Goal: Task Accomplishment & Management: Manage account settings

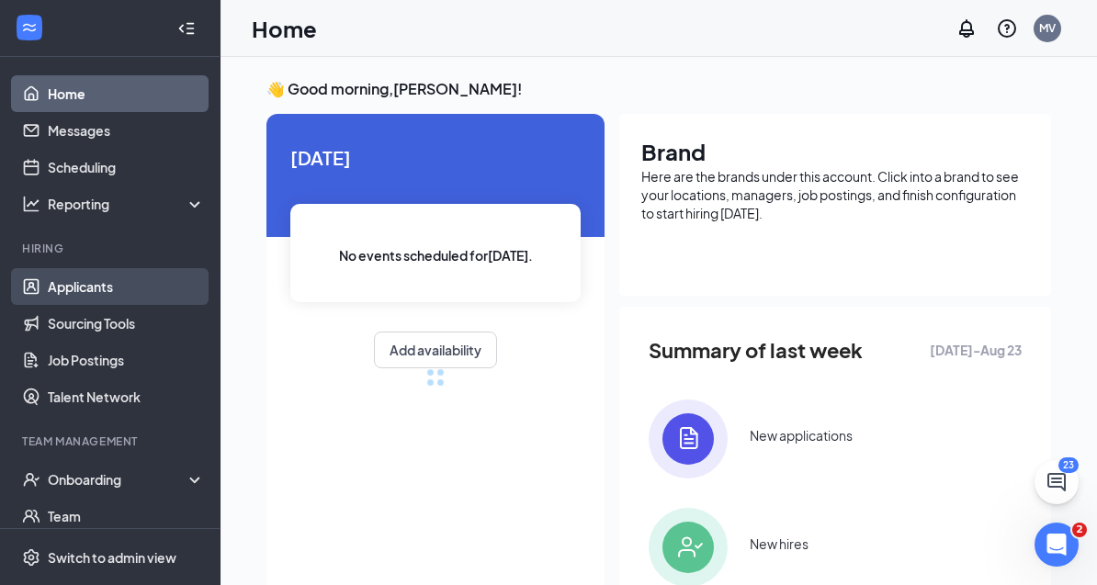
click at [109, 290] on link "Applicants" at bounding box center [126, 286] width 157 height 37
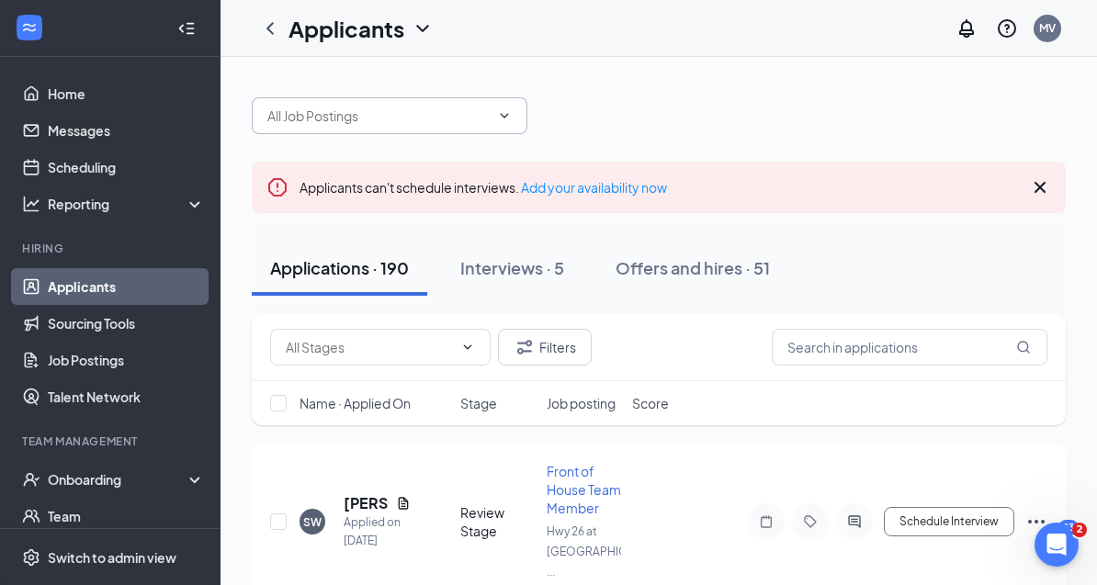
click at [388, 111] on input "text" at bounding box center [378, 116] width 222 height 20
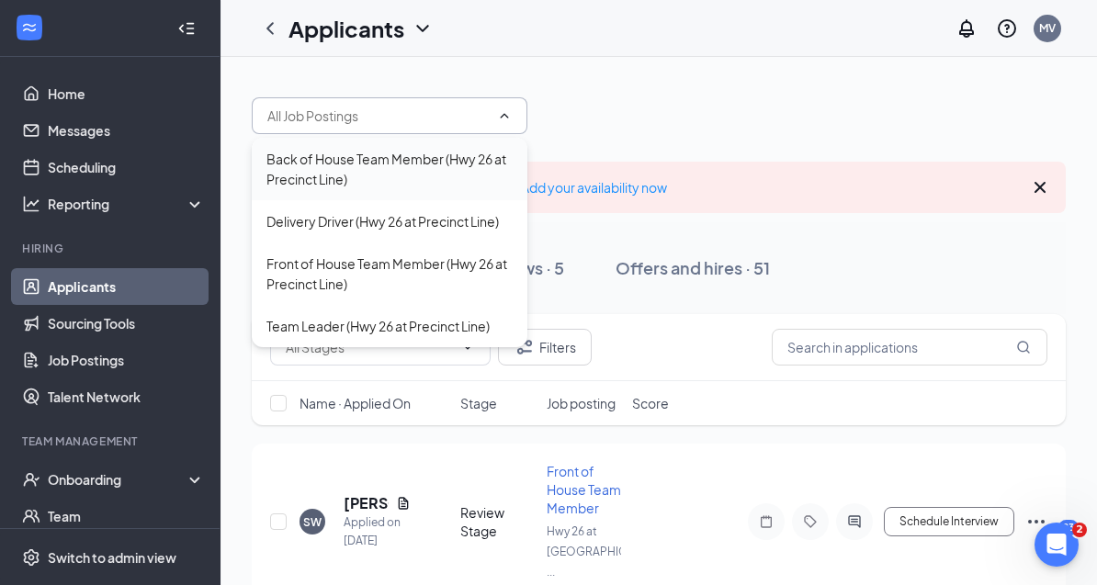
click at [366, 185] on div "Back of House Team Member (Hwy 26 at Precinct Line)" at bounding box center [389, 169] width 246 height 40
type input "Back of House Team Member (Hwy 26 at Precinct Line)"
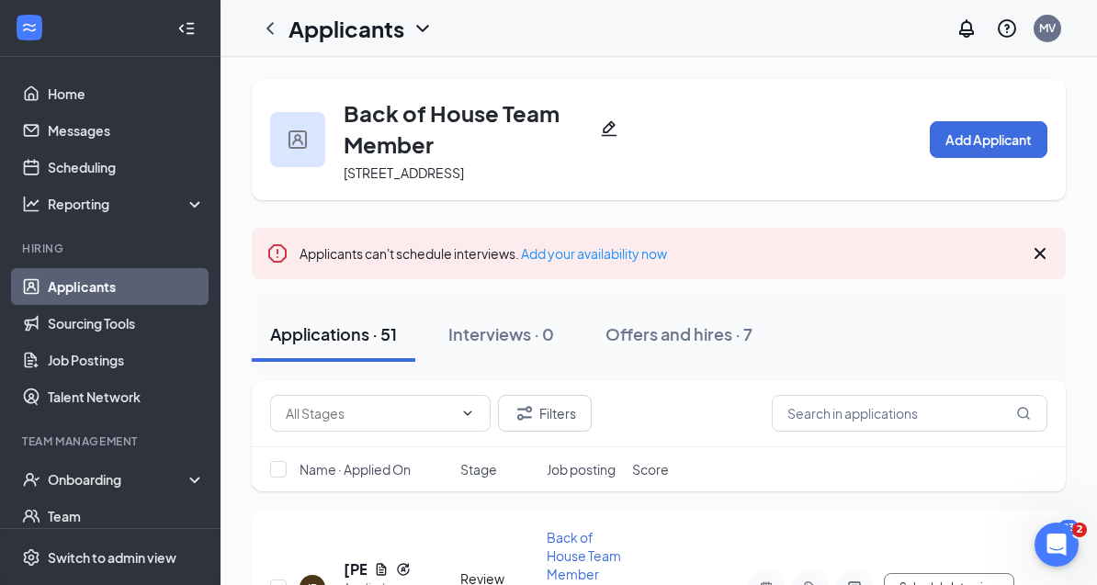
click at [1040, 255] on icon "Cross" at bounding box center [1040, 253] width 22 height 22
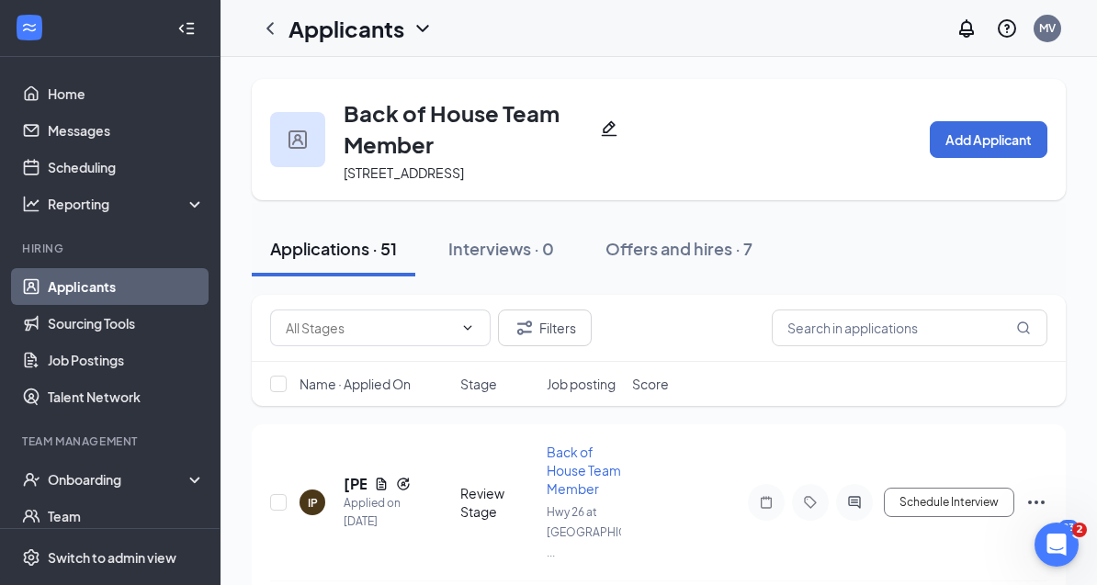
click at [186, 37] on icon "Collapse" at bounding box center [186, 28] width 18 height 18
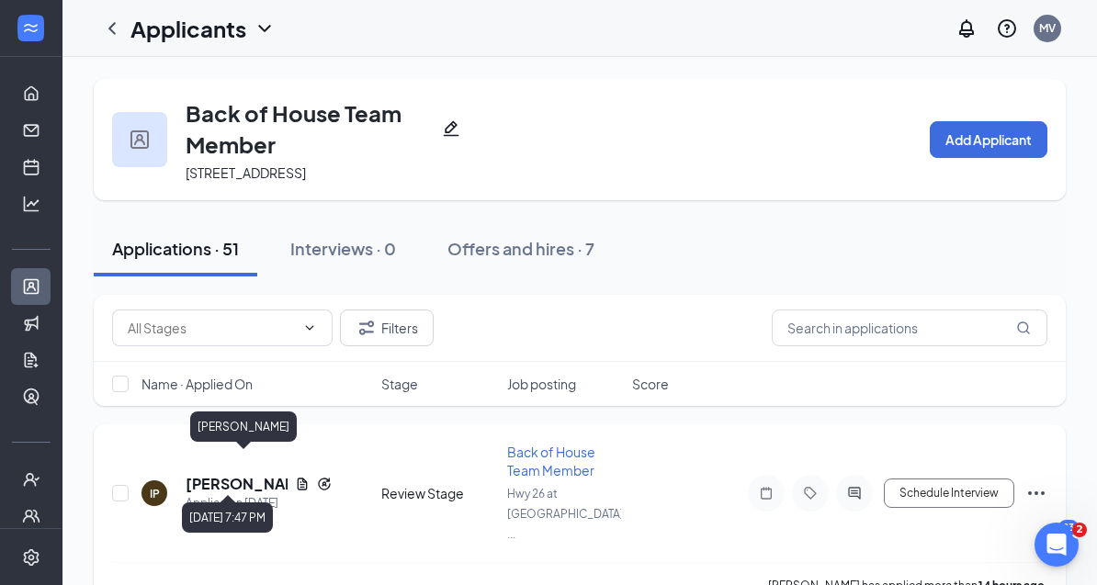
click at [232, 474] on h5 "[PERSON_NAME]" at bounding box center [237, 484] width 102 height 20
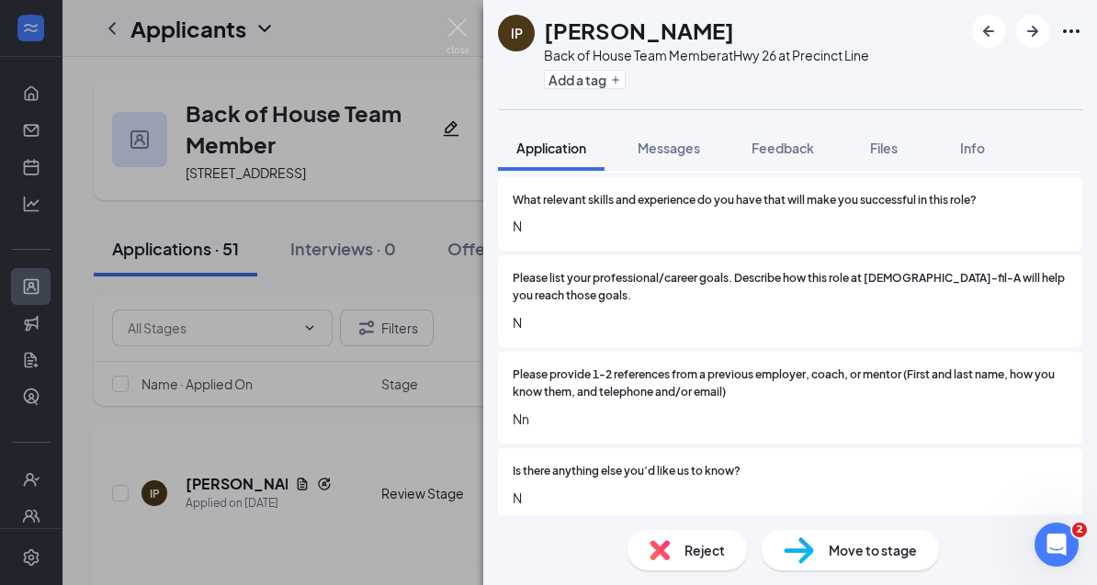
scroll to position [1213, 0]
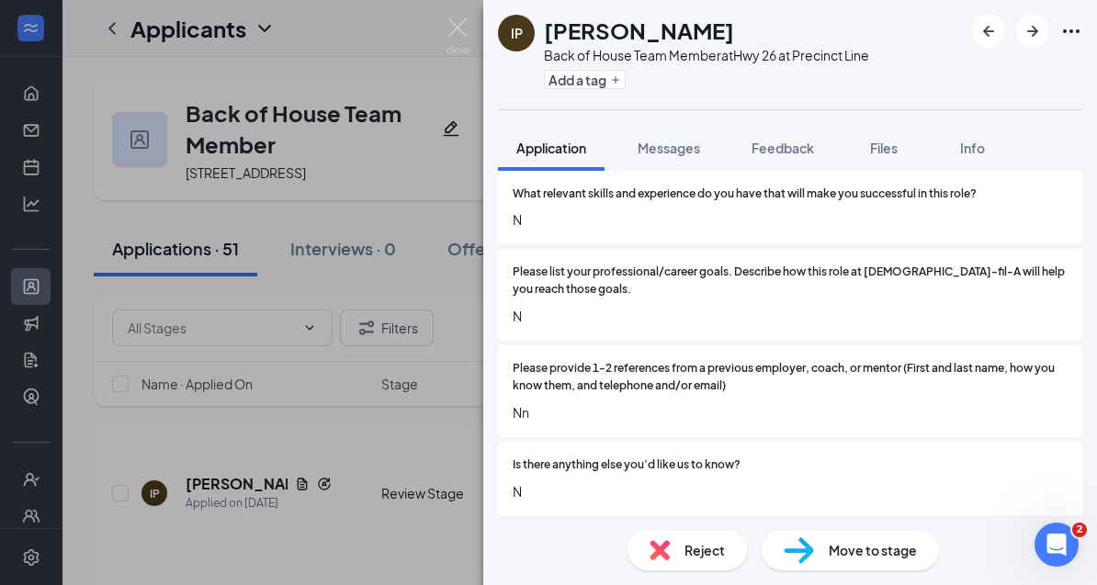
click at [593, 570] on div "2c9d9ad96b0f81156ccf92a16dc68a9a.pdf" at bounding box center [674, 577] width 257 height 15
click at [456, 28] on img at bounding box center [457, 36] width 23 height 36
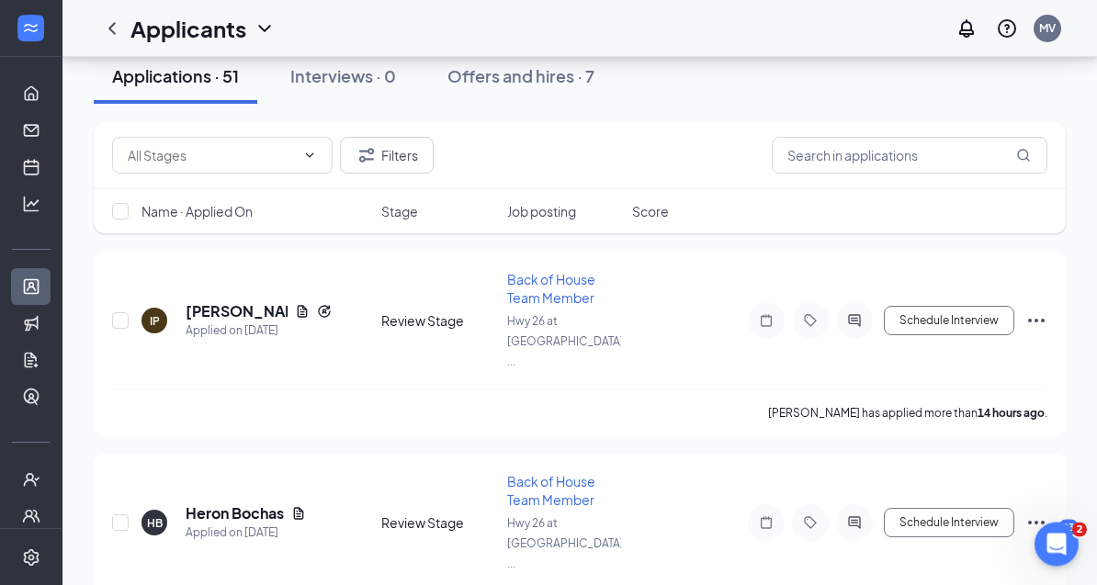
scroll to position [201, 0]
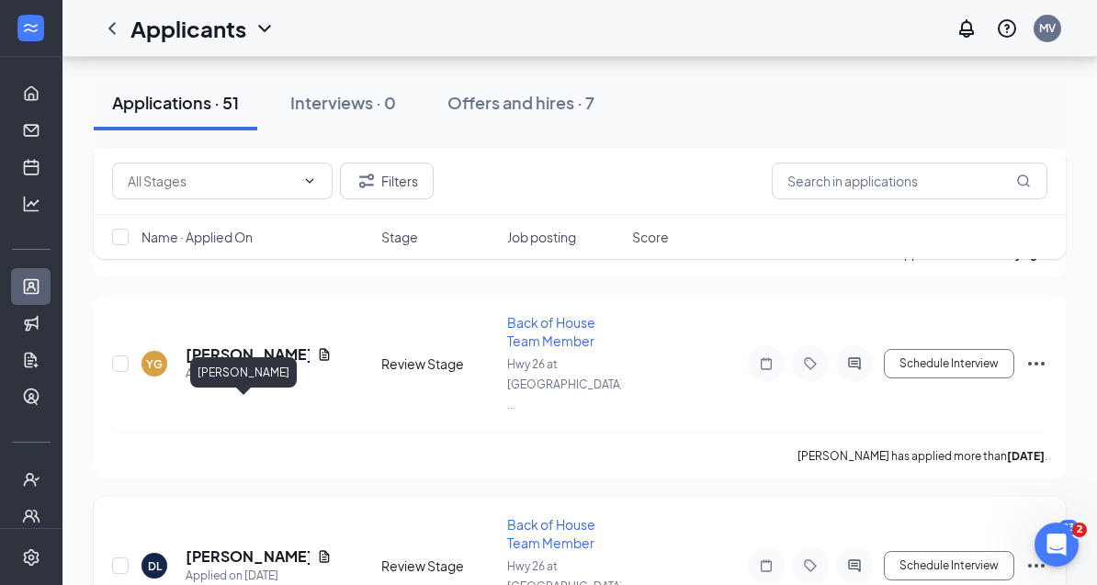
drag, startPoint x: 231, startPoint y: 409, endPoint x: 231, endPoint y: 387, distance: 22.0
click at [231, 546] on h5 "[PERSON_NAME]" at bounding box center [248, 556] width 124 height 20
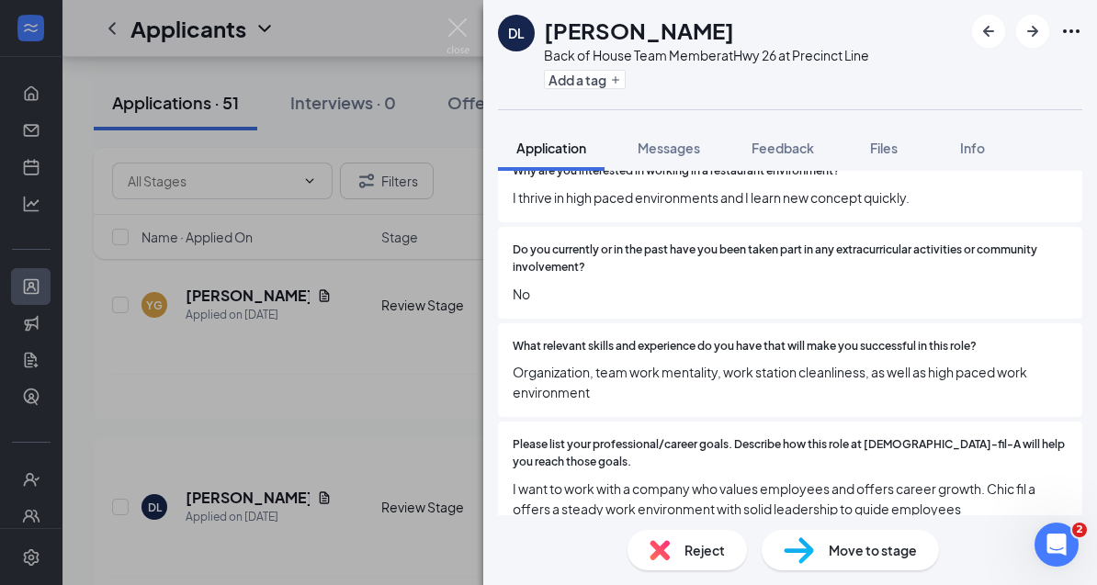
scroll to position [1178, 0]
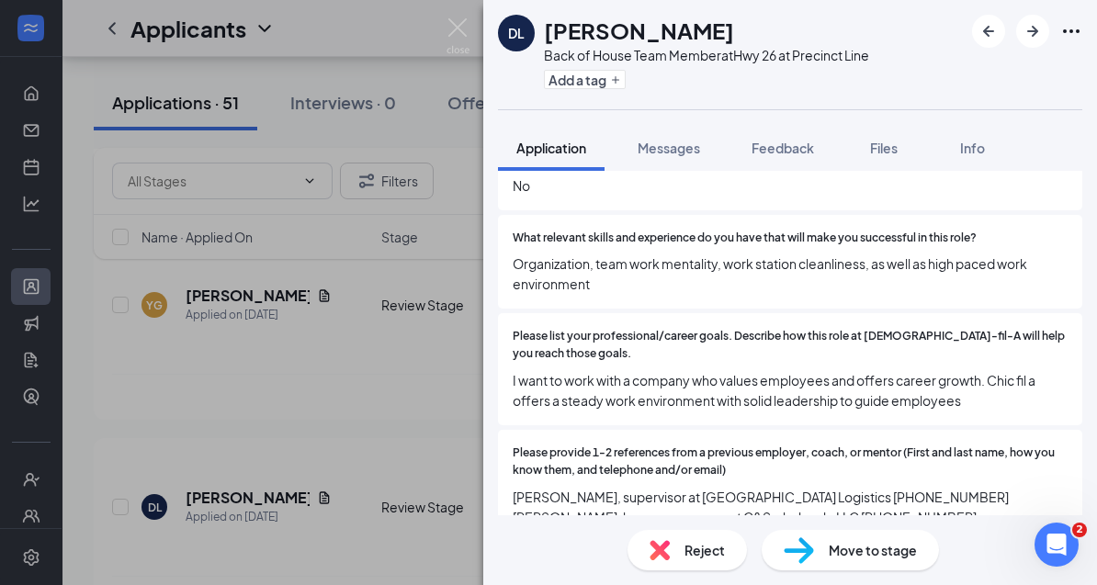
click at [322, 499] on div "DL [PERSON_NAME] Back of House Team Member at Hwy 26 at Precinct Line Add a tag…" at bounding box center [548, 292] width 1097 height 585
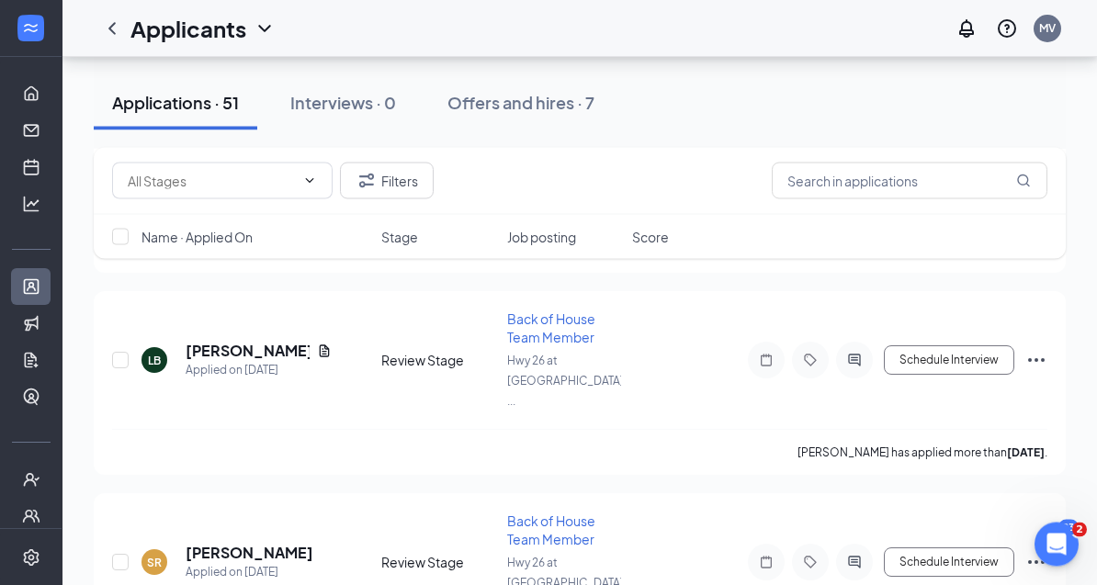
scroll to position [941, 0]
drag, startPoint x: 241, startPoint y: 322, endPoint x: 241, endPoint y: 300, distance: 22.0
click at [241, 543] on h5 "[PERSON_NAME]" at bounding box center [250, 553] width 128 height 20
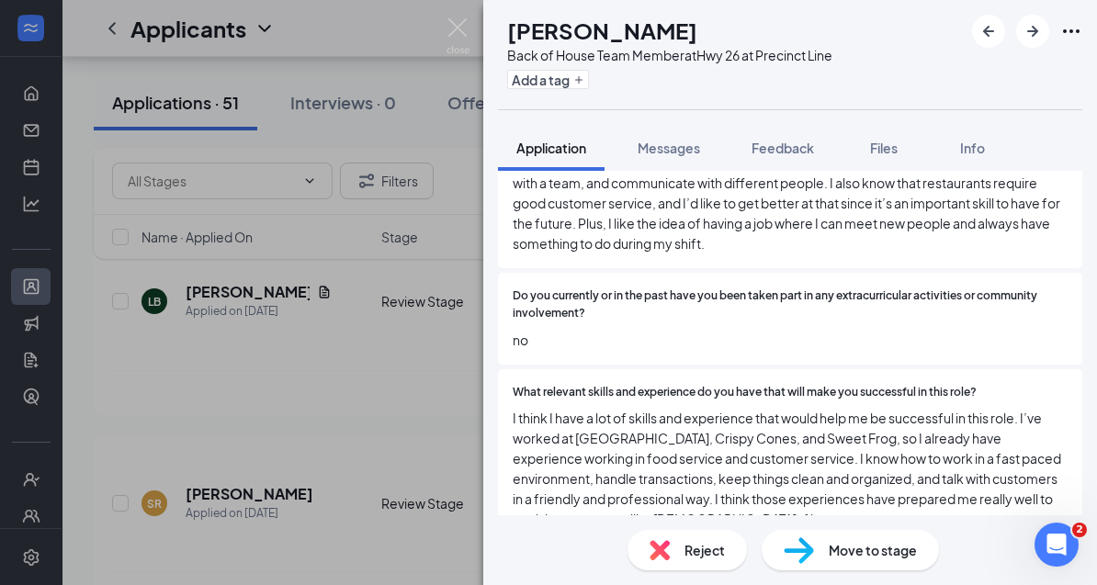
scroll to position [1367, 0]
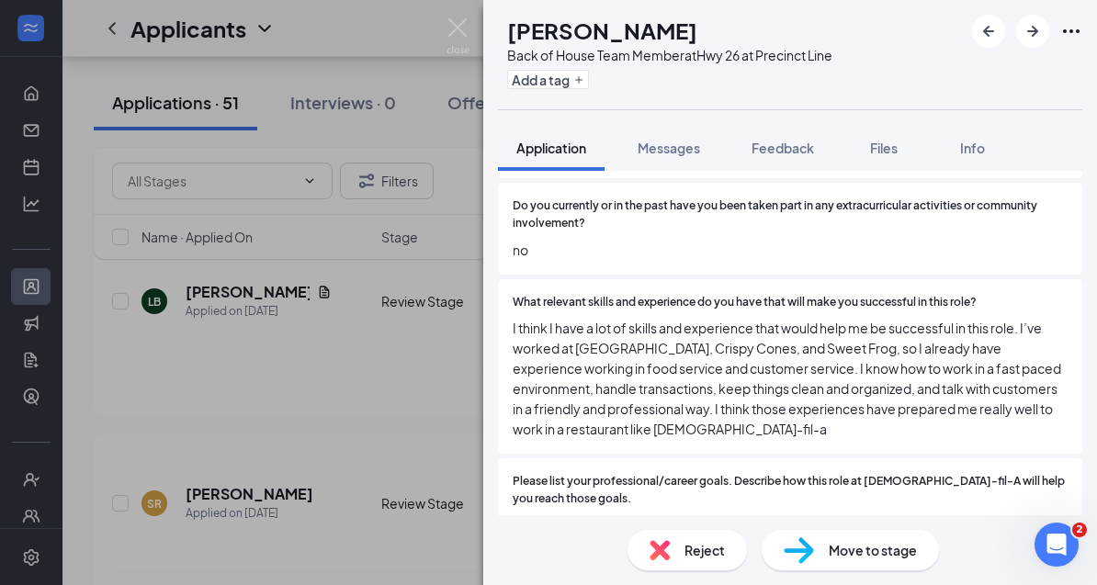
click at [282, 450] on div "SR [PERSON_NAME] Back of House Team Member at Hwy 26 at Precinct Line Add a tag…" at bounding box center [548, 292] width 1097 height 585
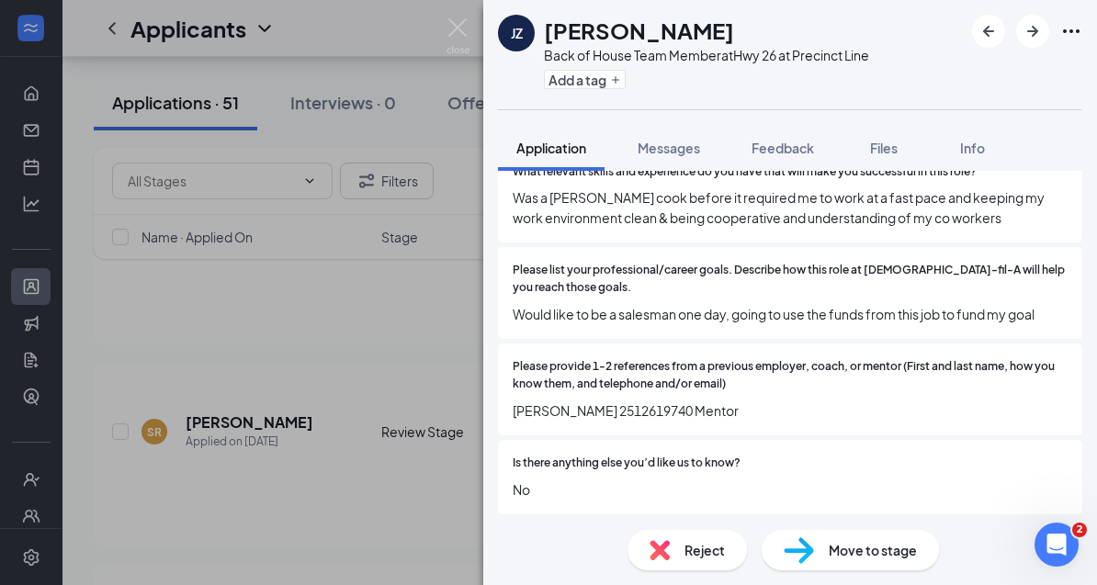
scroll to position [1250, 0]
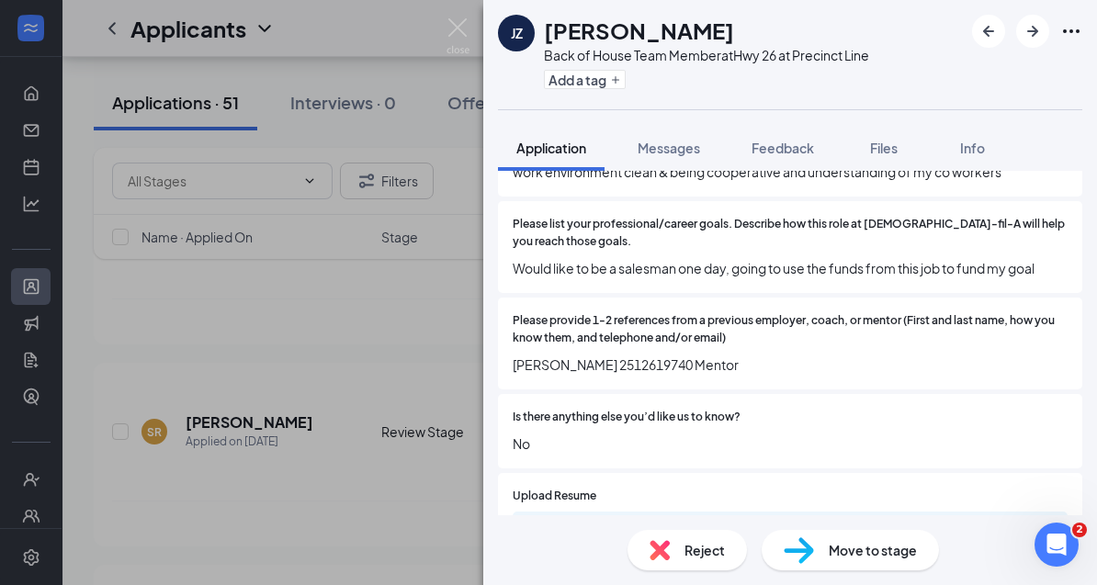
click at [698, 523] on div "a63d7dc7405288ec30102c9a013b2e04.pdf" at bounding box center [674, 530] width 257 height 15
click at [457, 48] on img at bounding box center [457, 36] width 23 height 36
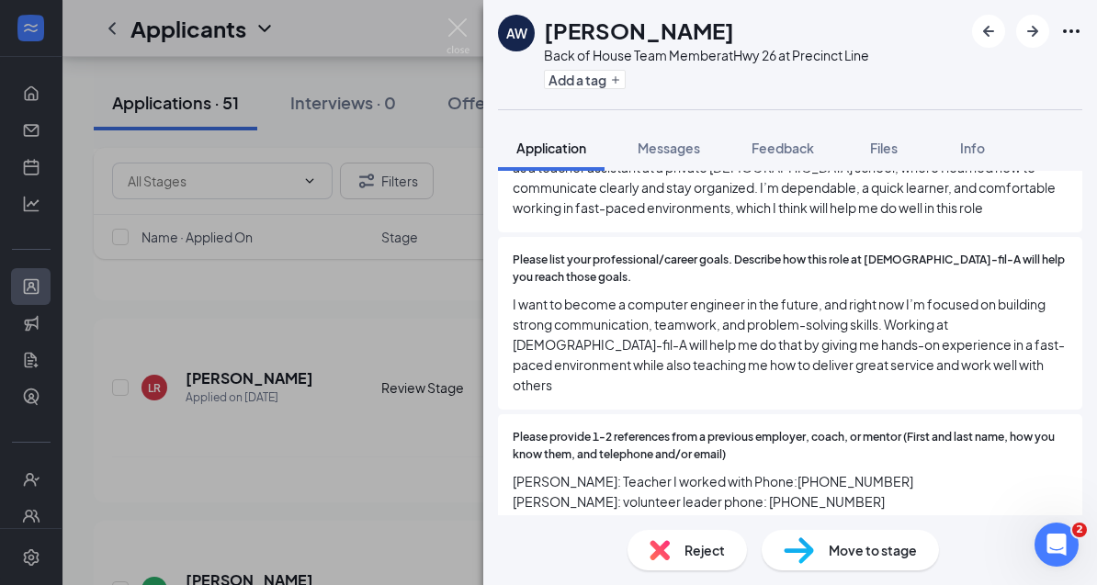
scroll to position [1471, 0]
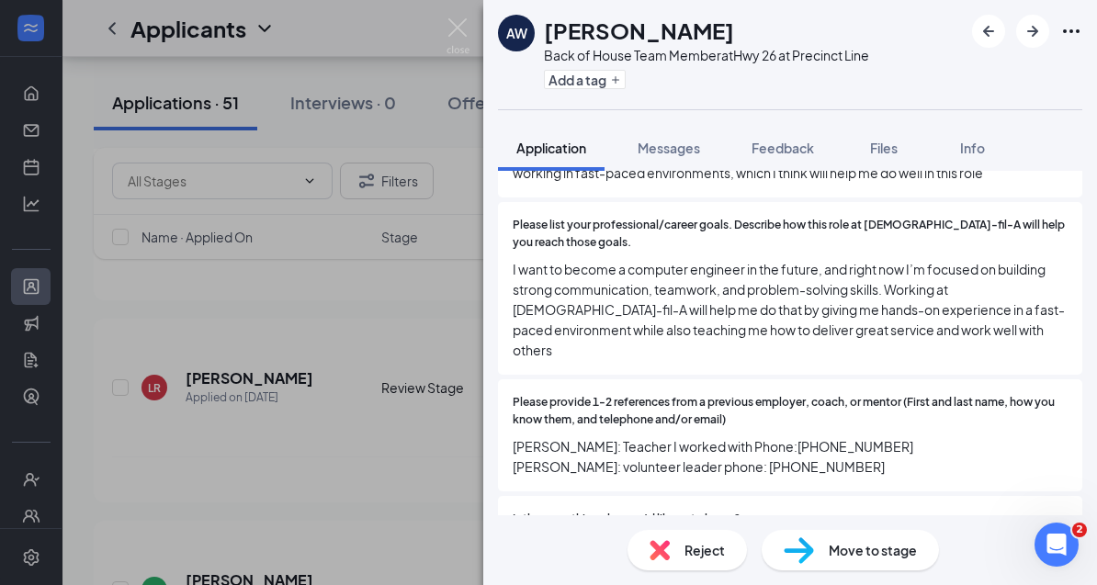
drag, startPoint x: 708, startPoint y: 606, endPoint x: 708, endPoint y: 628, distance: 22.0
click at [190, 446] on div "[PERSON_NAME] Back of House Team Member at Hwy 26 at Precinct Line Add a tag Ap…" at bounding box center [548, 292] width 1097 height 585
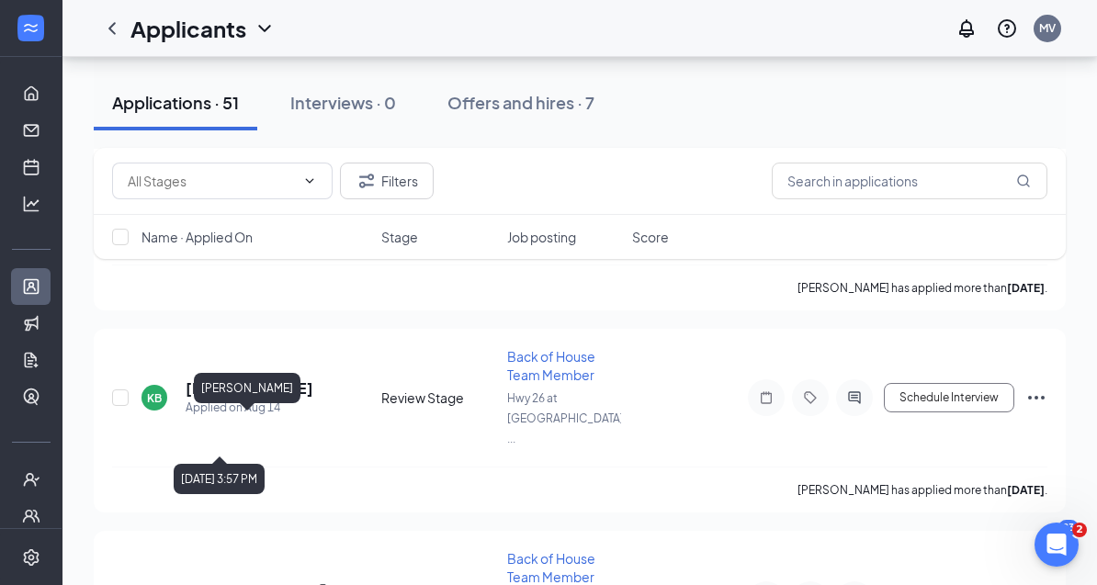
scroll to position [2117, 0]
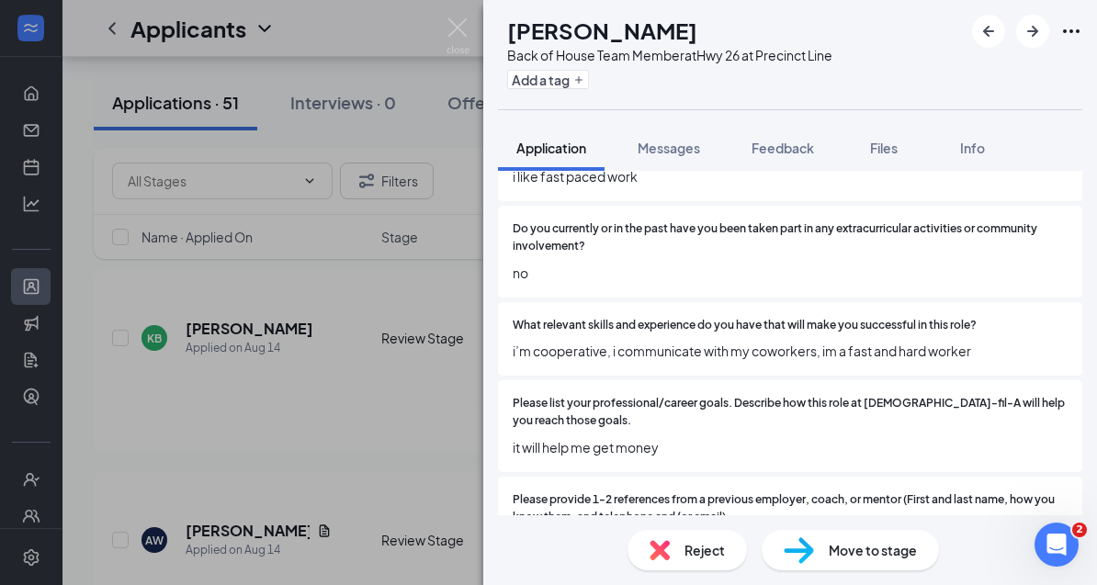
scroll to position [1207, 0]
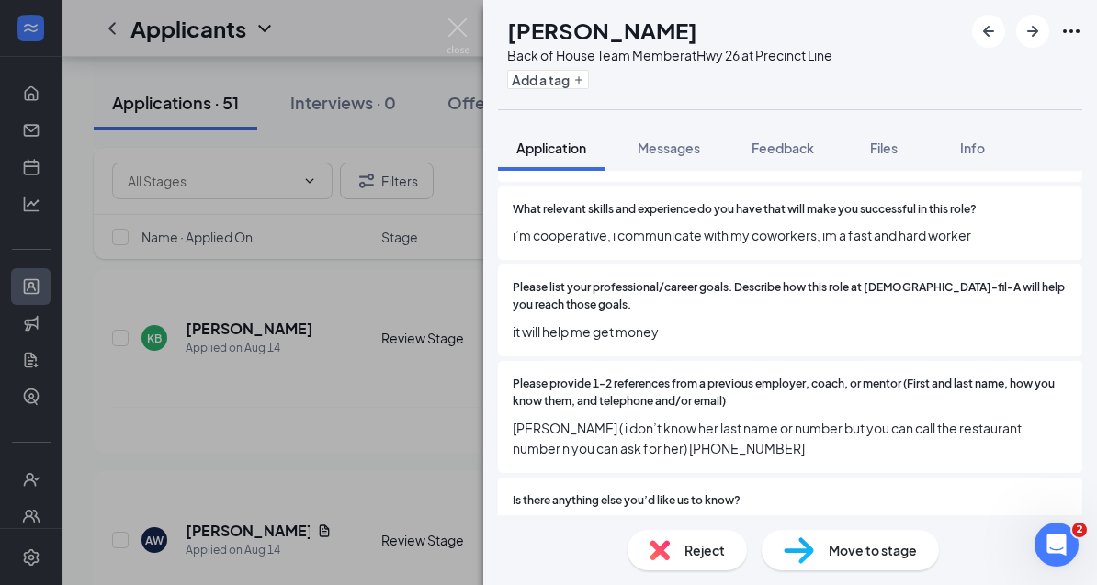
click at [256, 486] on div "NV [PERSON_NAME] Back of House Team Member at Hwy 26 at Precinct Line Add a tag…" at bounding box center [548, 292] width 1097 height 585
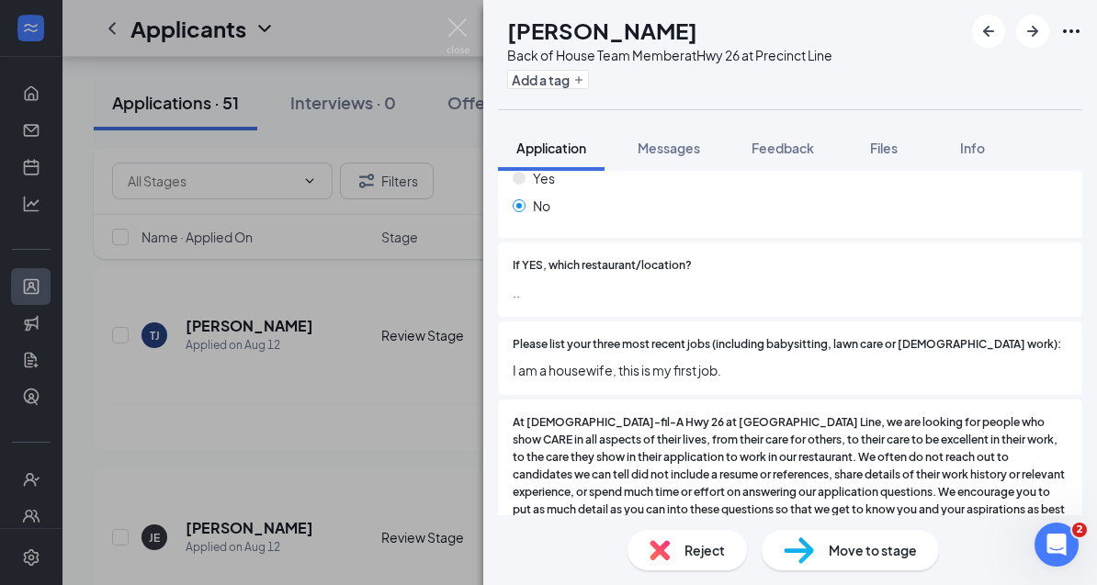
scroll to position [805, 0]
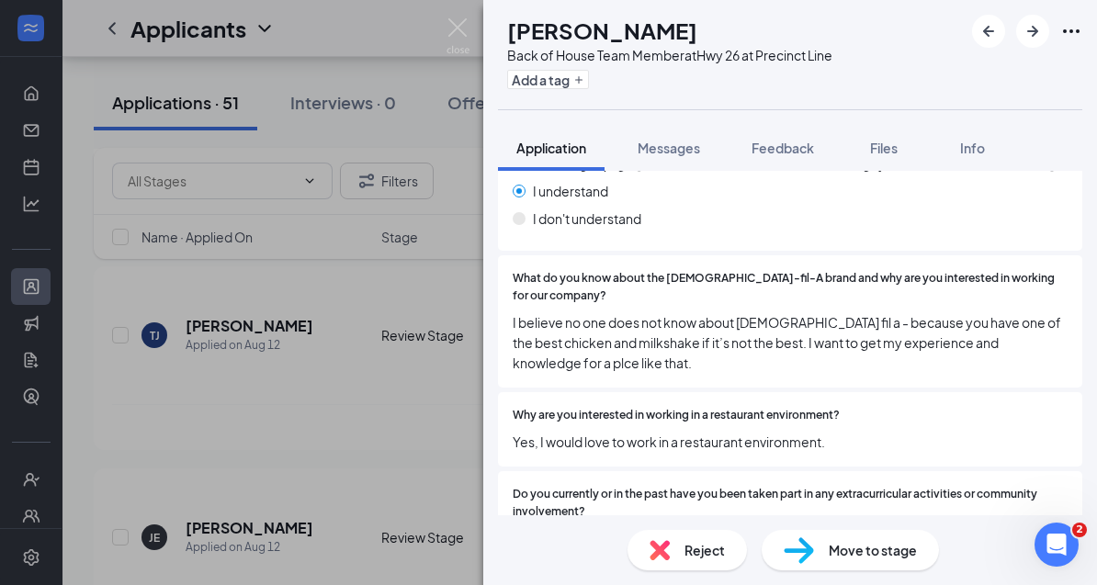
click at [258, 463] on div "SA [PERSON_NAME] Back of House Team Member at Hwy 26 at Precinct Line Add a tag…" at bounding box center [548, 292] width 1097 height 585
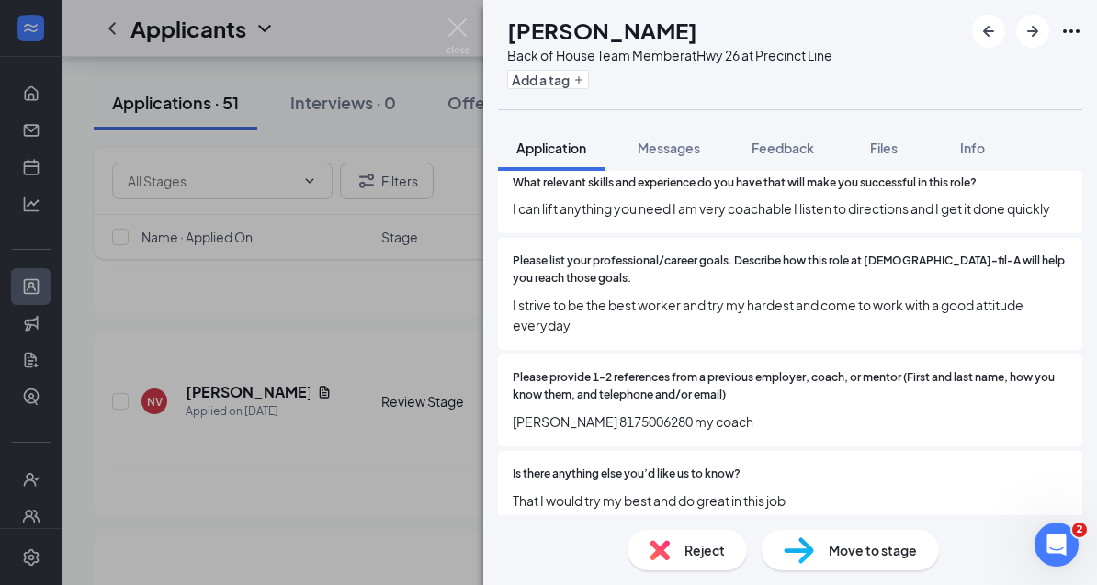
scroll to position [1225, 0]
click at [556, 512] on div "711b5d5df80d2cc1b52a944cf0feff76.pdf" at bounding box center [671, 501] width 237 height 38
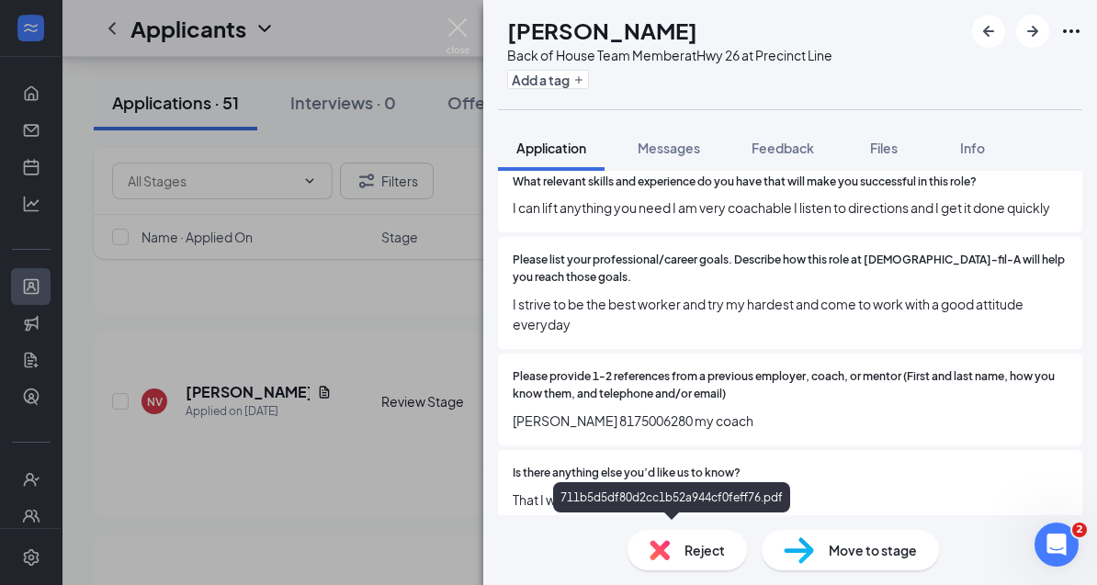
click at [557, 579] on div "711b5d5df80d2cc1b52a944cf0feff76.pdf" at bounding box center [672, 587] width 298 height 17
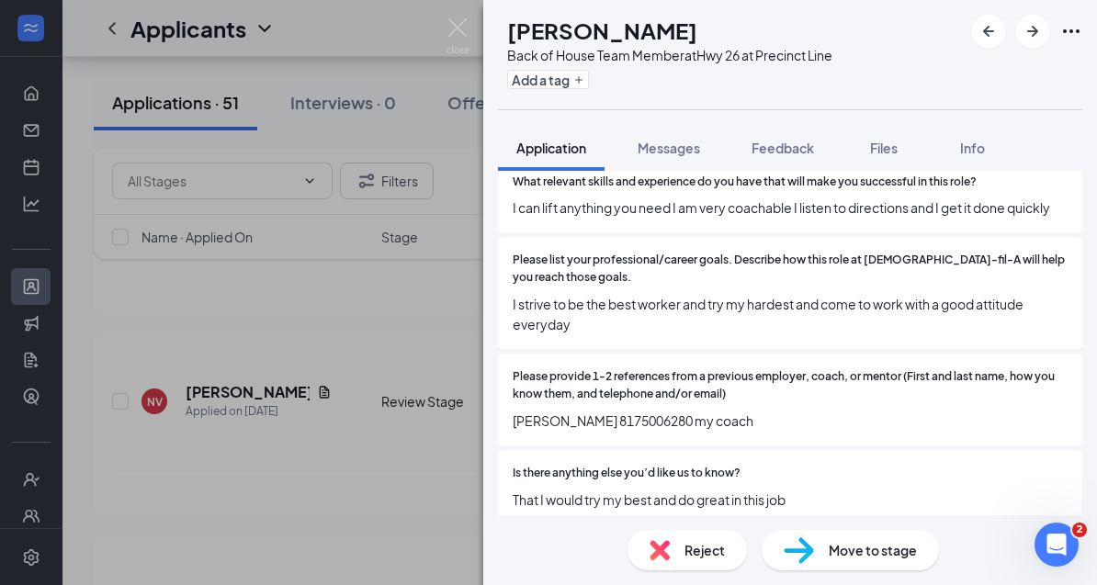
click at [293, 516] on div "LB [PERSON_NAME] Back of House Team Member at Hwy 26 at Precinct Line Add a tag…" at bounding box center [548, 292] width 1097 height 585
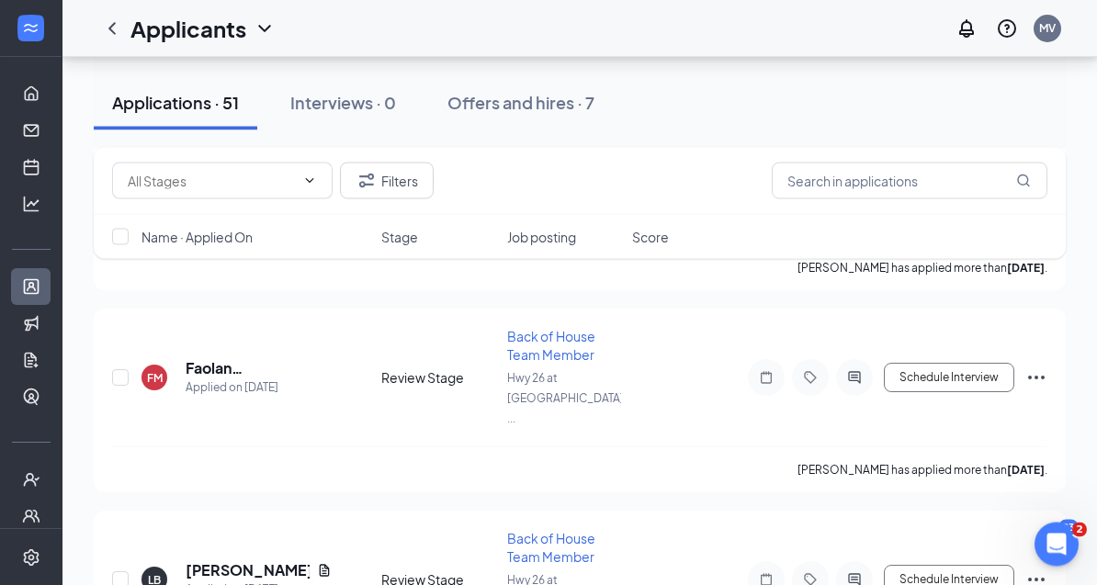
scroll to position [3550, 0]
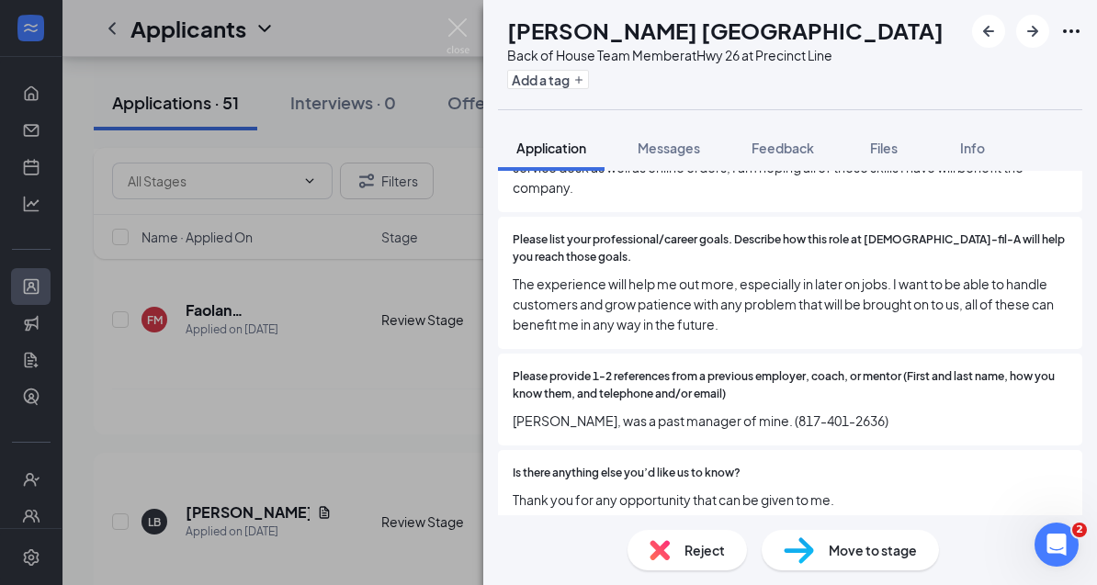
scroll to position [1437, 0]
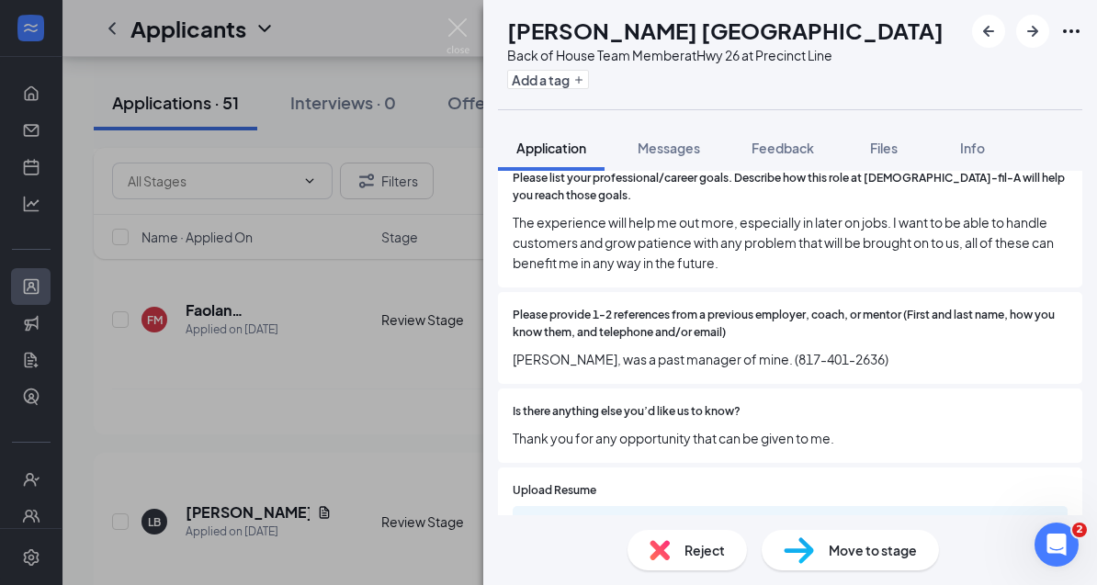
click at [630, 506] on div "b0cde77db663a8bbe5f04742fd1bdf22.pdf" at bounding box center [789, 525] width 555 height 39
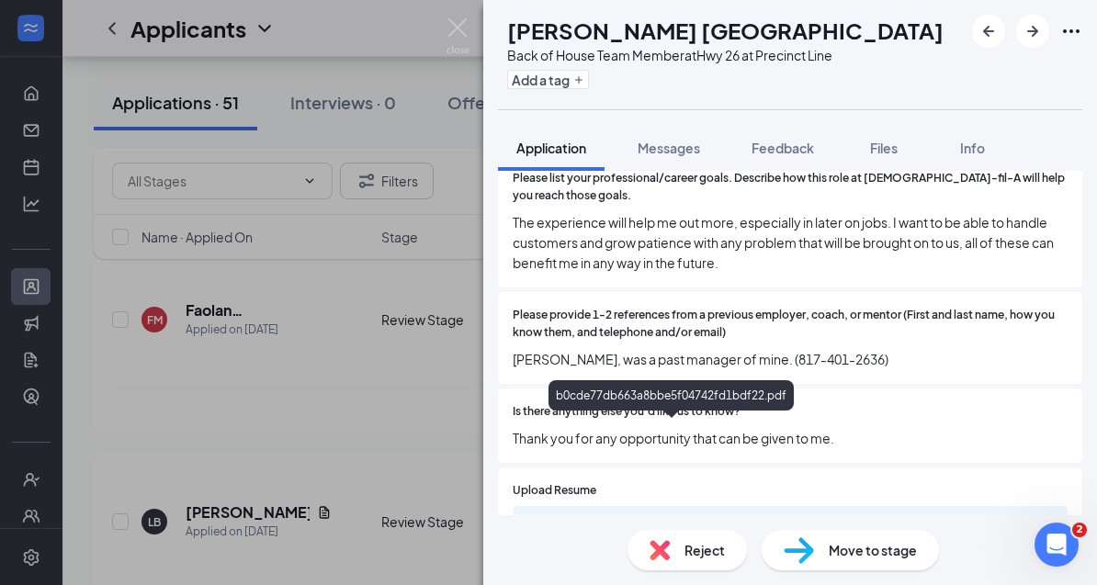
click at [616, 517] on div "b0cde77db663a8bbe5f04742fd1bdf22.pdf" at bounding box center [674, 524] width 257 height 15
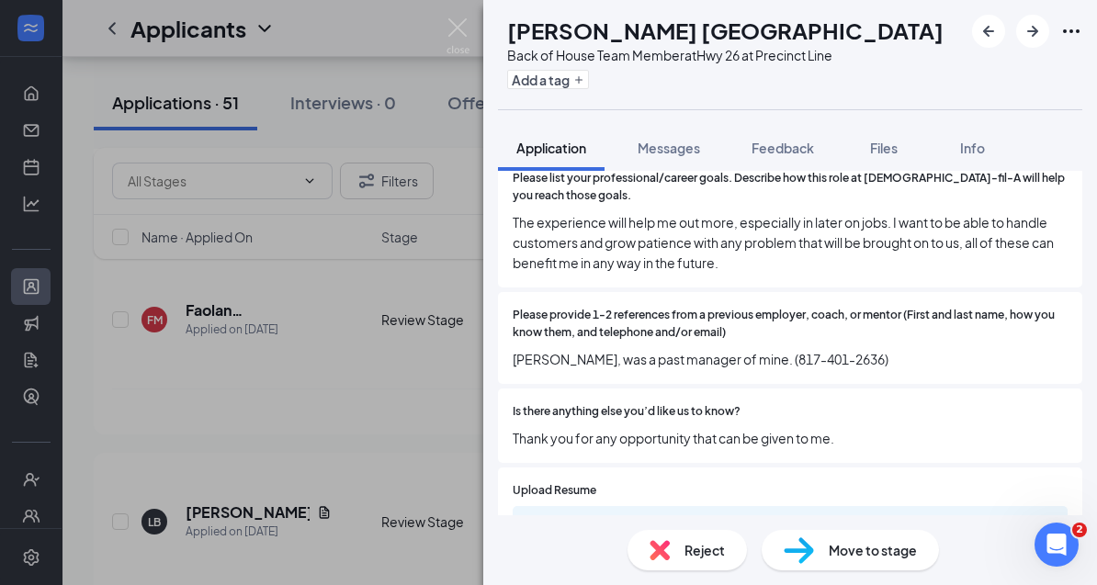
click at [326, 366] on div "[PERSON_NAME] Canada Back of House Team Member at Hwy 26 at Precinct Line Add a…" at bounding box center [548, 292] width 1097 height 585
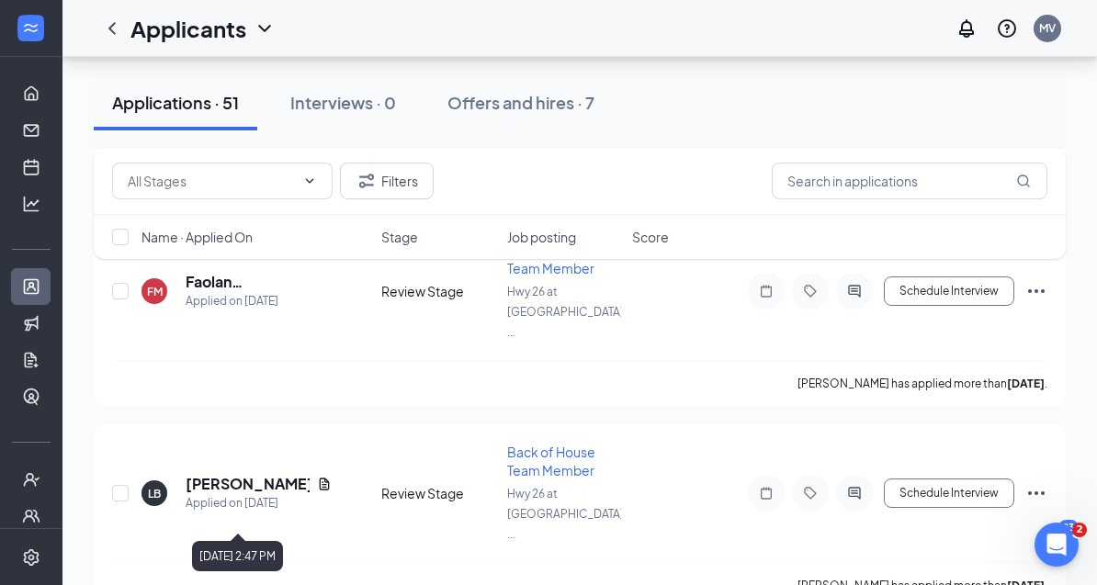
scroll to position [3686, 0]
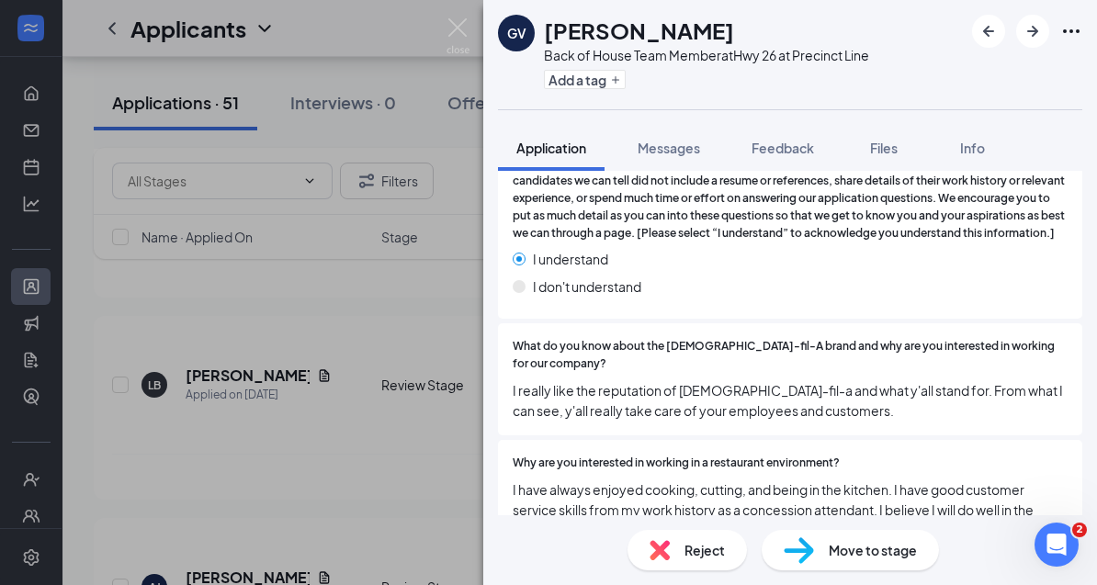
scroll to position [1022, 0]
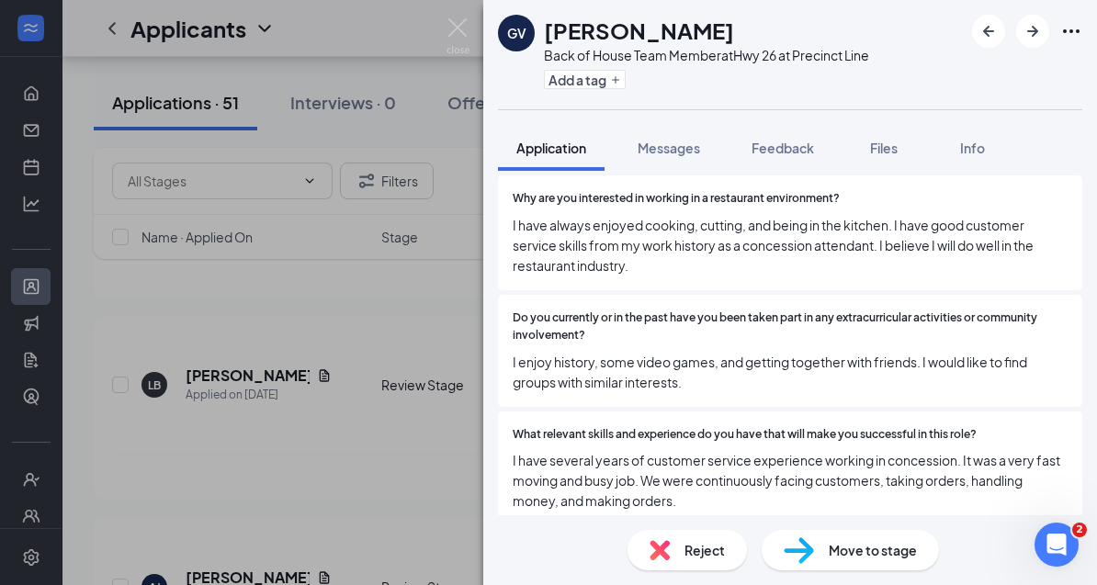
click at [342, 460] on div "GV Gryphon Vandertulip Back of House Team Member at Hwy 26 at Precinct Line Add…" at bounding box center [548, 292] width 1097 height 585
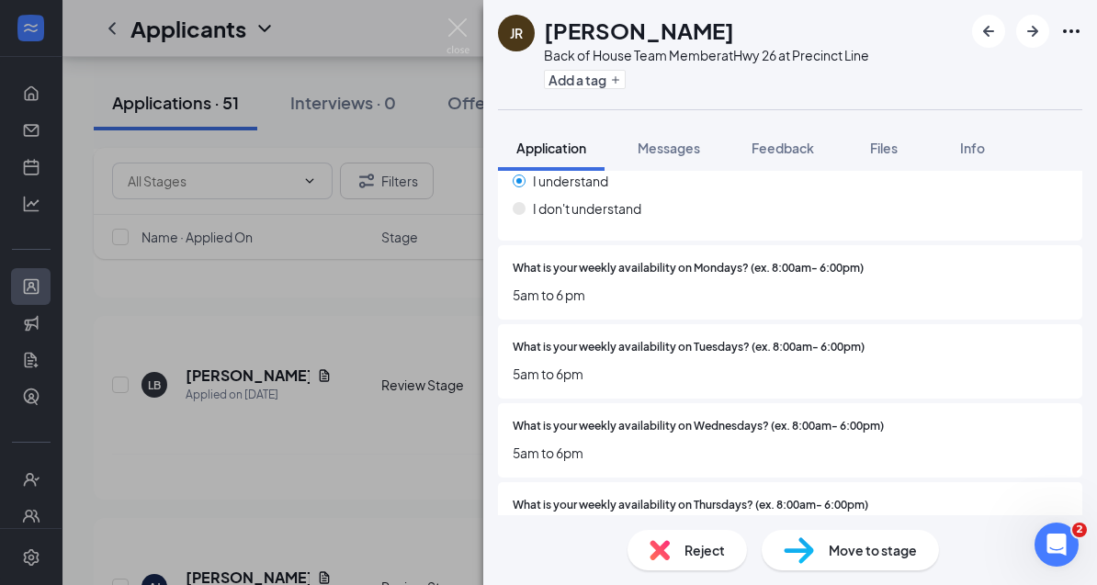
scroll to position [2396, 0]
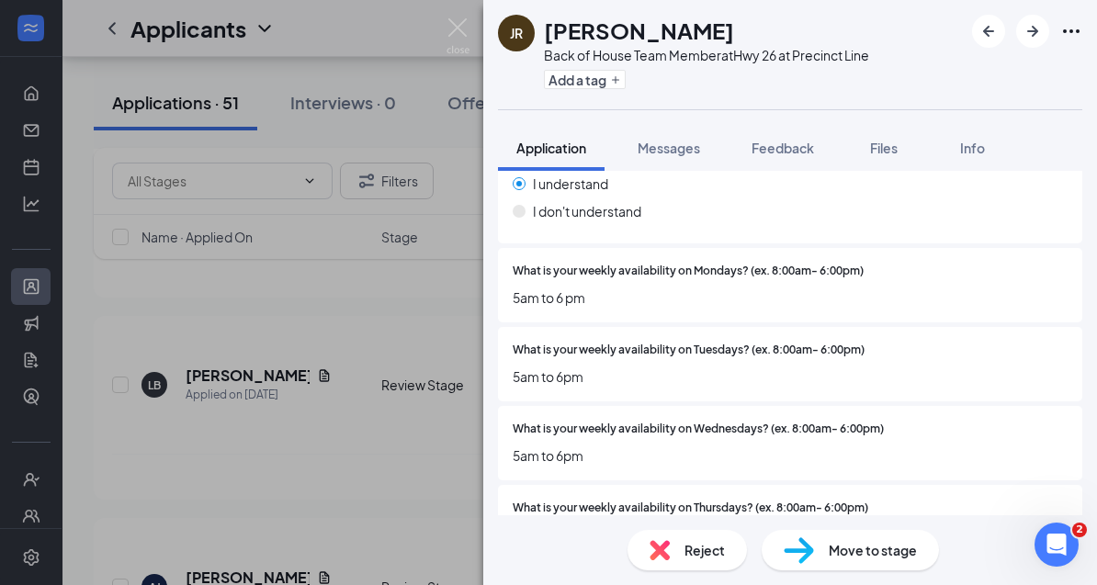
click at [404, 531] on div "JR [PERSON_NAME] Back of House Team Member at Hwy 26 at Precinct Line Add a tag…" at bounding box center [548, 292] width 1097 height 585
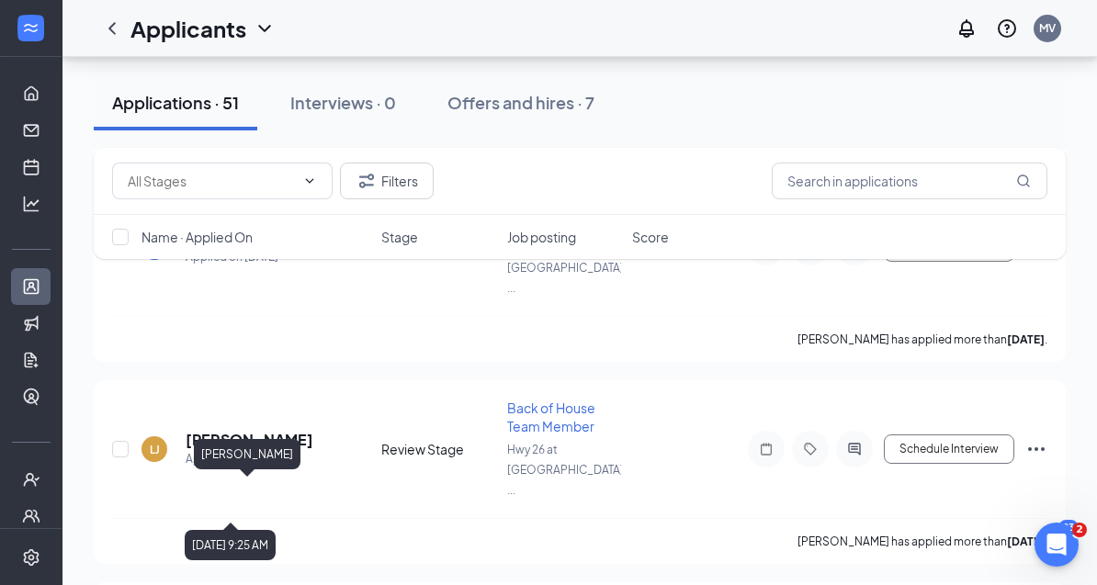
scroll to position [4348, 0]
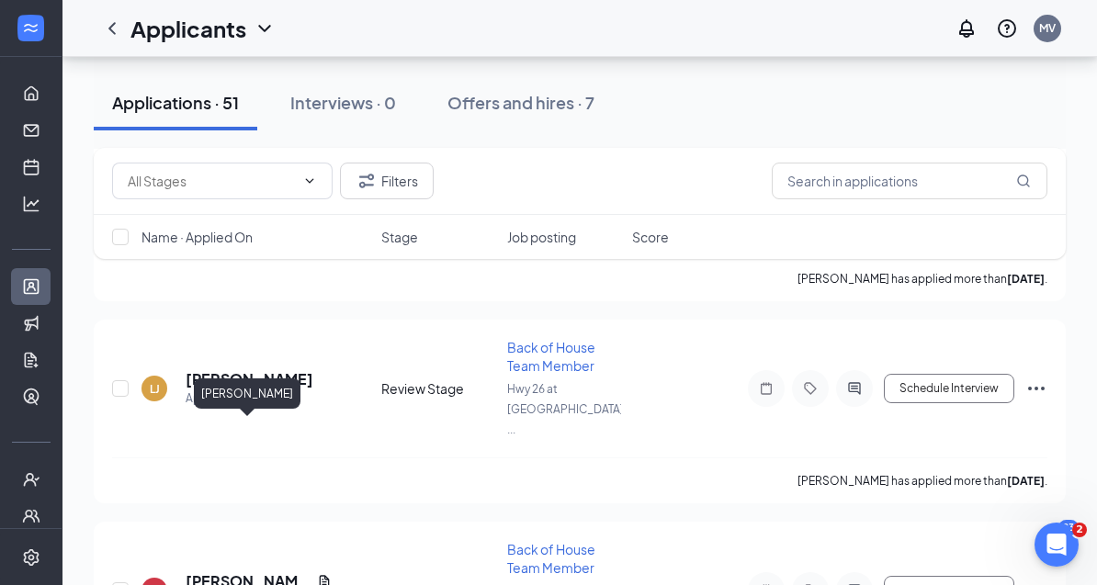
drag, startPoint x: 239, startPoint y: 426, endPoint x: 239, endPoint y: 404, distance: 22.0
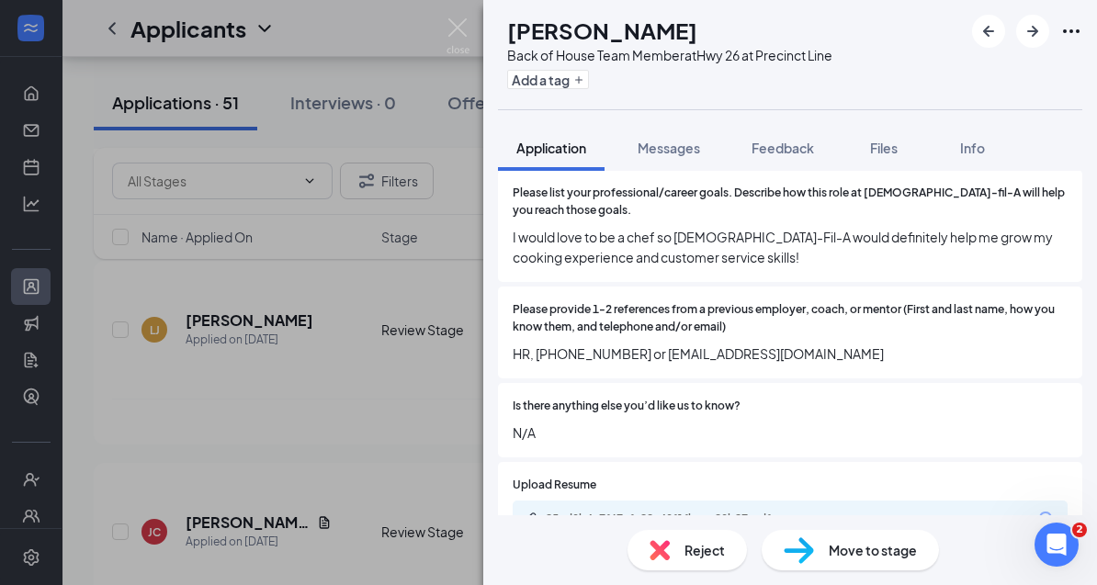
scroll to position [1385, 0]
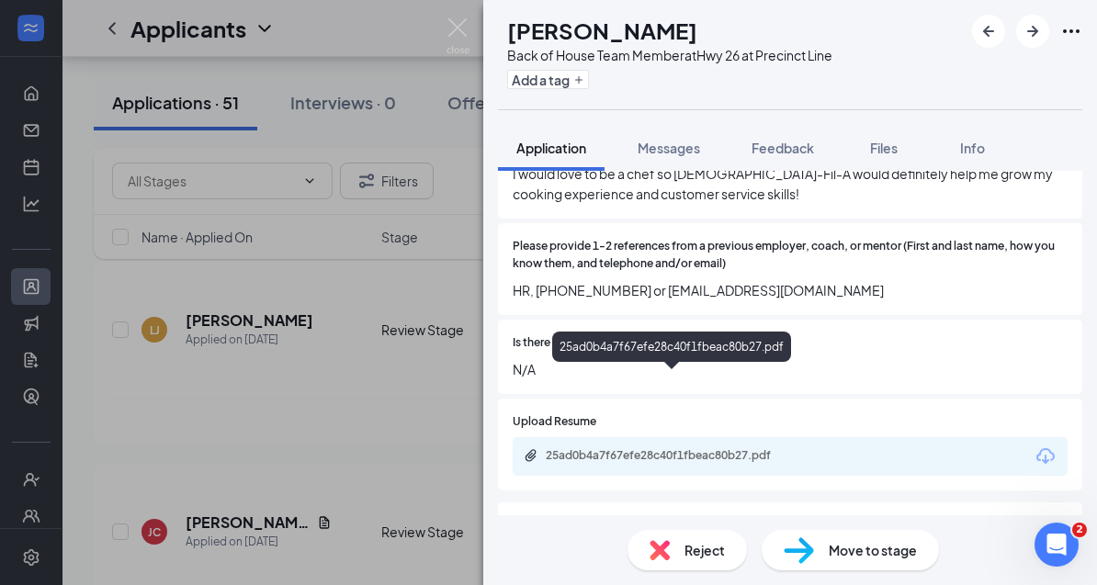
click at [625, 448] on div "25ad0b4a7f67efe28c40f1fbeac80b27.pdf" at bounding box center [674, 455] width 257 height 15
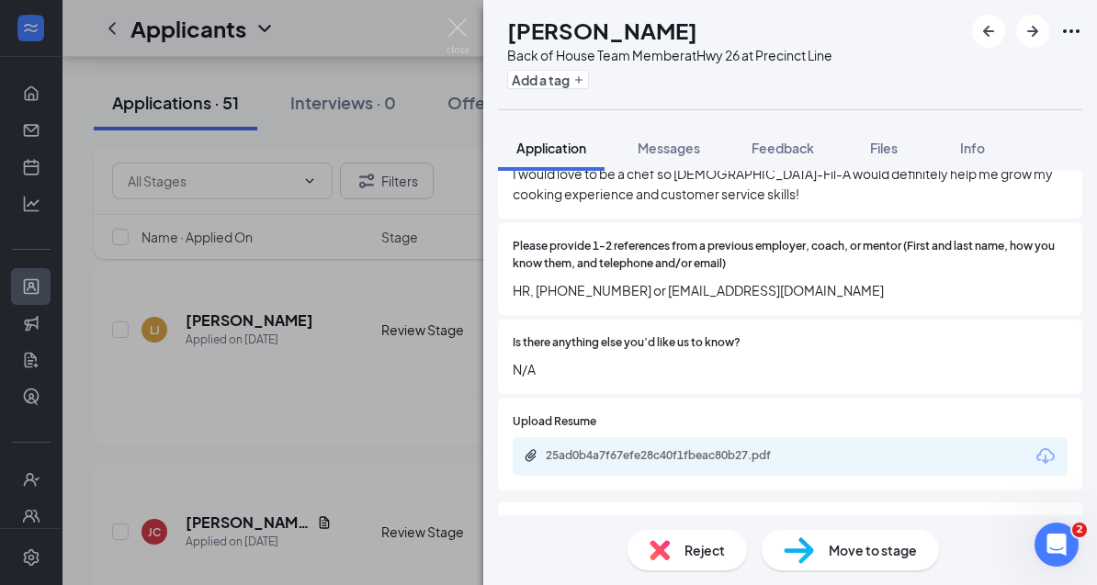
click at [387, 288] on div "HS [PERSON_NAME] Back of House Team Member at Hwy 26 at Precinct Line Add a tag…" at bounding box center [548, 292] width 1097 height 585
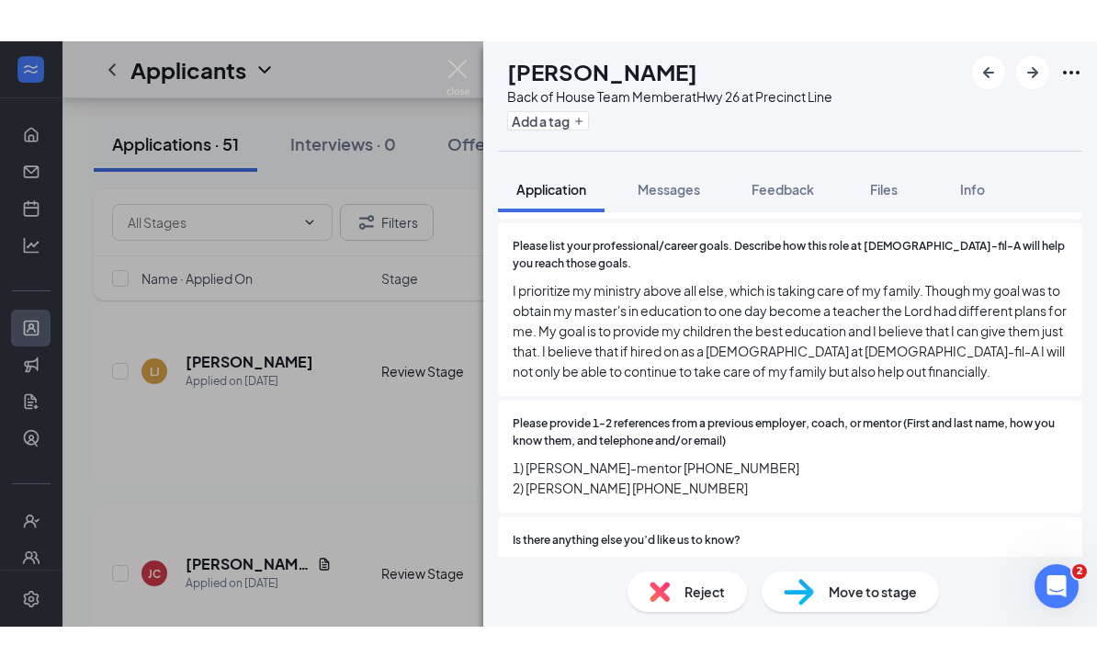
scroll to position [1584, 0]
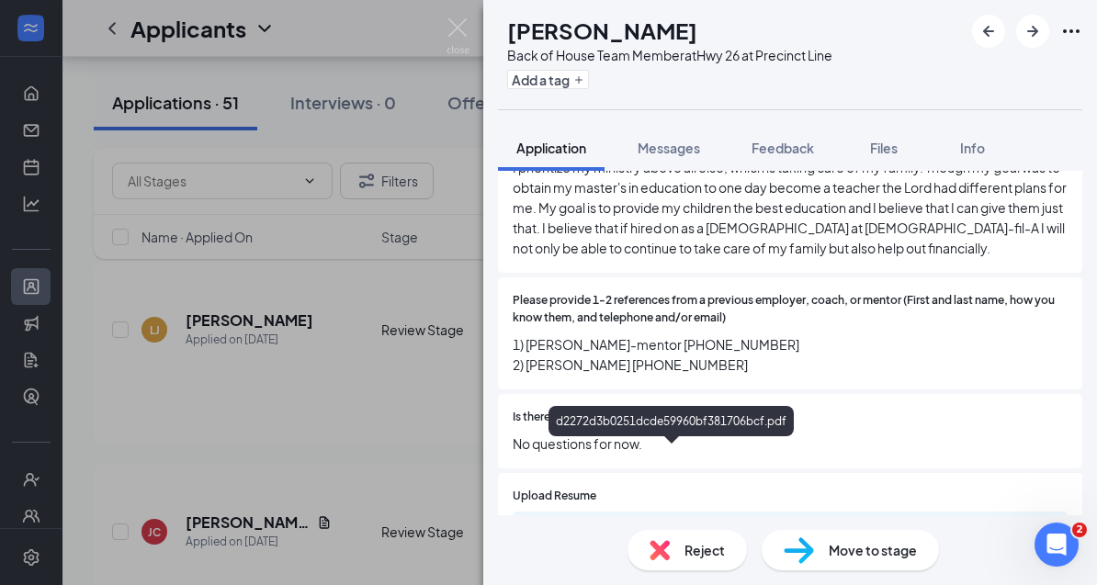
click at [620, 523] on div "d2272d3b0251dcde59960bf381706bcf.pdf" at bounding box center [674, 530] width 257 height 15
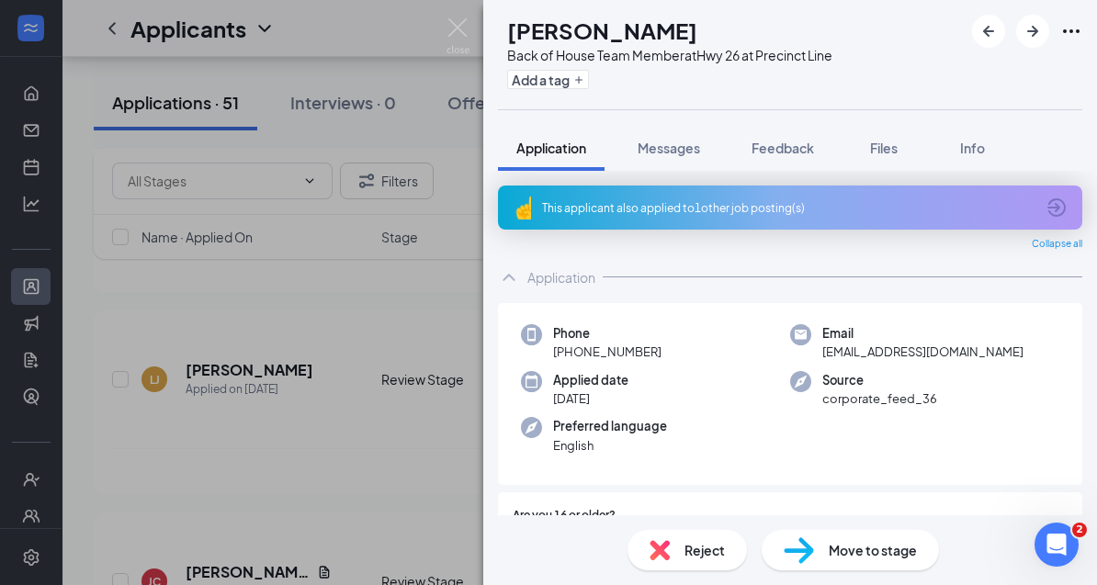
scroll to position [0, 0]
click at [456, 35] on img at bounding box center [457, 36] width 23 height 36
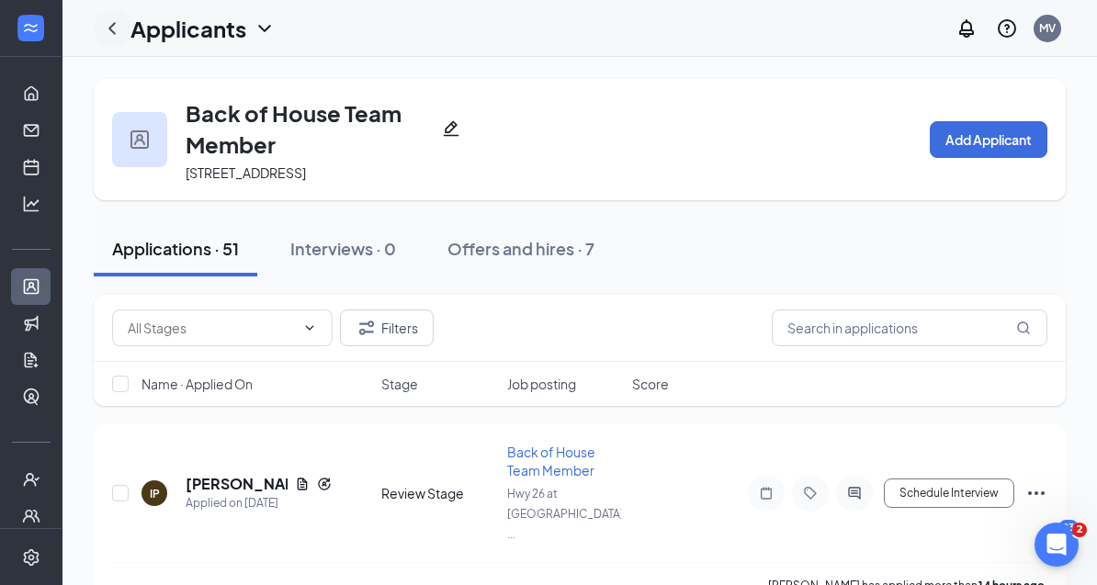
click at [122, 34] on icon "ChevronLeft" at bounding box center [112, 28] width 22 height 22
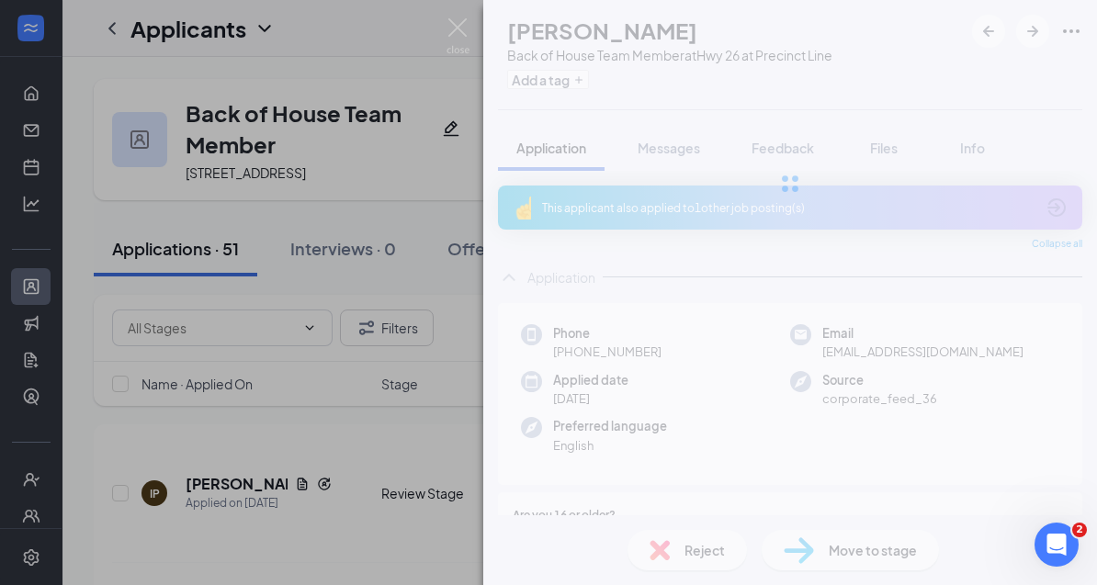
click at [117, 32] on div "CA [PERSON_NAME] Back of House Team Member at Hwy 26 at Precinct Line Add a tag…" at bounding box center [548, 292] width 1097 height 585
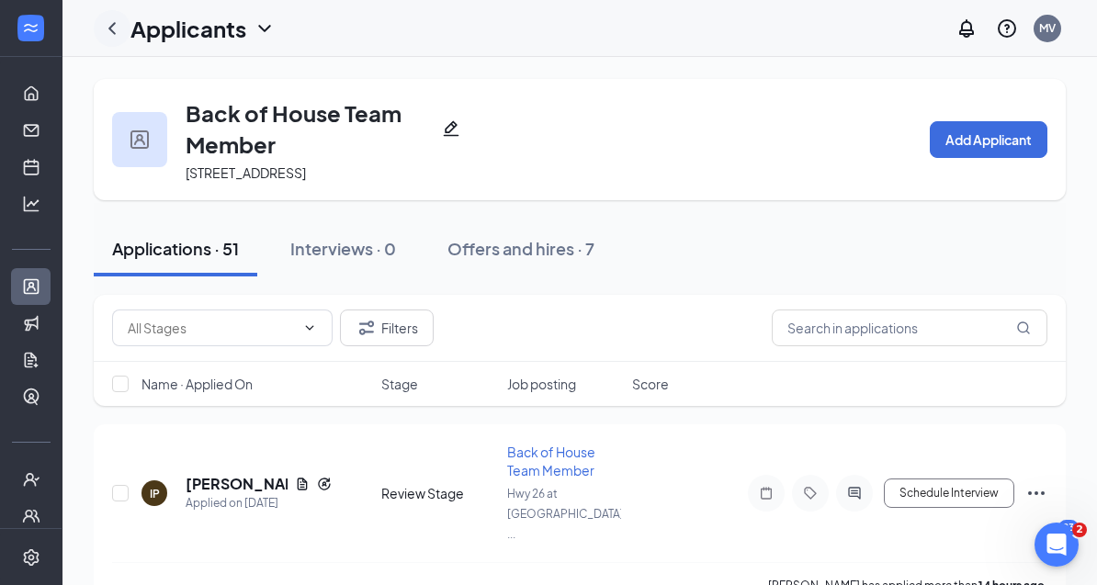
click at [109, 27] on icon "ChevronLeft" at bounding box center [112, 28] width 22 height 22
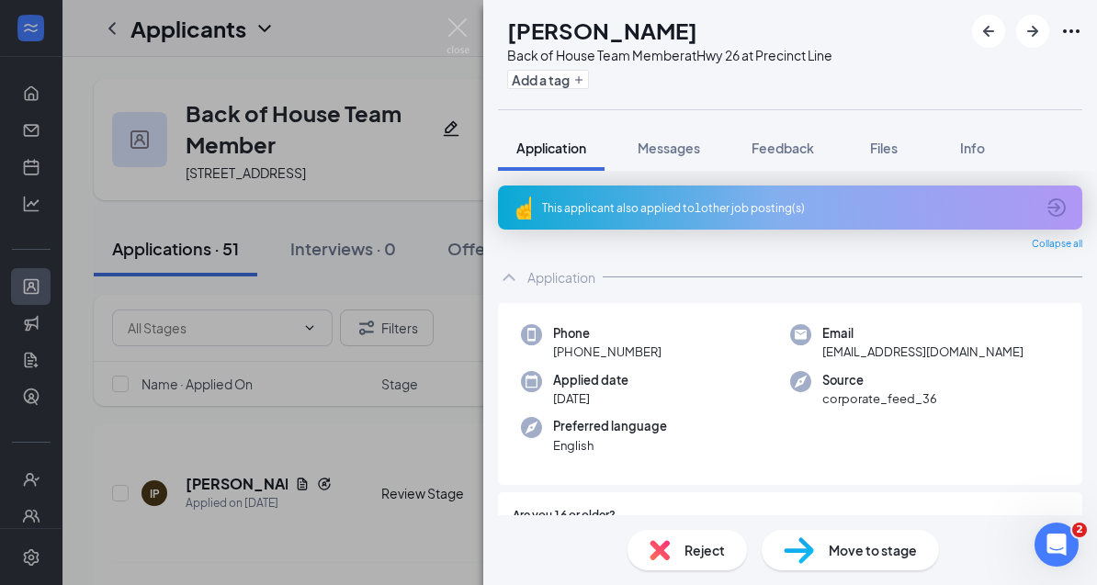
click at [372, 130] on div "CA [PERSON_NAME] Back of House Team Member at Hwy 26 at Precinct Line Add a tag…" at bounding box center [548, 292] width 1097 height 585
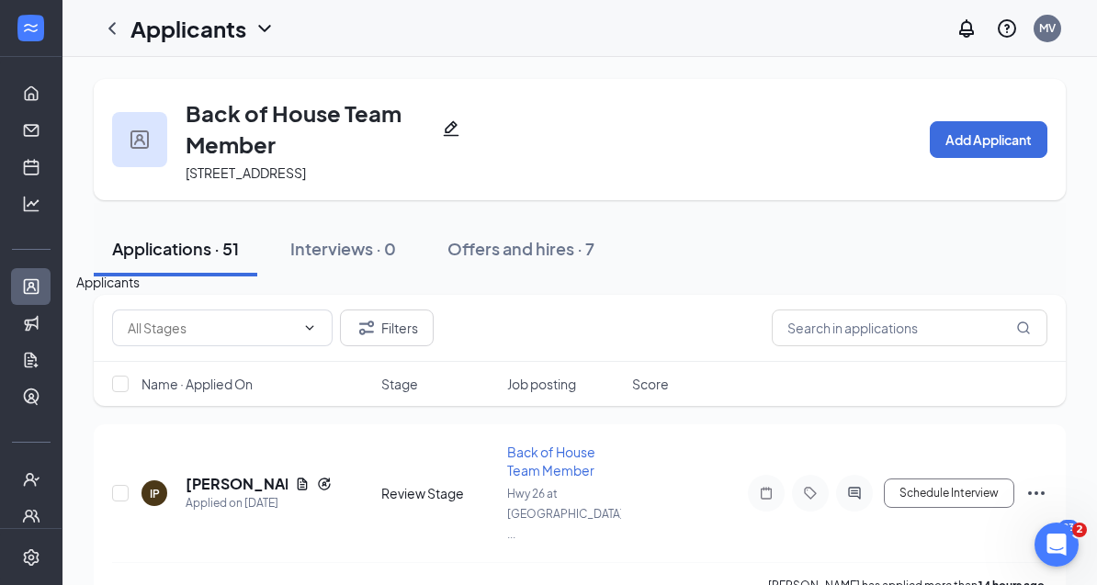
click at [48, 278] on link "Applicants" at bounding box center [57, 286] width 18 height 37
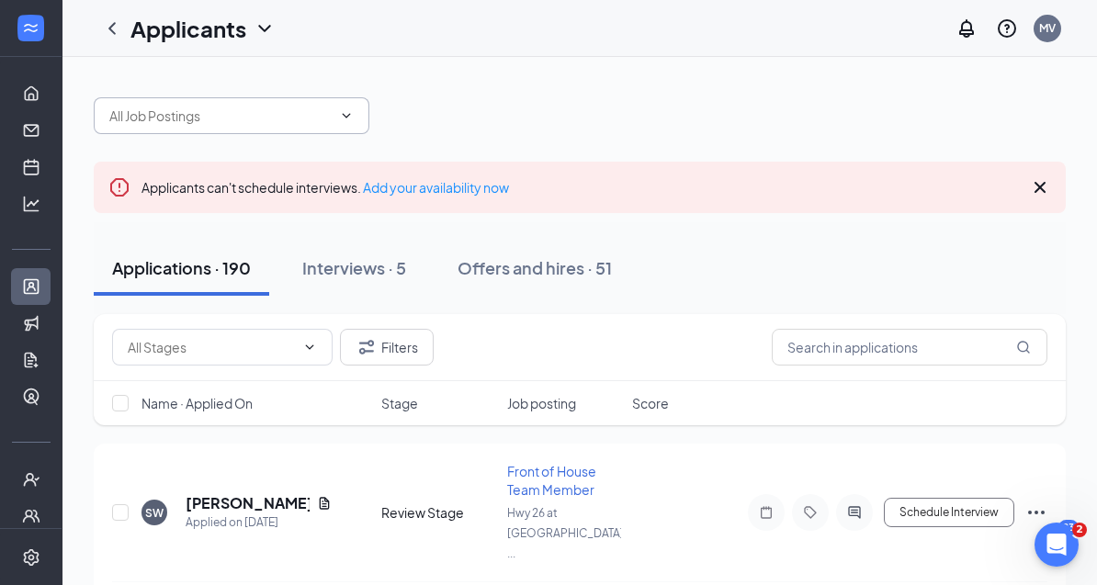
click at [242, 126] on span at bounding box center [232, 115] width 276 height 37
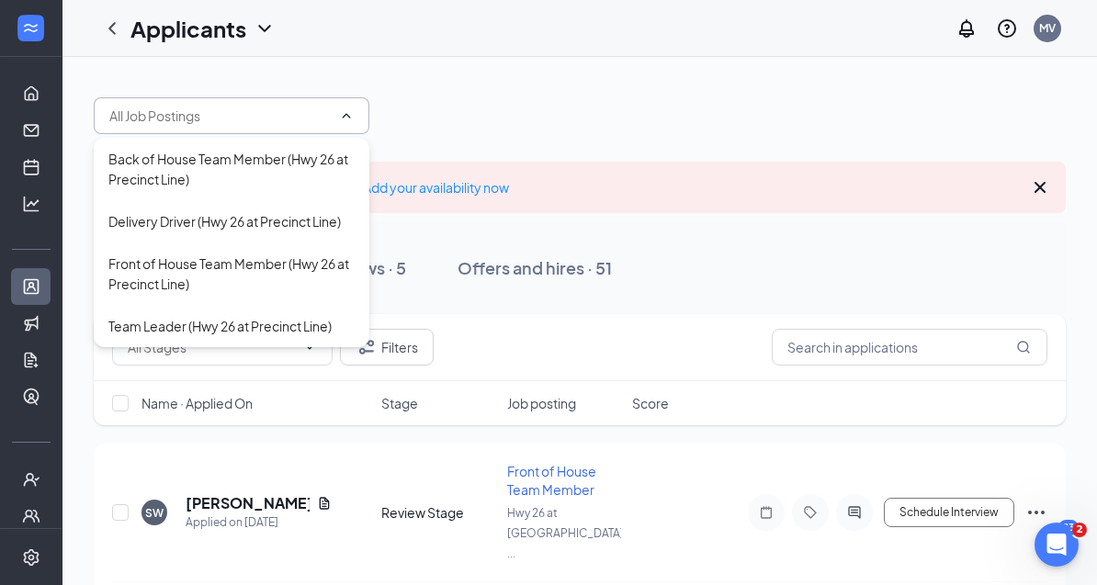
click at [202, 223] on div "Delivery Driver (Hwy 26 at Precinct Line)" at bounding box center [224, 221] width 232 height 20
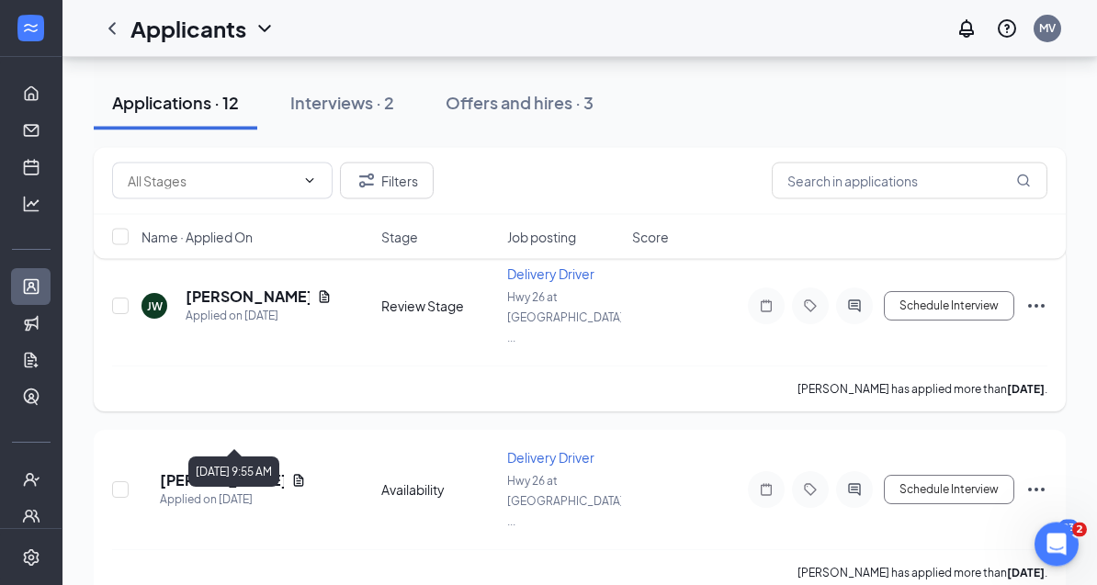
scroll to position [234, 0]
click at [259, 275] on div "Filters Name · Applied On Stage Job posting Score" at bounding box center [580, 212] width 972 height 129
click at [226, 307] on div "Applied on [DATE]" at bounding box center [259, 316] width 146 height 18
click at [240, 271] on div "Filters Name · Applied On Stage Job posting Score" at bounding box center [580, 212] width 972 height 129
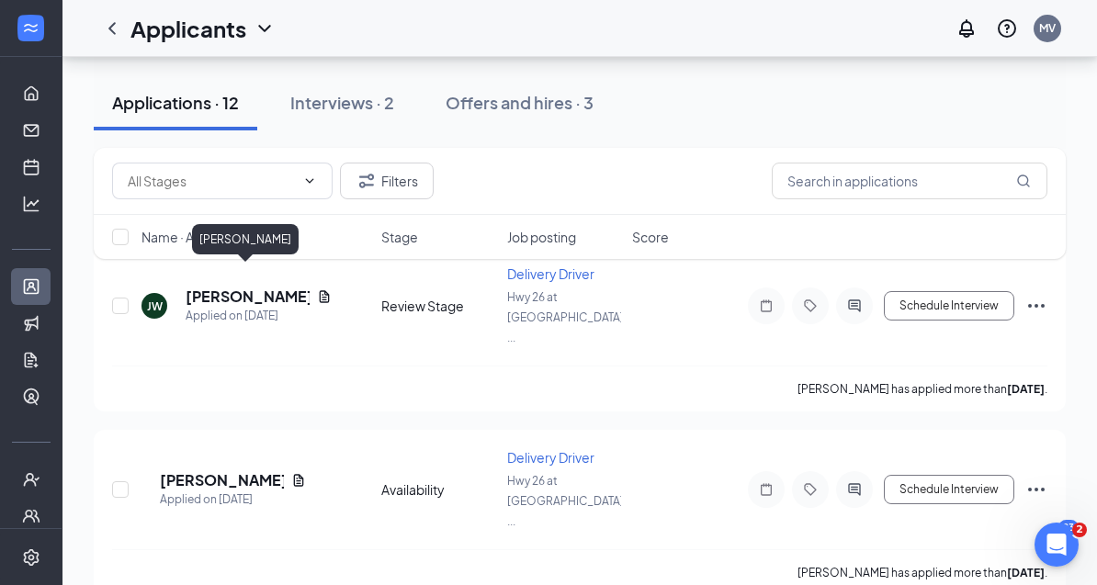
drag, startPoint x: 236, startPoint y: 283, endPoint x: 236, endPoint y: 267, distance: 15.6
click at [236, 287] on h5 "[PERSON_NAME]" at bounding box center [248, 297] width 124 height 20
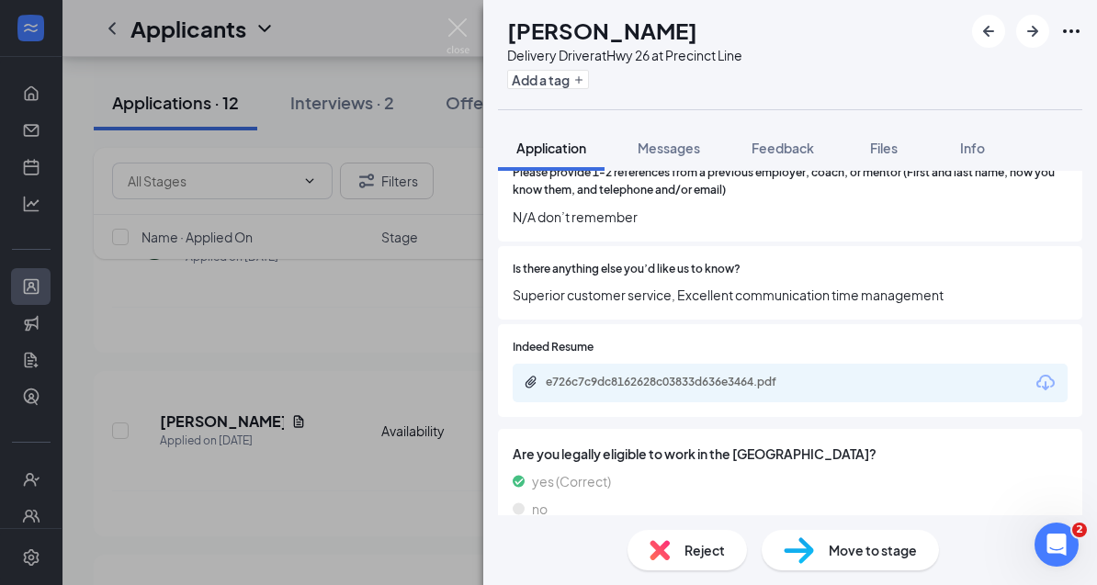
scroll to position [1705, 0]
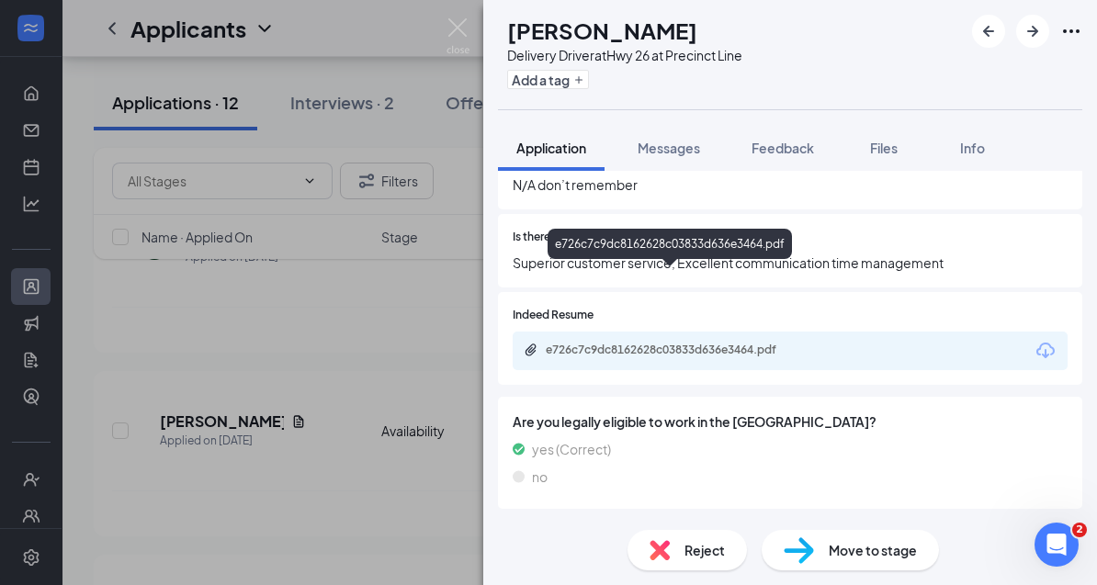
click at [630, 343] on div "e726c7c9dc8162628c03833d636e3464.pdf" at bounding box center [674, 350] width 257 height 15
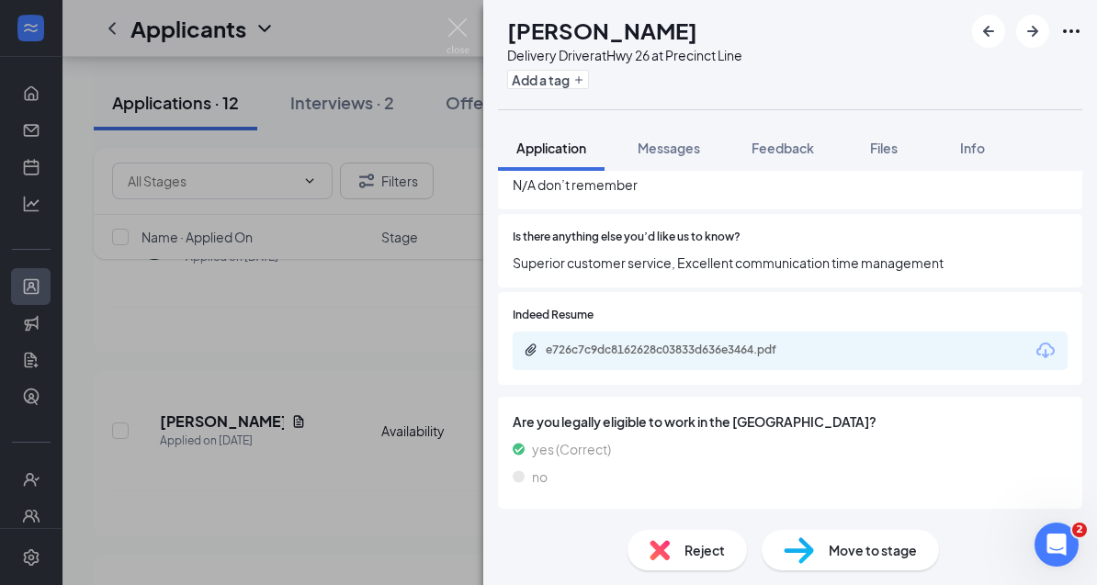
click at [294, 512] on div "[PERSON_NAME] Delivery Driver at Hwy 26 at Precinct Line Add a tag Application …" at bounding box center [548, 292] width 1097 height 585
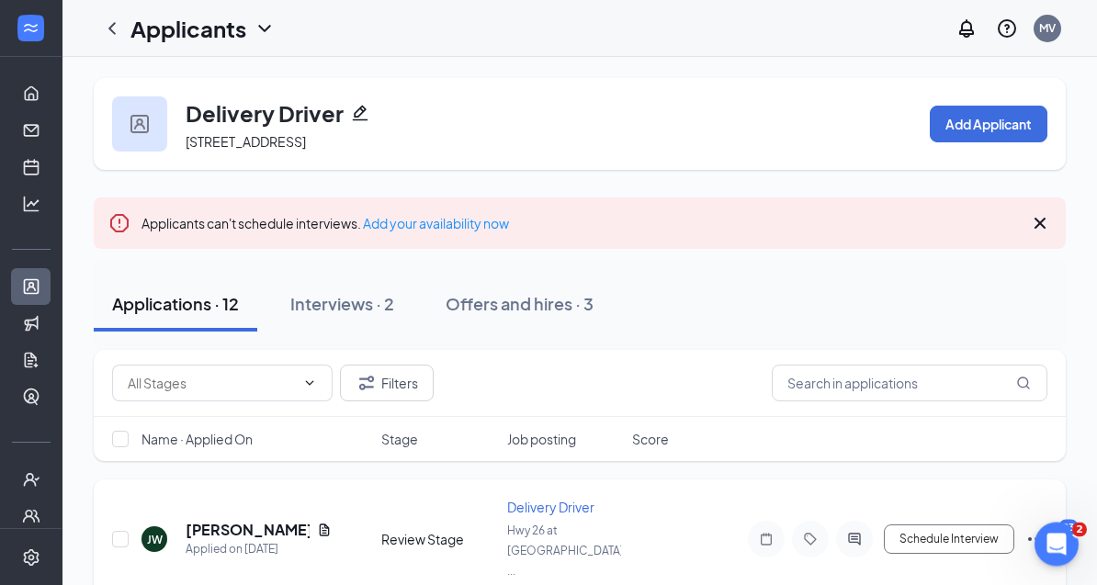
scroll to position [1, 0]
click at [1029, 537] on icon "Ellipses" at bounding box center [1036, 539] width 17 height 4
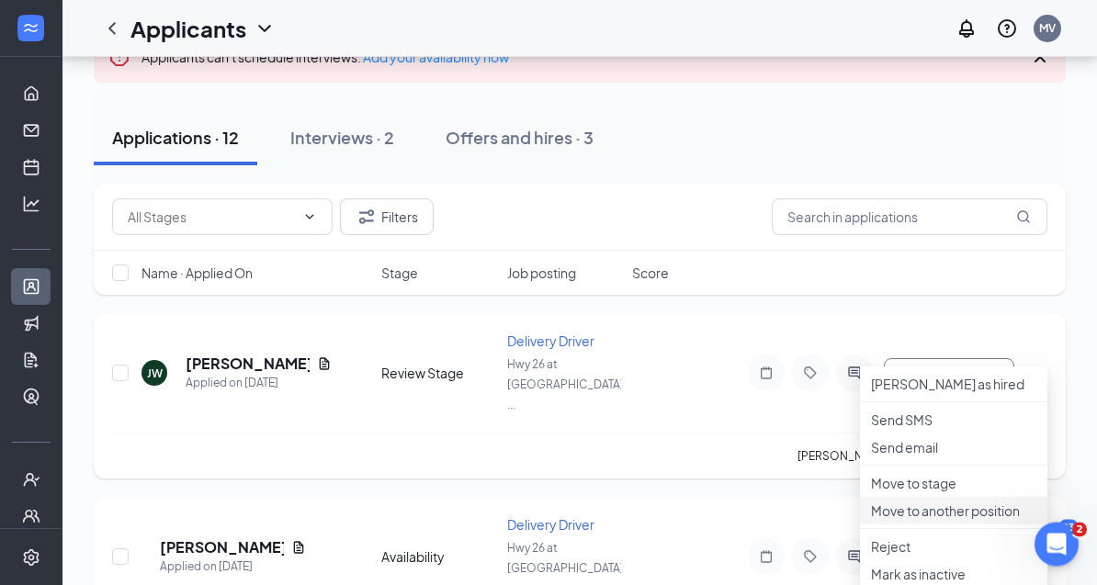
scroll to position [176, 0]
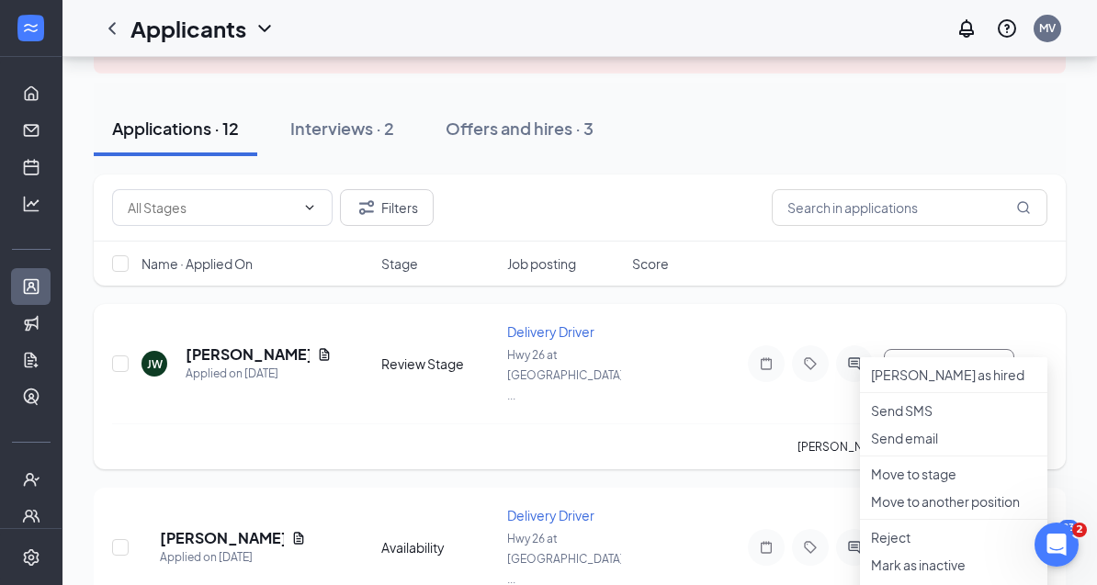
click at [539, 423] on div "[PERSON_NAME] has applied more than [DATE] ." at bounding box center [579, 446] width 935 height 46
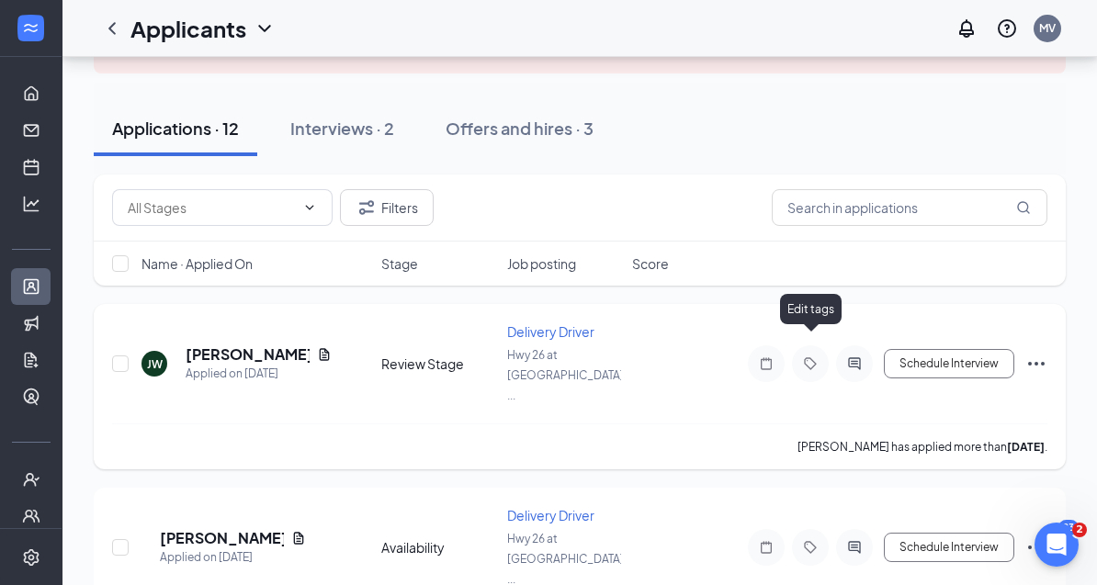
drag, startPoint x: 800, startPoint y: 344, endPoint x: 800, endPoint y: 329, distance: 15.6
click at [800, 356] on icon "Tag" at bounding box center [810, 363] width 22 height 15
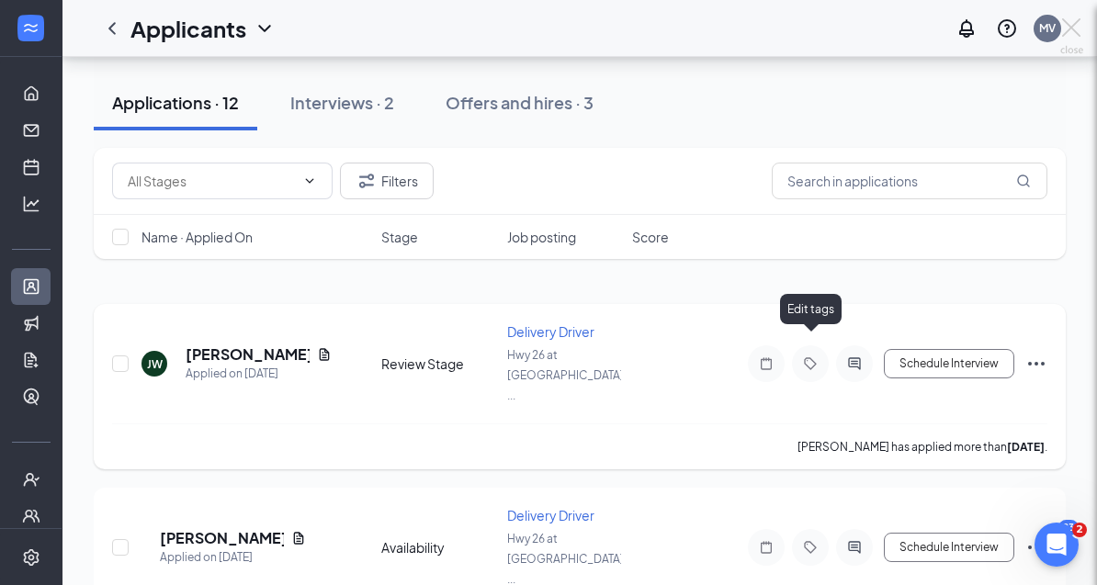
scroll to position [235, 0]
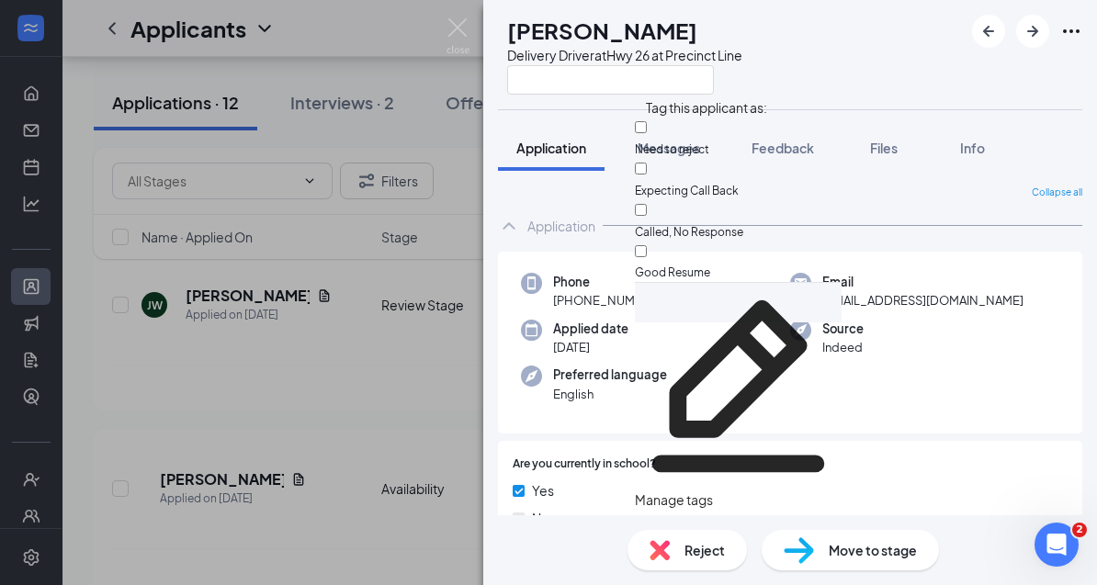
click at [647, 131] on input "Need to reject" at bounding box center [641, 127] width 12 height 12
checkbox input "true"
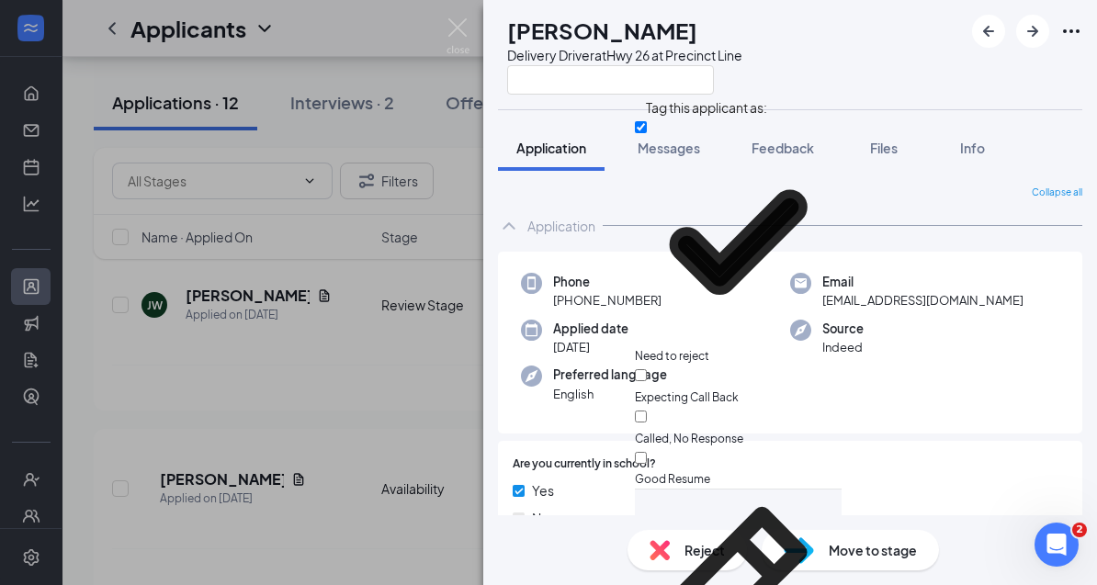
click at [348, 401] on div "[PERSON_NAME] Delivery Driver at Hwy 26 at Precinct Line Application Messages F…" at bounding box center [548, 292] width 1097 height 585
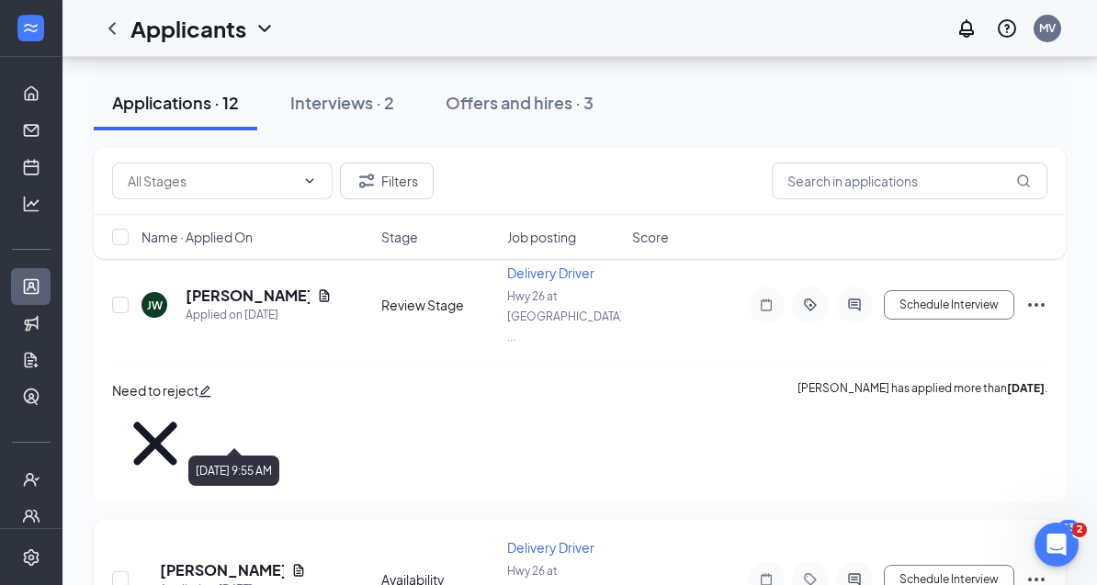
click at [198, 560] on h5 "[PERSON_NAME]" at bounding box center [222, 570] width 124 height 20
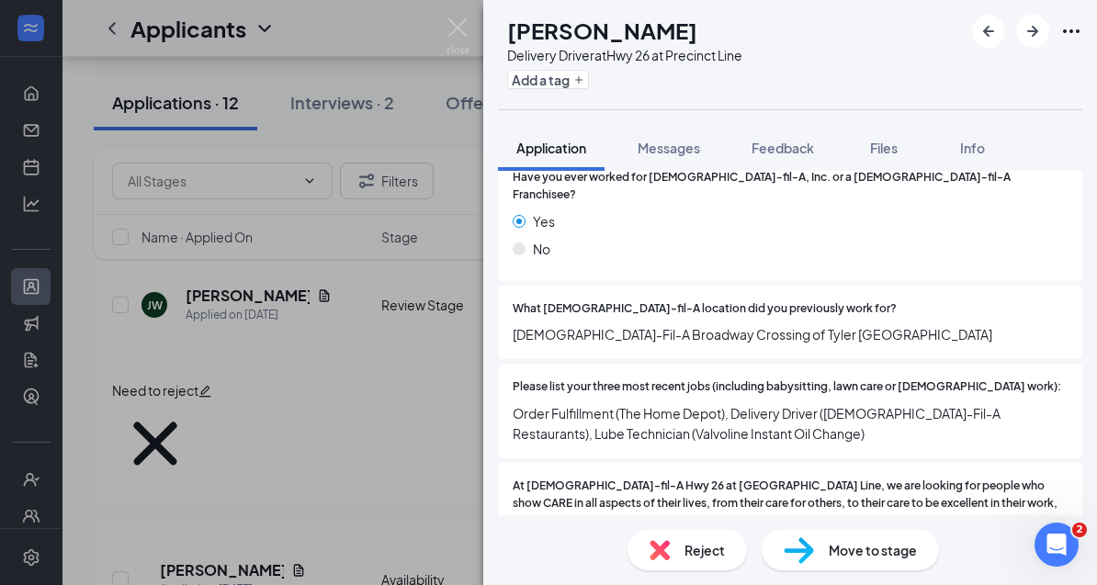
scroll to position [523, 0]
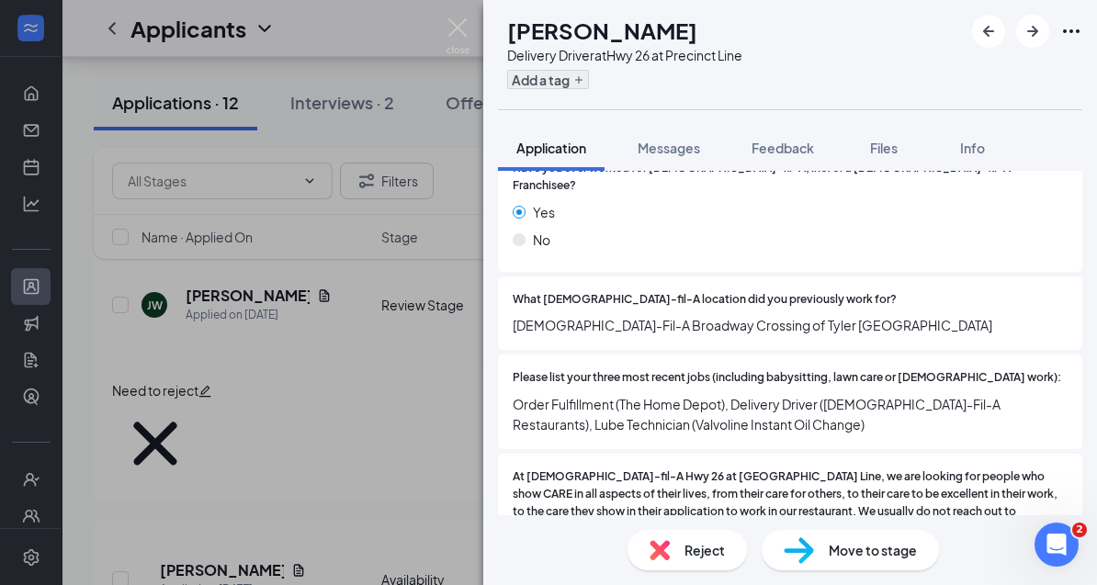
click at [582, 86] on button "Add a tag" at bounding box center [548, 79] width 82 height 19
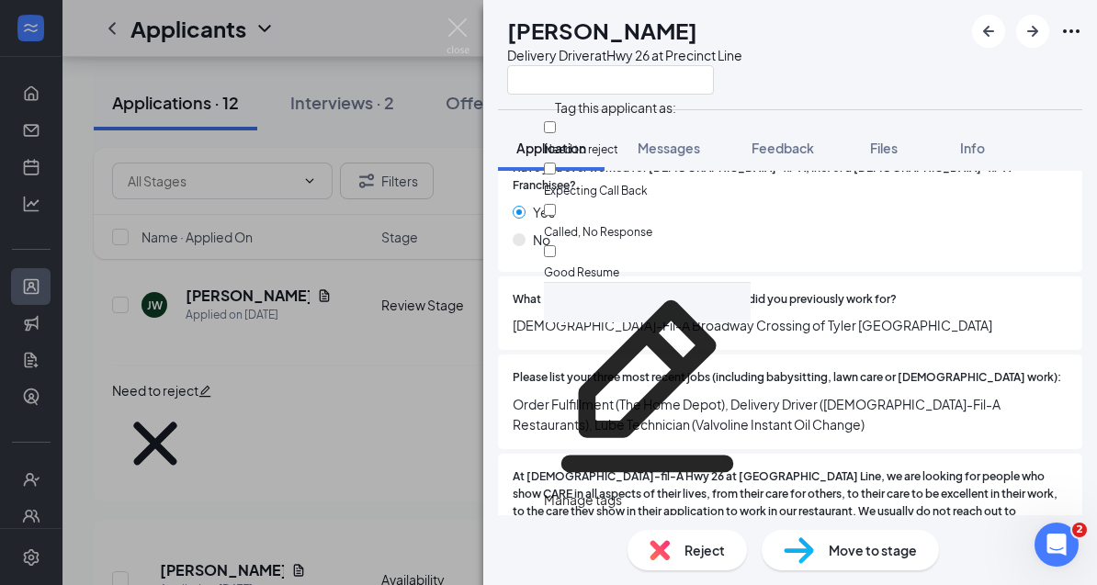
click at [556, 245] on input "Good Resume" at bounding box center [550, 251] width 12 height 12
checkbox input "true"
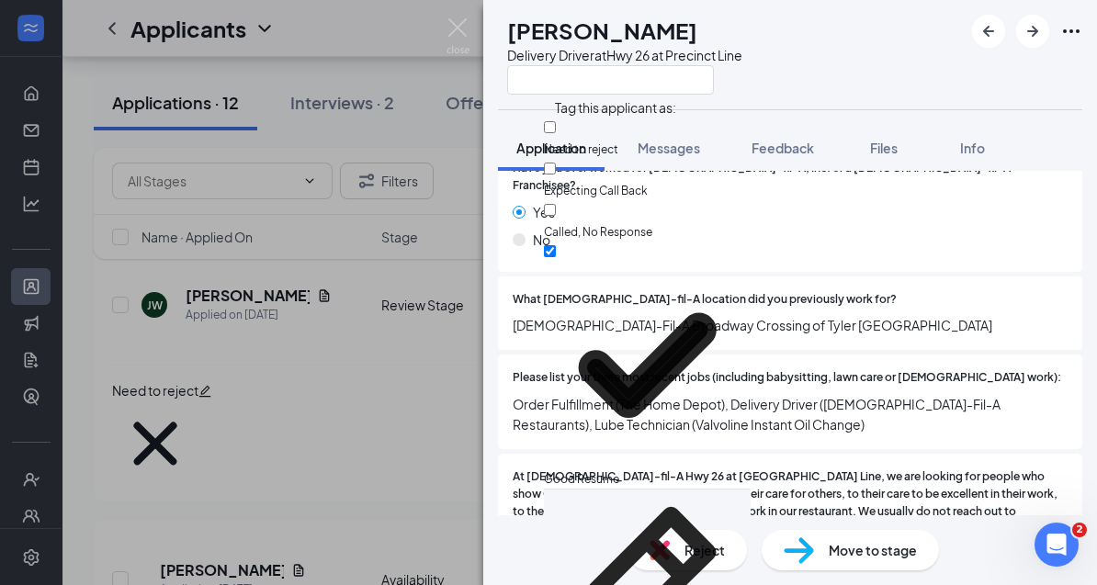
click at [647, 468] on span "At [DEMOGRAPHIC_DATA]-fil-A Hwy 26 at [GEOGRAPHIC_DATA] Line, we are looking fo…" at bounding box center [789, 528] width 555 height 121
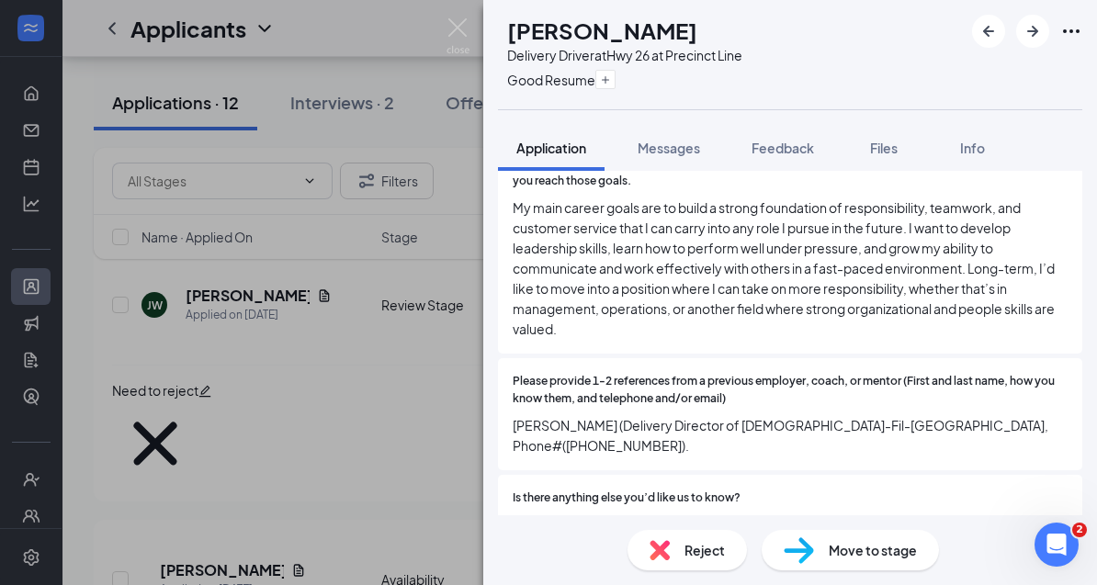
scroll to position [1560, 0]
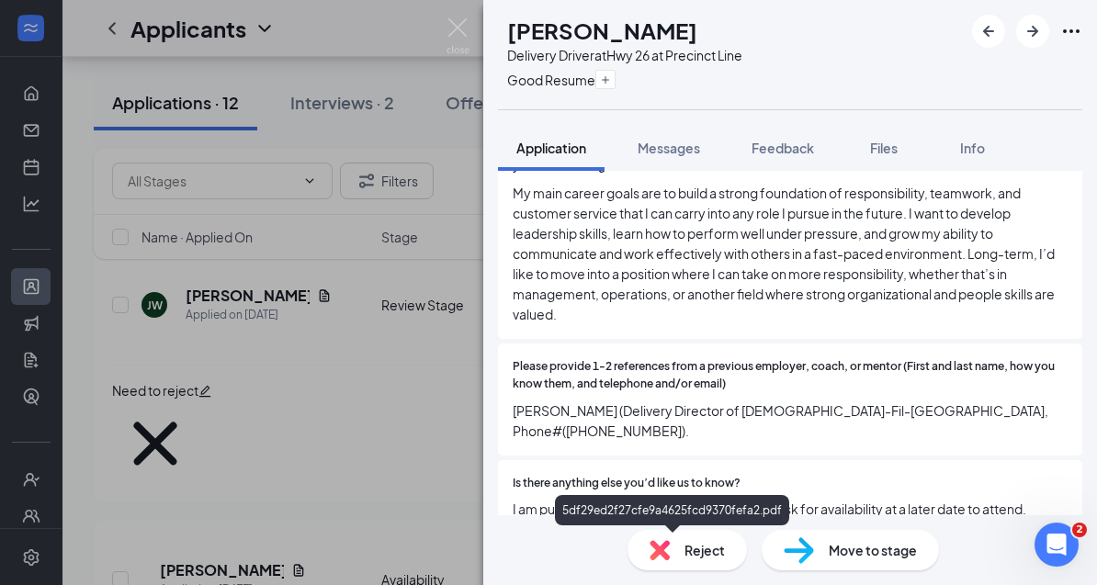
click at [645, 589] on div "5df29ed2f27cfe9a4625fcd9370fefa2.pdf" at bounding box center [674, 596] width 257 height 15
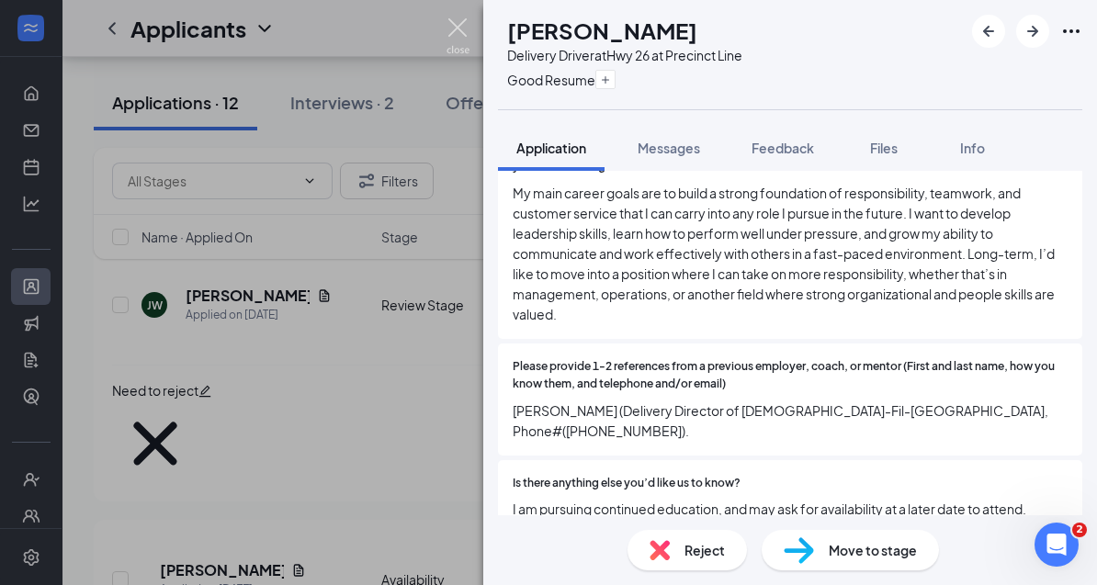
click at [466, 31] on img at bounding box center [457, 36] width 23 height 36
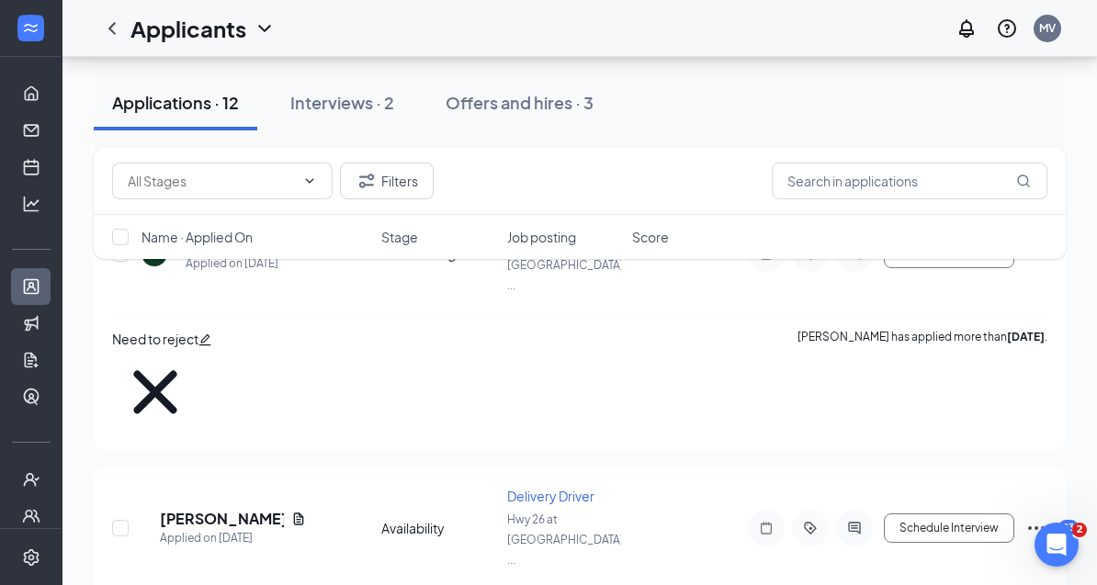
scroll to position [279, 0]
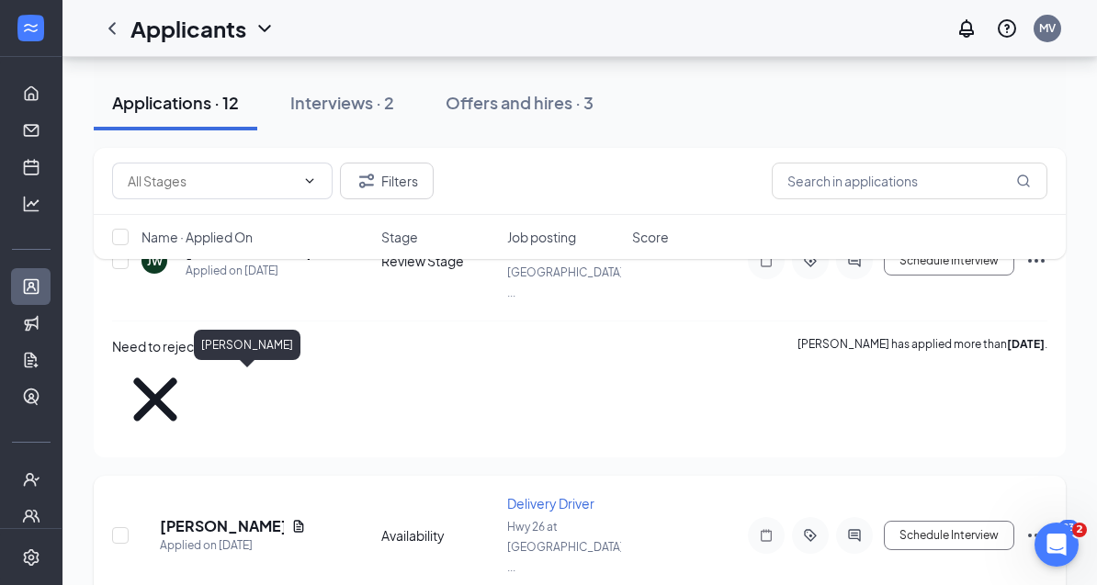
click at [209, 516] on h5 "[PERSON_NAME]" at bounding box center [222, 526] width 124 height 20
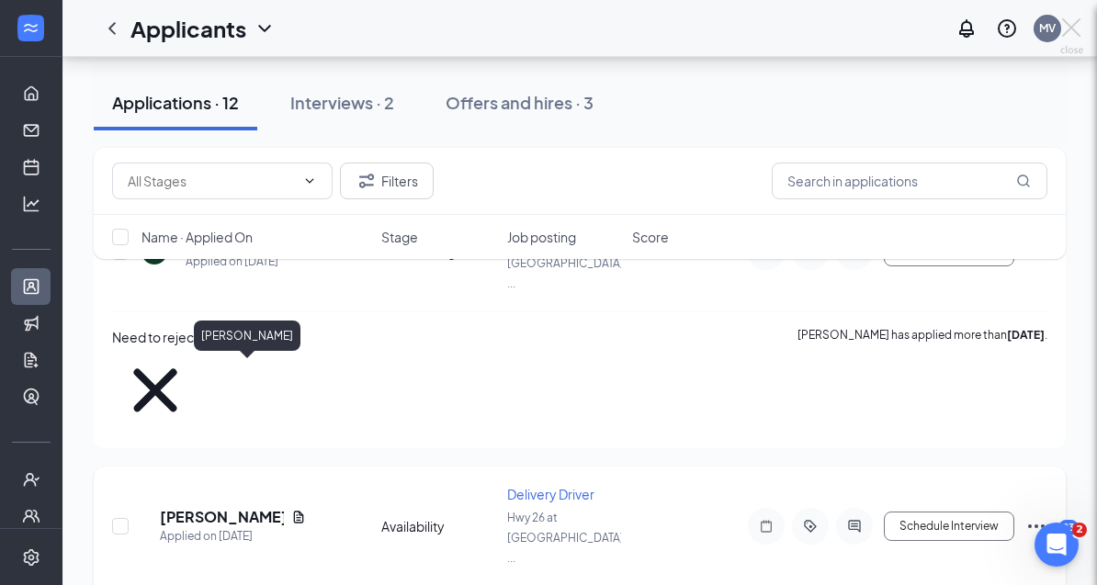
scroll to position [338, 0]
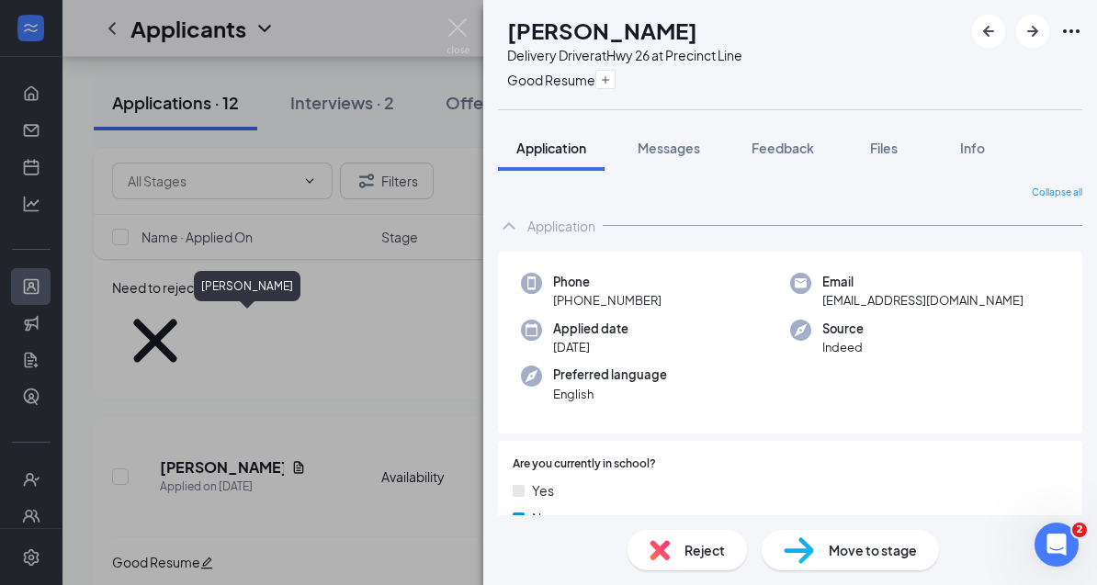
click at [332, 431] on div "CS [PERSON_NAME] Delivery Driver at Hwy 26 at Precinct Line Good Resume Applica…" at bounding box center [548, 292] width 1097 height 585
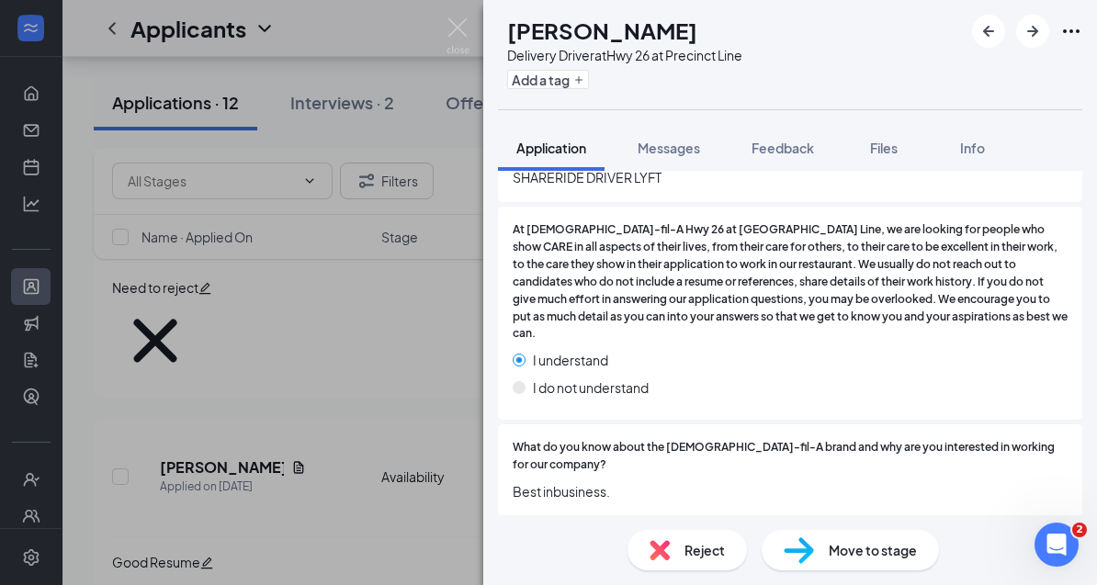
scroll to position [940, 0]
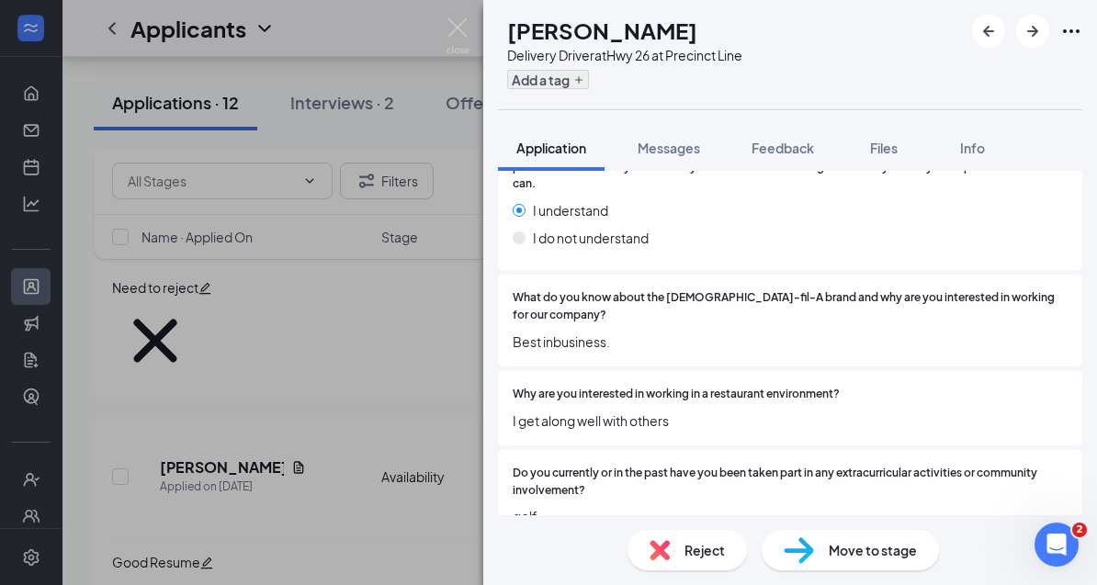
click at [589, 88] on button "Add a tag" at bounding box center [548, 79] width 82 height 19
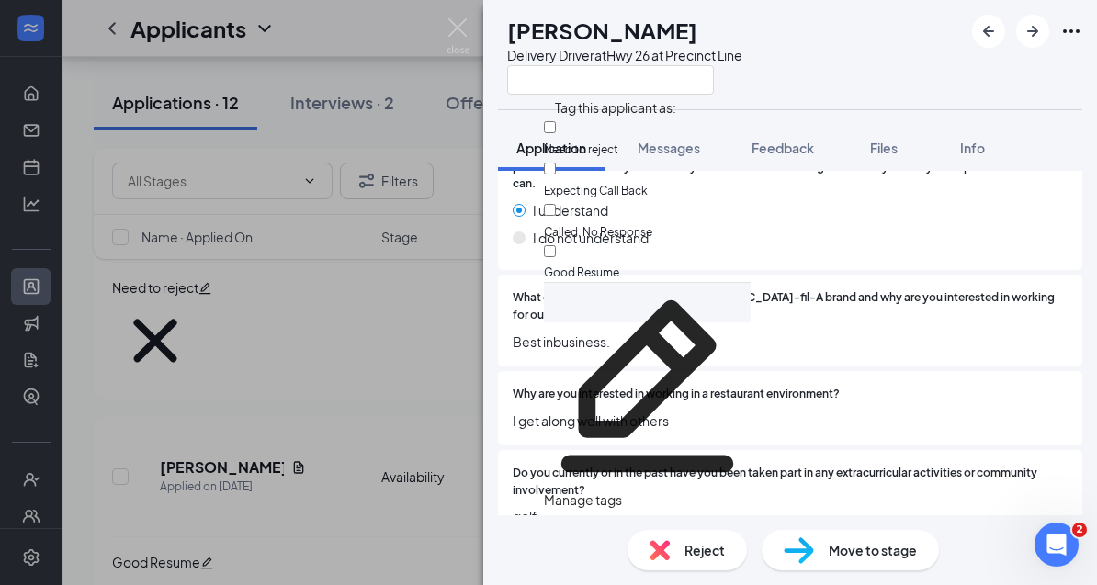
click at [573, 129] on label "Need to reject" at bounding box center [647, 140] width 207 height 37
click at [556, 129] on input "Need to reject" at bounding box center [550, 127] width 12 height 12
click at [556, 133] on input "Need to reject" at bounding box center [550, 127] width 12 height 12
checkbox input "true"
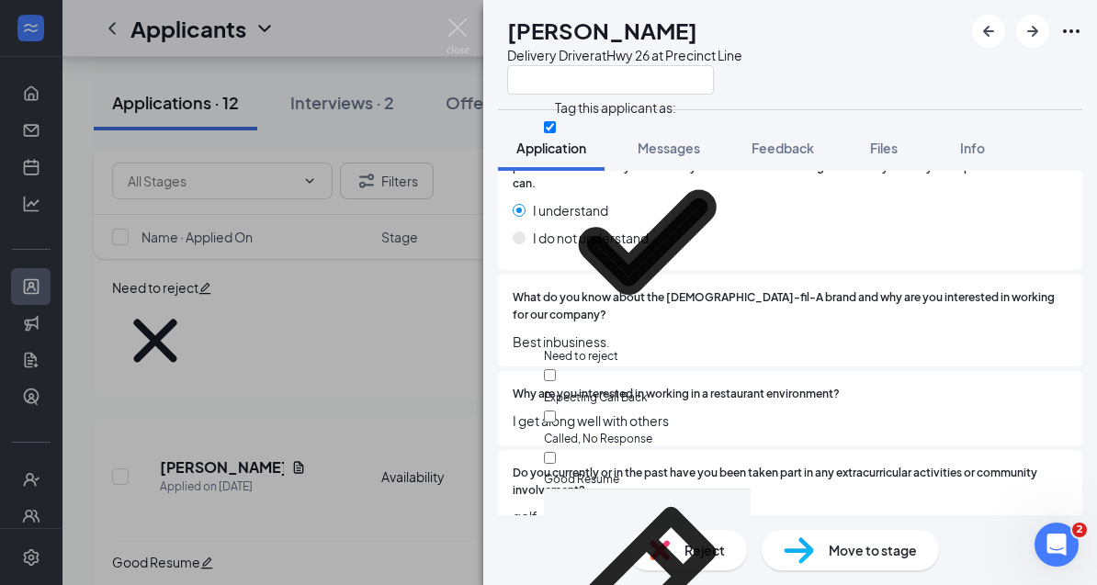
click at [337, 443] on div "LH [PERSON_NAME] Delivery Driver at Hwy 26 at Precinct Line Application Message…" at bounding box center [548, 292] width 1097 height 585
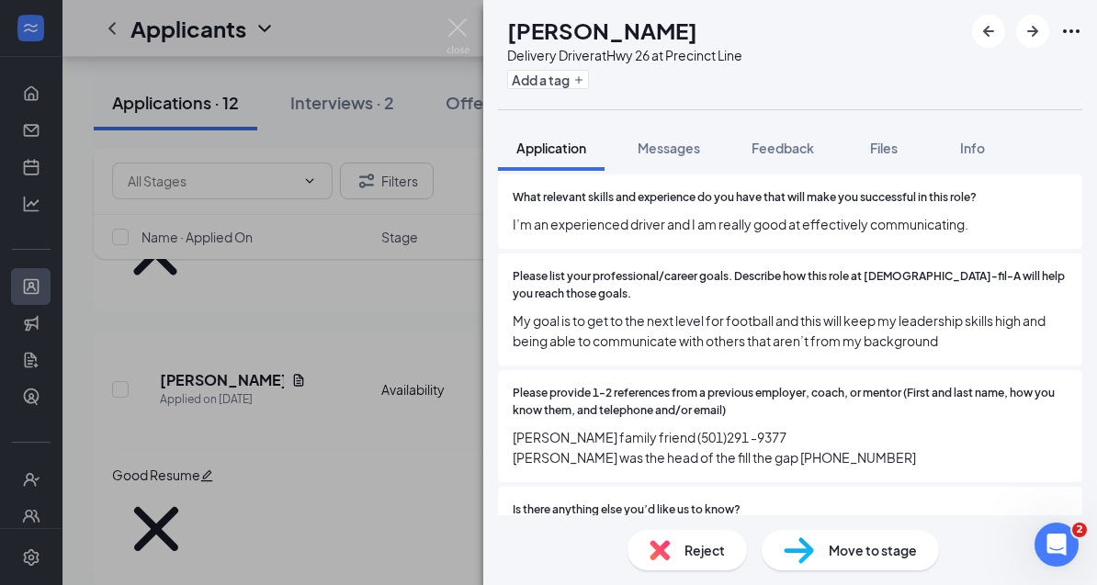
scroll to position [1402, 0]
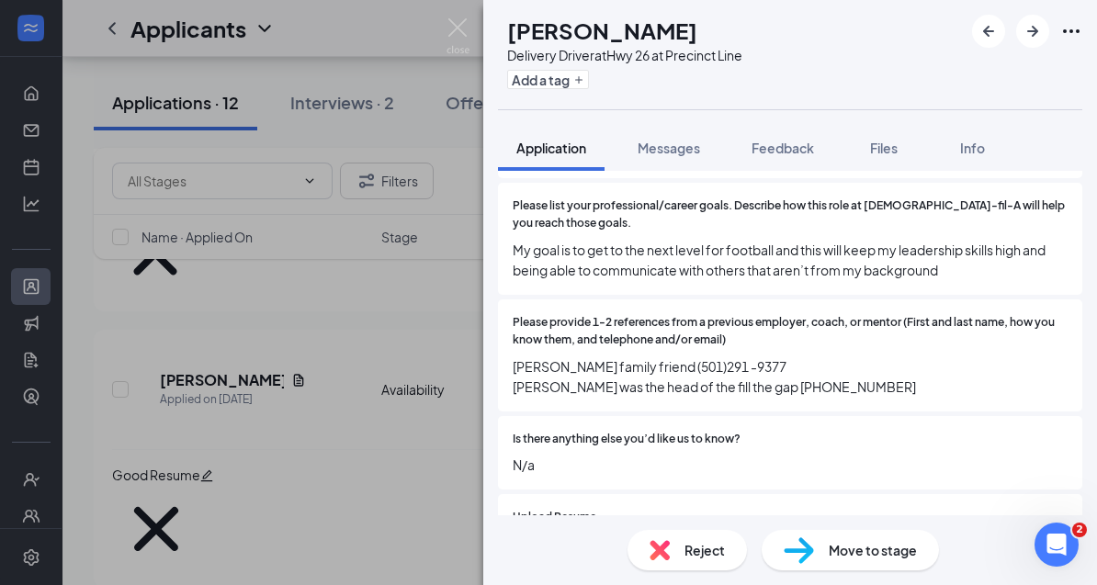
click at [625, 545] on div "80721b5ee102a309c456d2a4f57724c6.pdf" at bounding box center [674, 552] width 257 height 15
click at [589, 74] on button "Add a tag" at bounding box center [548, 79] width 82 height 19
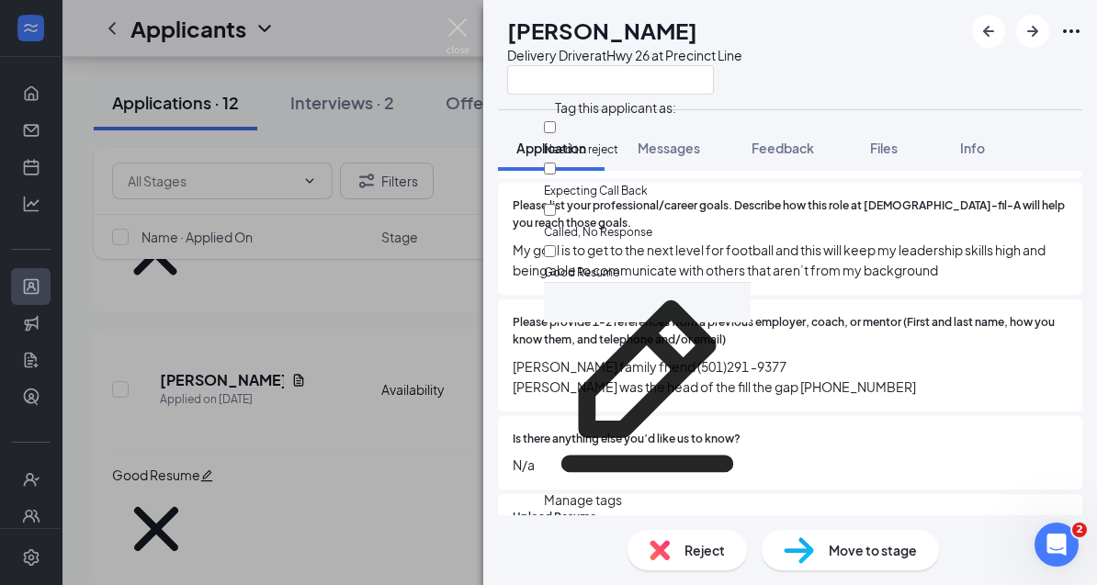
click at [556, 133] on input "Need to reject" at bounding box center [550, 127] width 12 height 12
checkbox input "true"
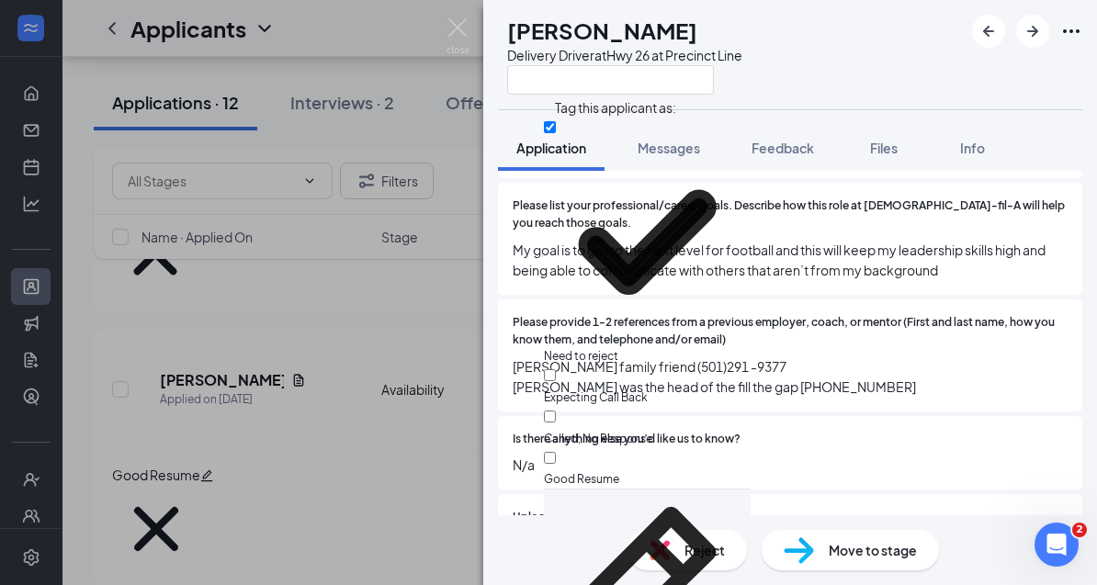
click at [321, 446] on div "DB [PERSON_NAME] Delivery Driver at Hwy 26 at Precinct Line Application Message…" at bounding box center [548, 292] width 1097 height 585
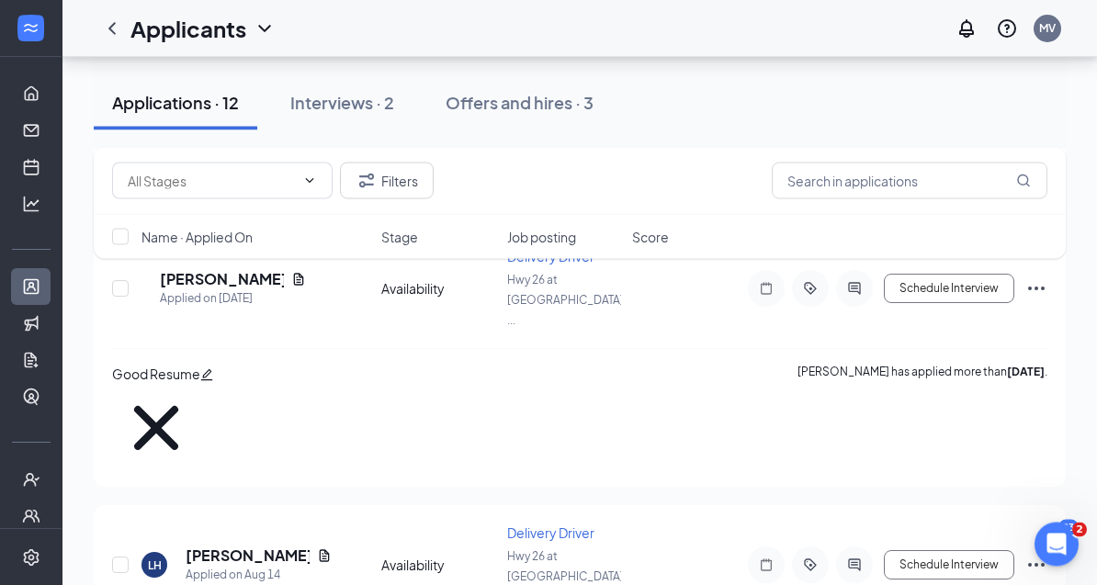
scroll to position [534, 0]
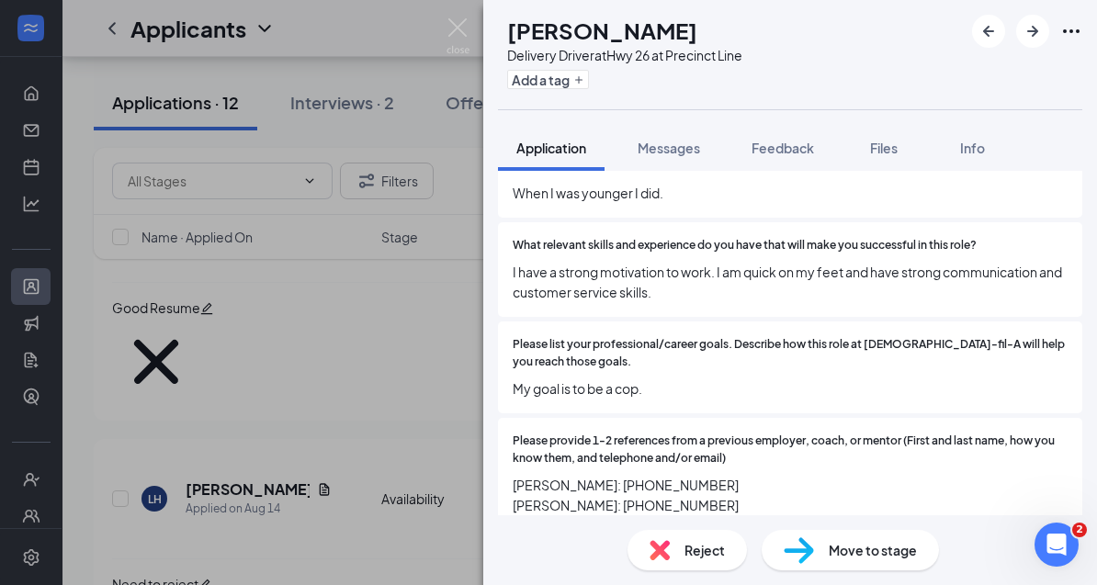
scroll to position [1279, 0]
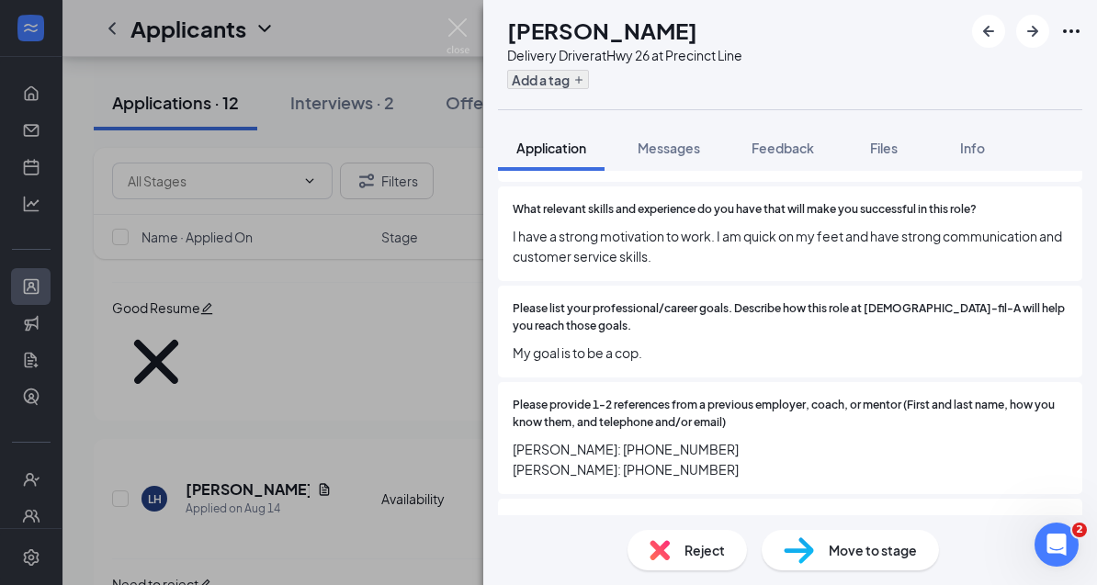
click at [584, 82] on icon "Plus" at bounding box center [578, 79] width 11 height 11
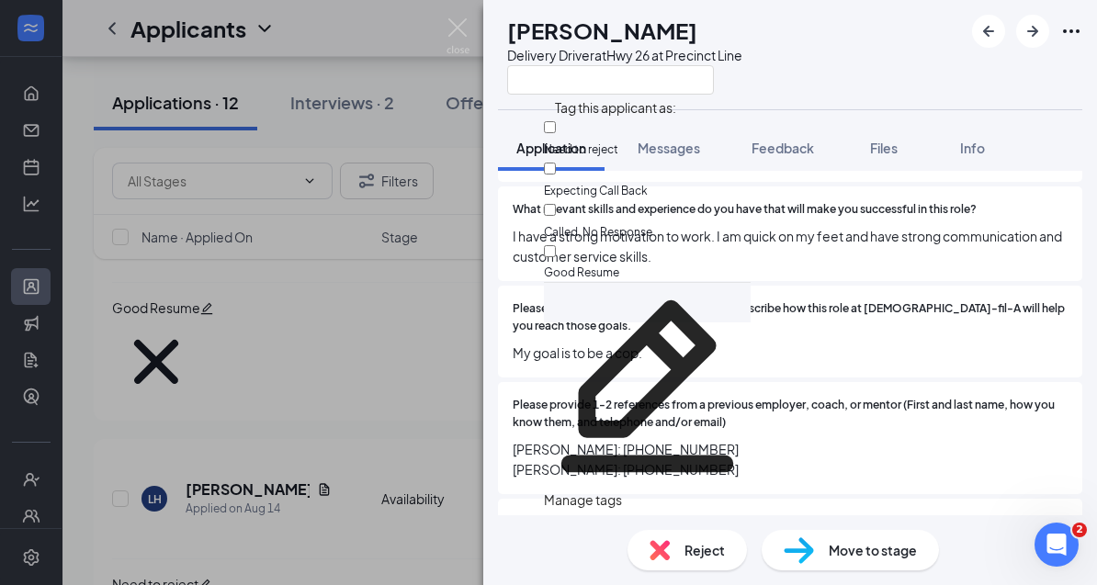
click at [573, 246] on label "Good Resume" at bounding box center [647, 264] width 207 height 37
click at [556, 245] on input "Good Resume" at bounding box center [550, 251] width 12 height 12
checkbox input "true"
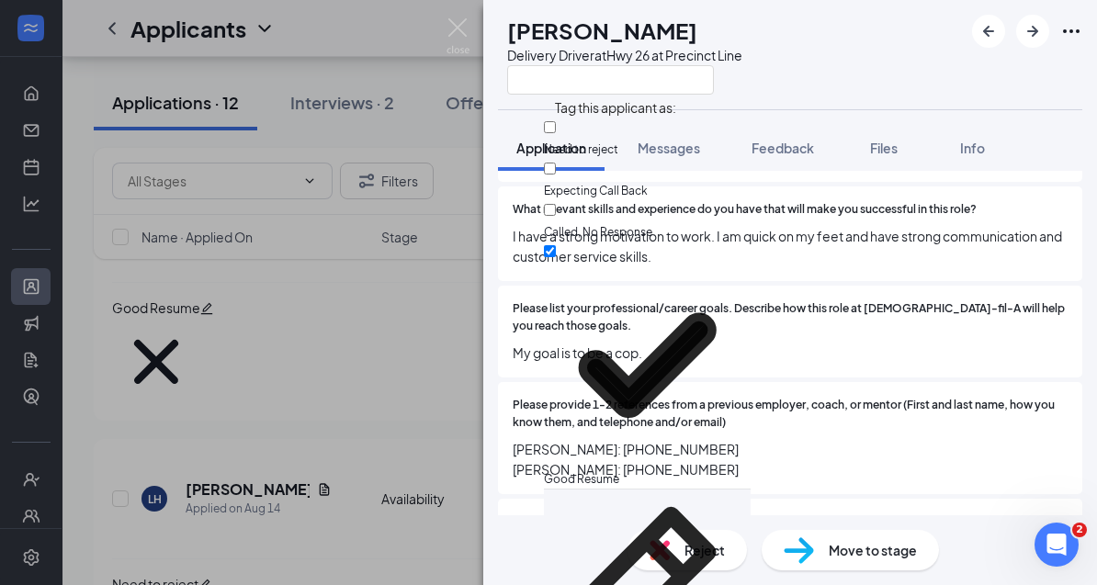
click at [261, 500] on div "AW [PERSON_NAME] Delivery Driver at Hwy 26 at Precinct Line Application Message…" at bounding box center [548, 292] width 1097 height 585
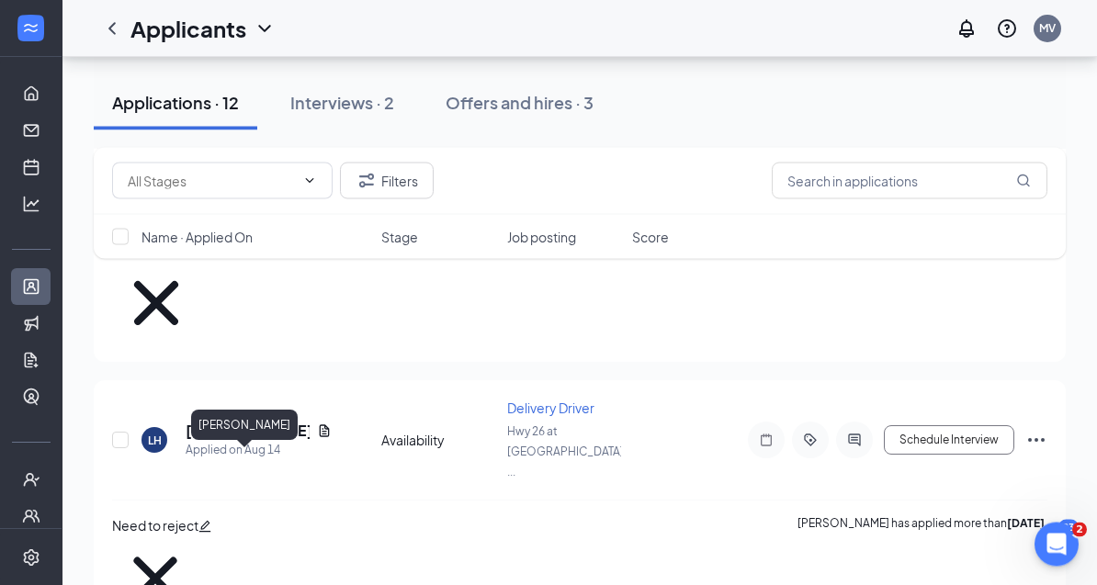
scroll to position [662, 0]
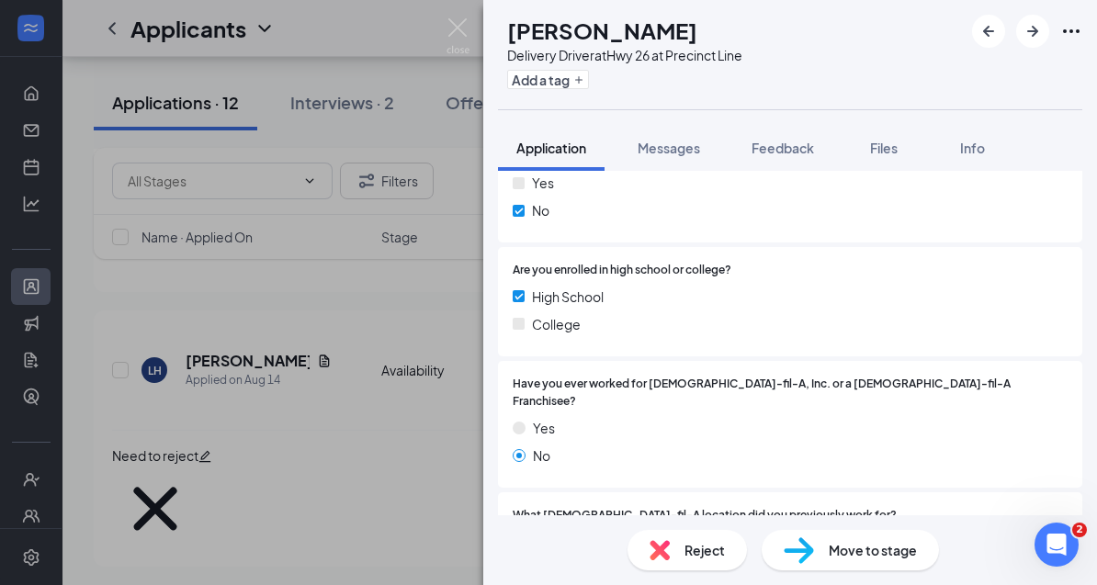
scroll to position [729, 0]
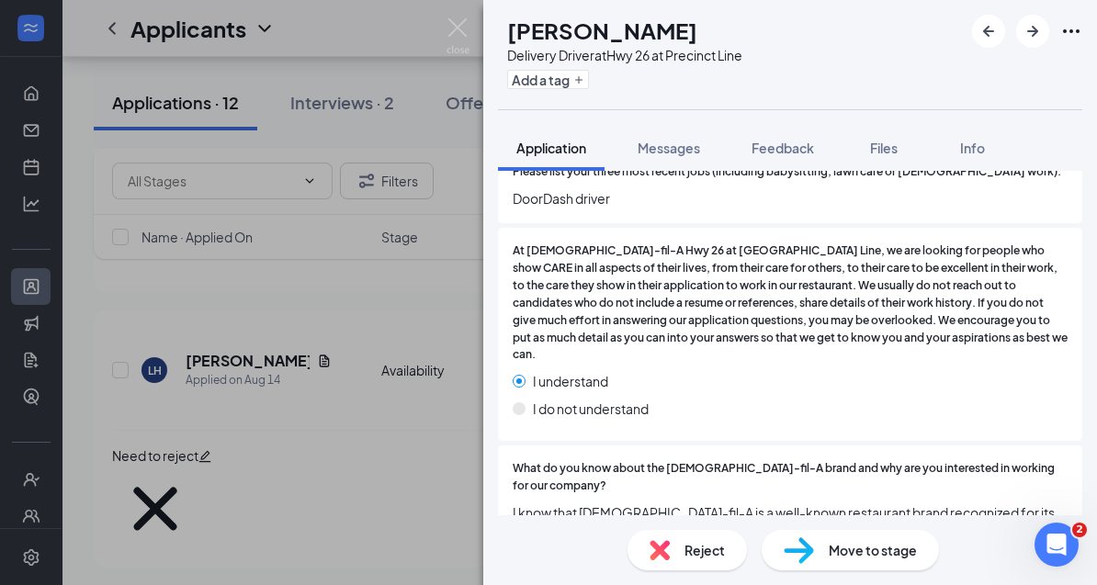
click at [422, 525] on div "FA [PERSON_NAME] Delivery Driver at Hwy 26 at Precinct Line Add a tag Applicati…" at bounding box center [548, 292] width 1097 height 585
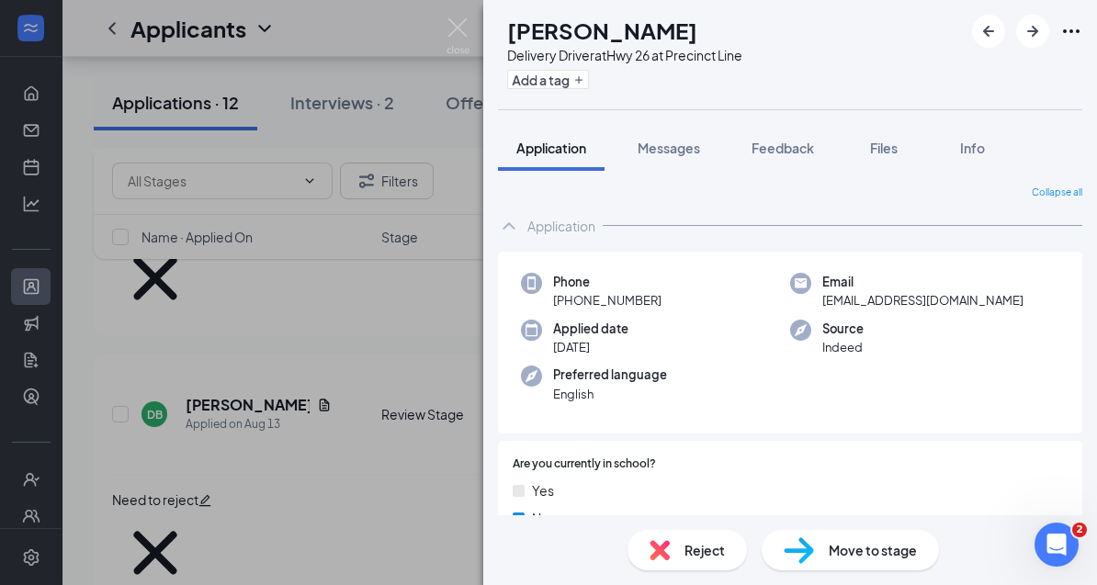
scroll to position [947, 0]
click at [456, 20] on img at bounding box center [457, 36] width 23 height 36
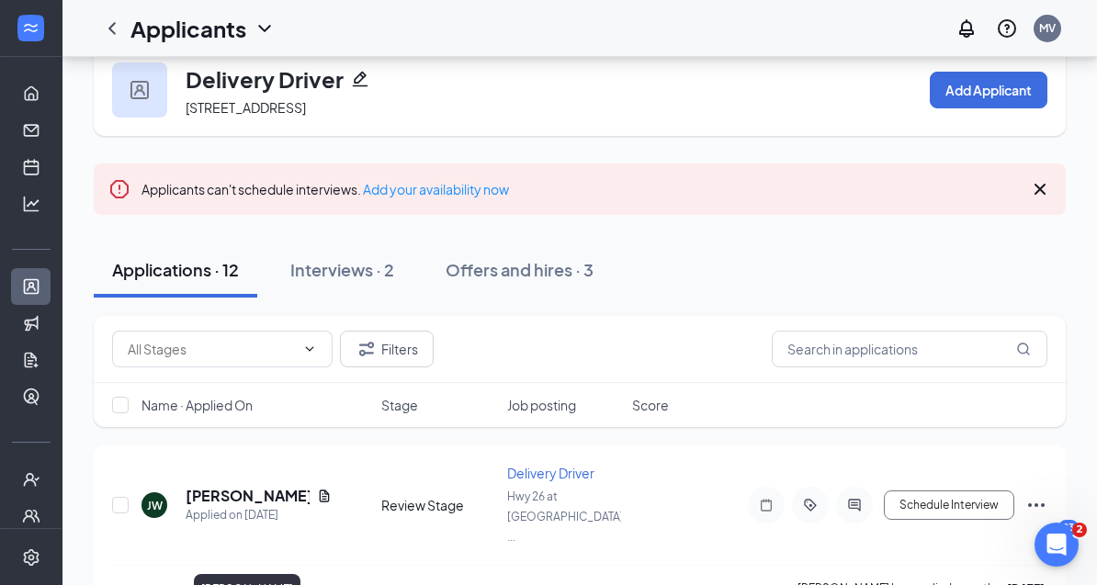
scroll to position [26, 0]
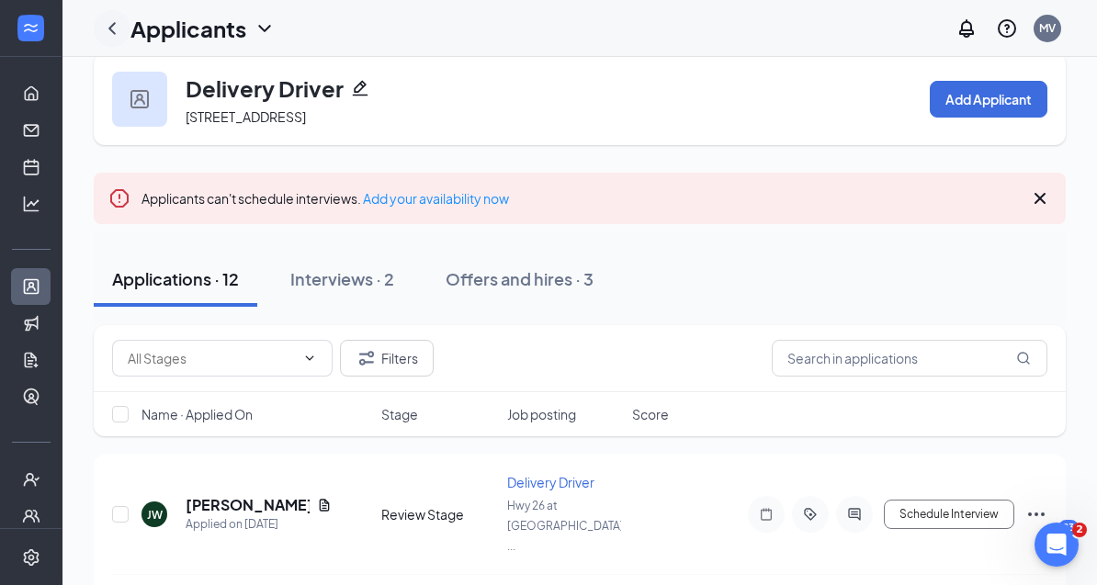
click at [109, 36] on icon "ChevronLeft" at bounding box center [112, 28] width 22 height 22
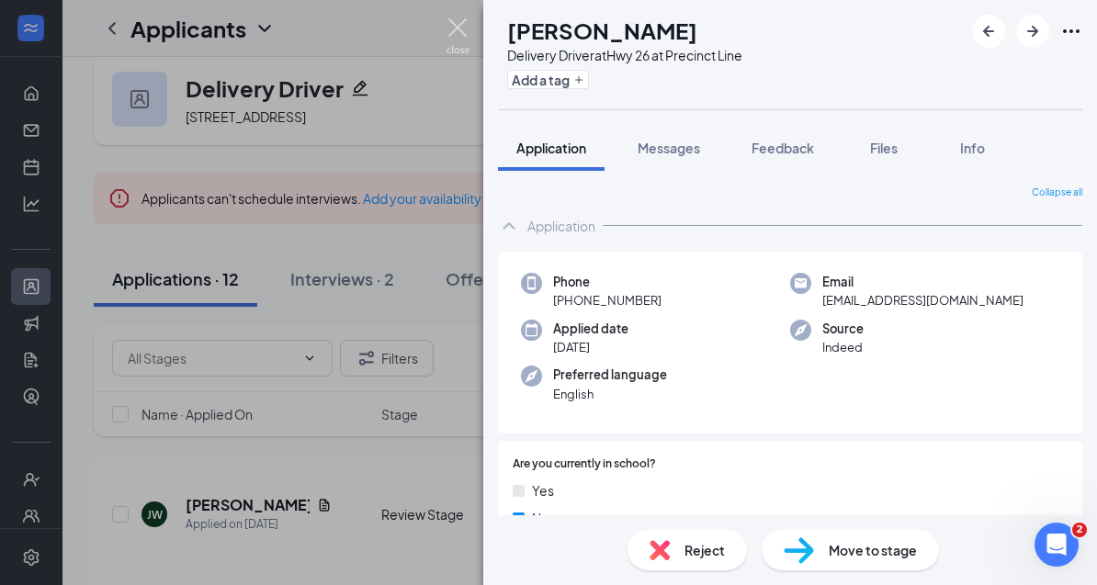
click at [456, 26] on img at bounding box center [457, 36] width 23 height 36
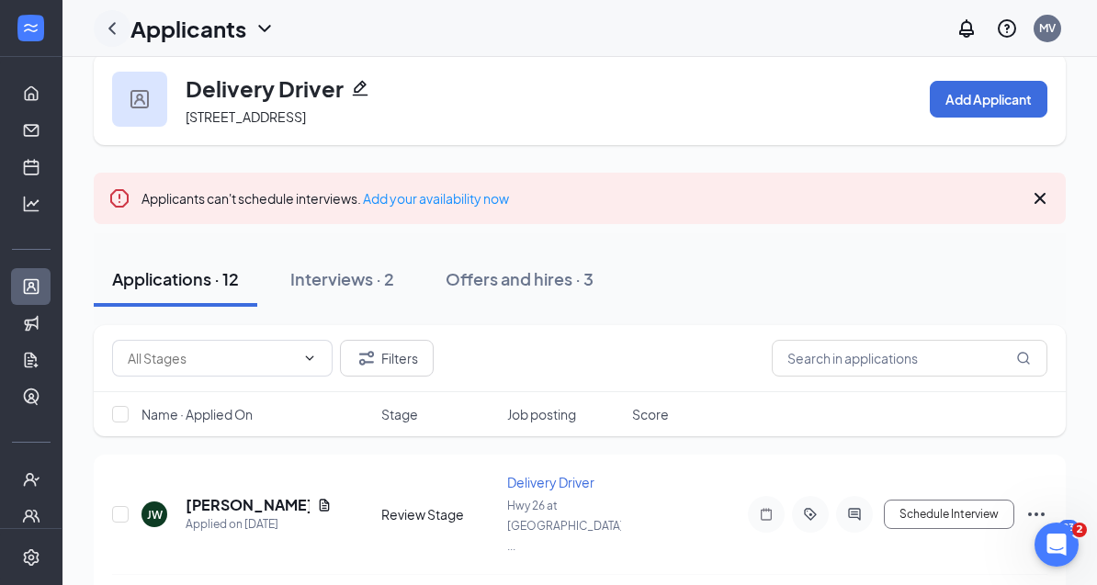
click at [117, 28] on icon "ChevronLeft" at bounding box center [112, 28] width 22 height 22
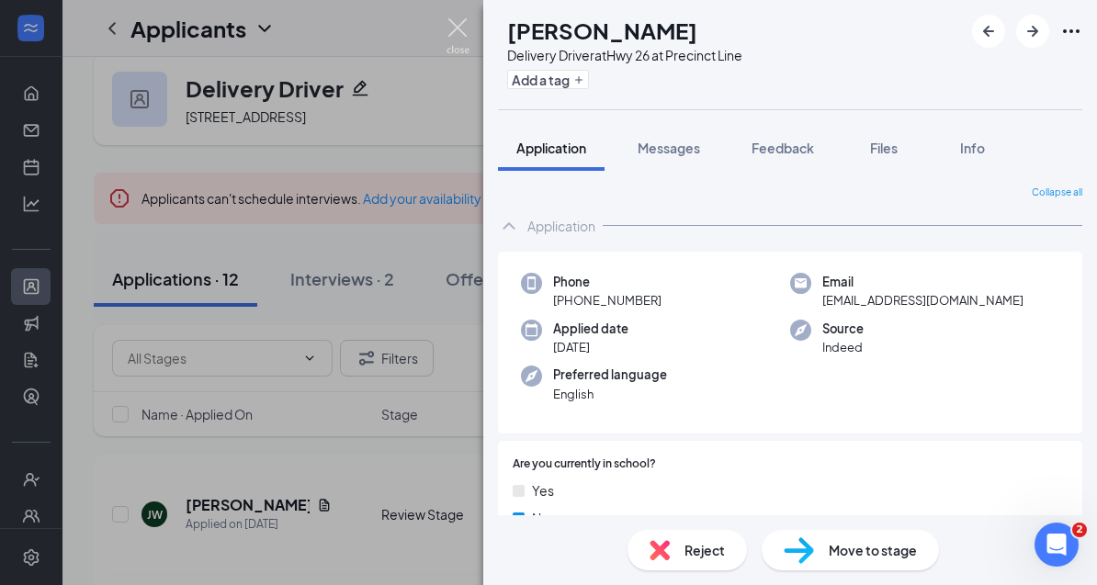
click at [452, 35] on img at bounding box center [457, 36] width 23 height 36
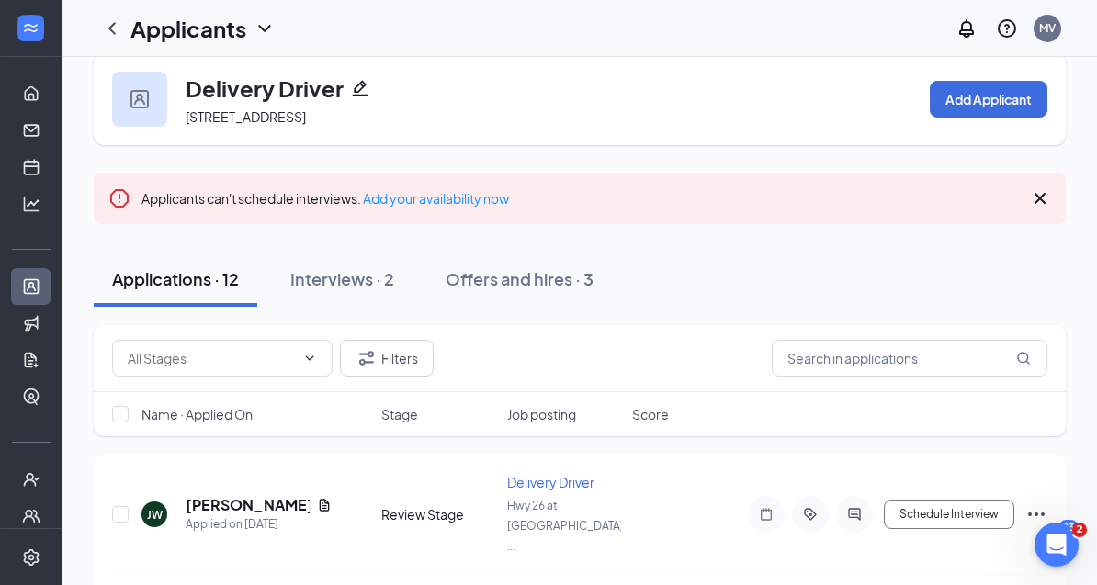
click at [211, 37] on h1 "Applicants" at bounding box center [188, 28] width 116 height 31
click at [415, 35] on div "Applicants MV" at bounding box center [579, 28] width 1034 height 57
click at [48, 124] on link "Messages" at bounding box center [57, 130] width 18 height 37
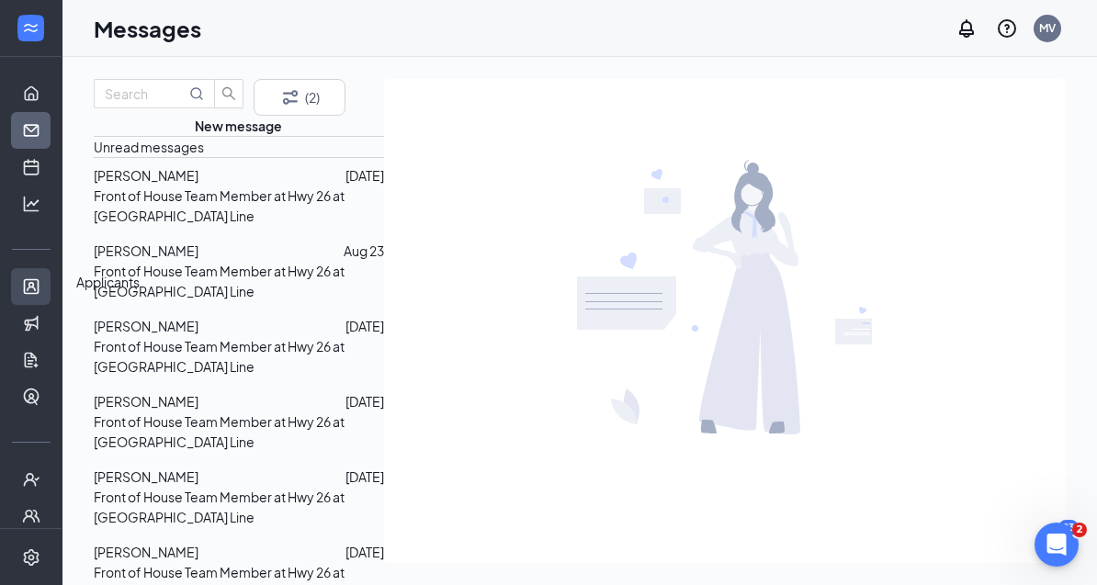
click at [48, 268] on link "Applicants" at bounding box center [57, 286] width 18 height 37
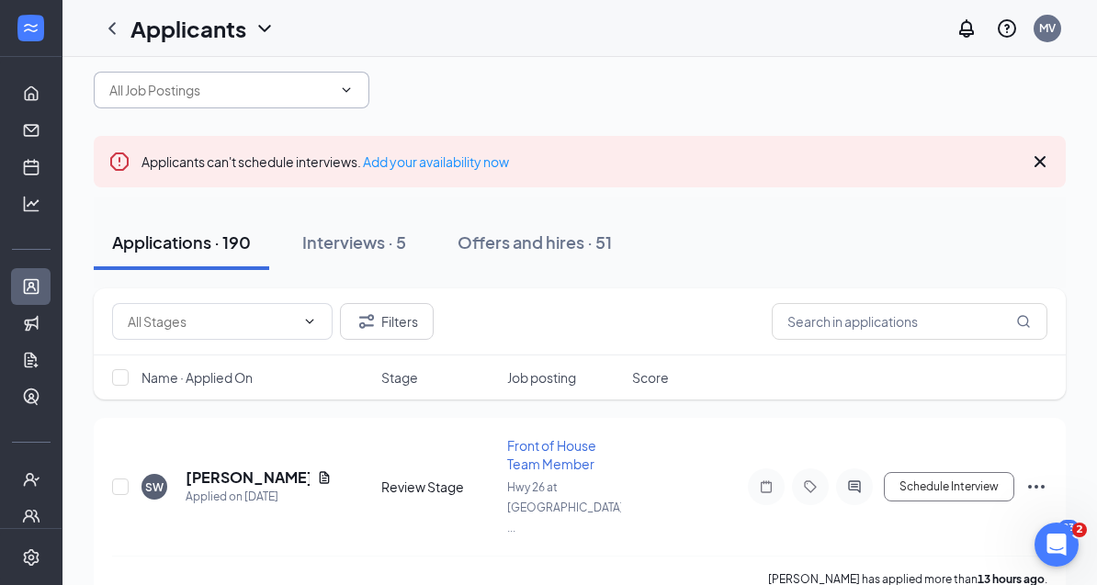
click at [294, 106] on span at bounding box center [232, 90] width 276 height 37
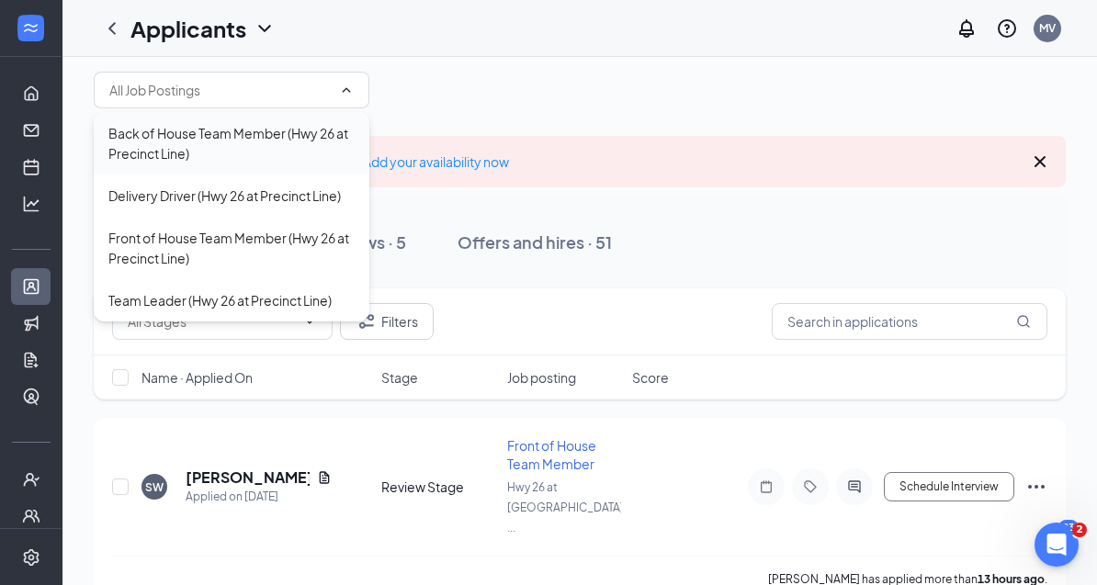
click at [208, 163] on div "Back of House Team Member (Hwy 26 at Precinct Line)" at bounding box center [231, 143] width 246 height 40
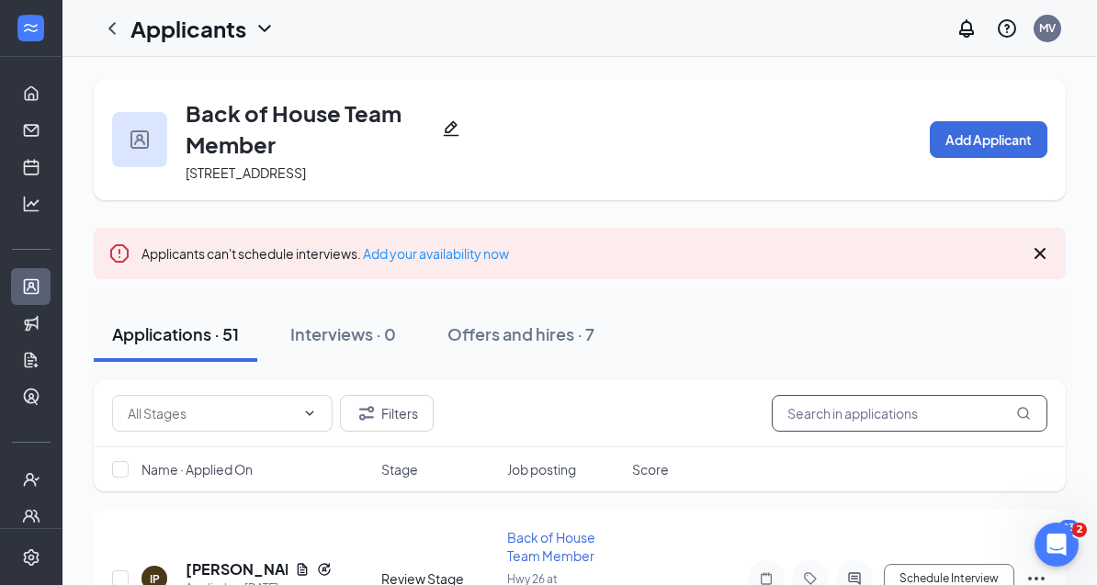
click at [822, 417] on input "text" at bounding box center [909, 413] width 276 height 37
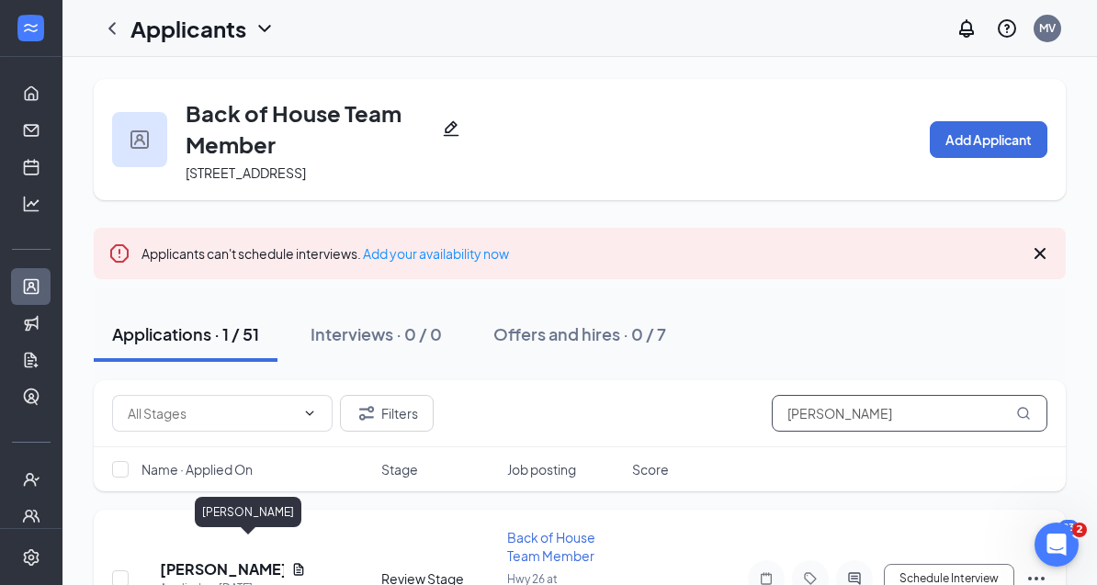
type input "[PERSON_NAME]"
click at [230, 559] on h5 "[PERSON_NAME]" at bounding box center [222, 569] width 124 height 20
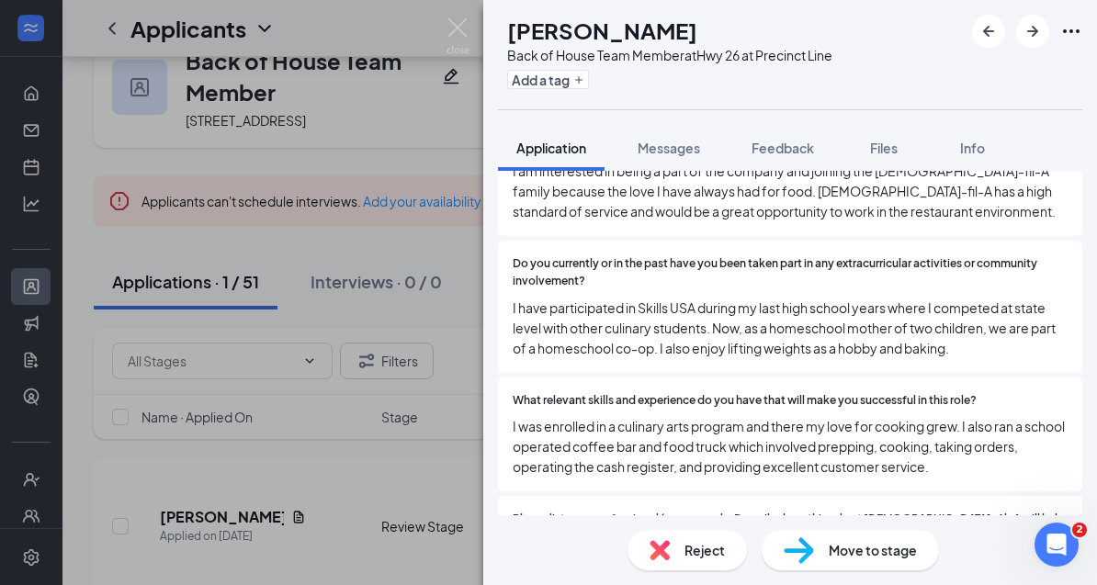
scroll to position [1839, 0]
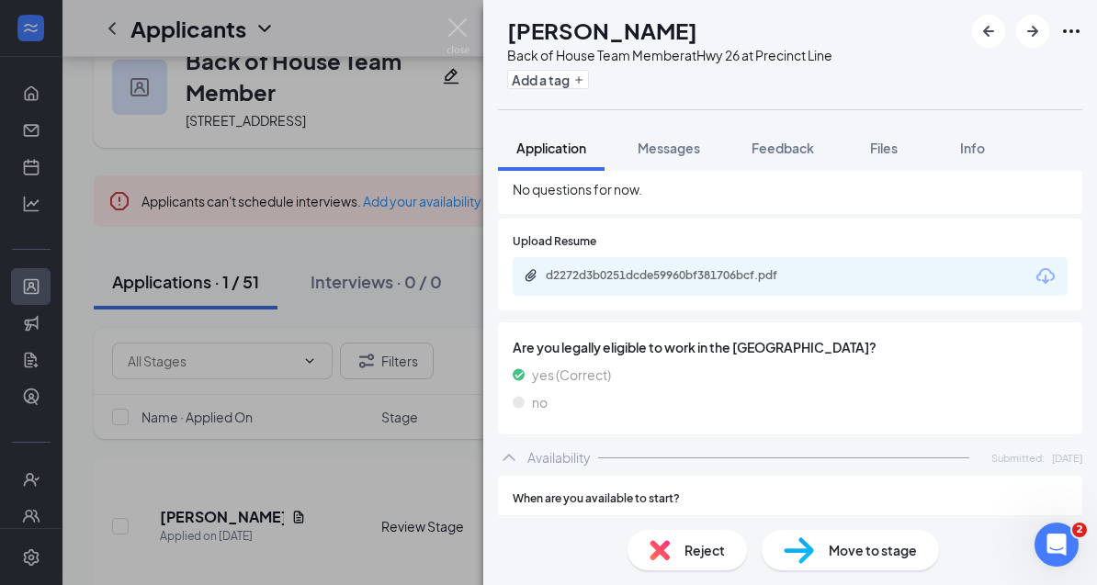
click at [638, 257] on div "d2272d3b0251dcde59960bf381706bcf.pdf" at bounding box center [789, 276] width 555 height 39
click at [629, 268] on div "d2272d3b0251dcde59960bf381706bcf.pdf" at bounding box center [674, 275] width 257 height 15
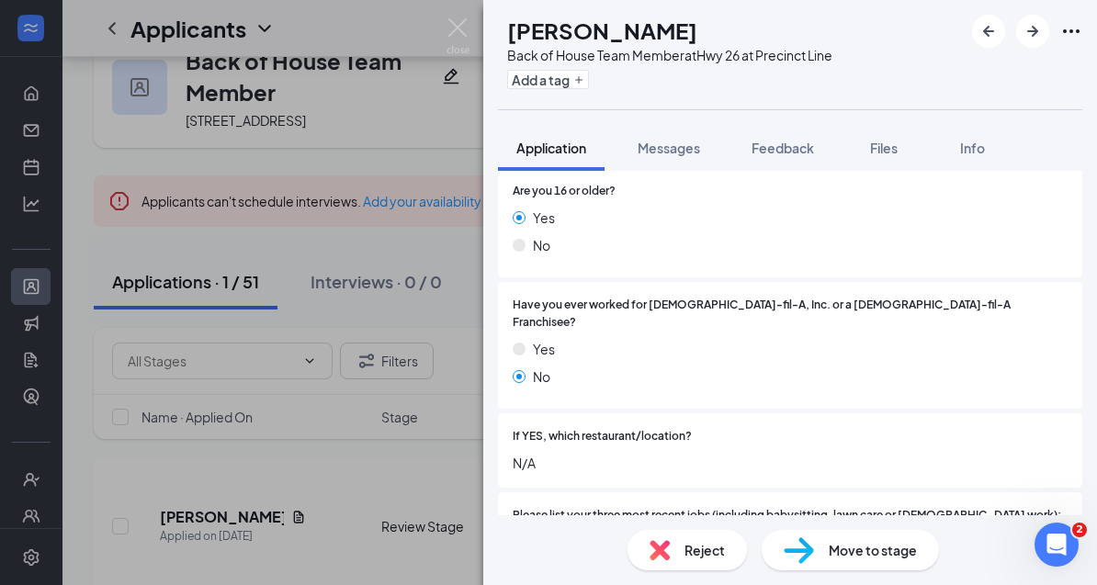
scroll to position [466, 0]
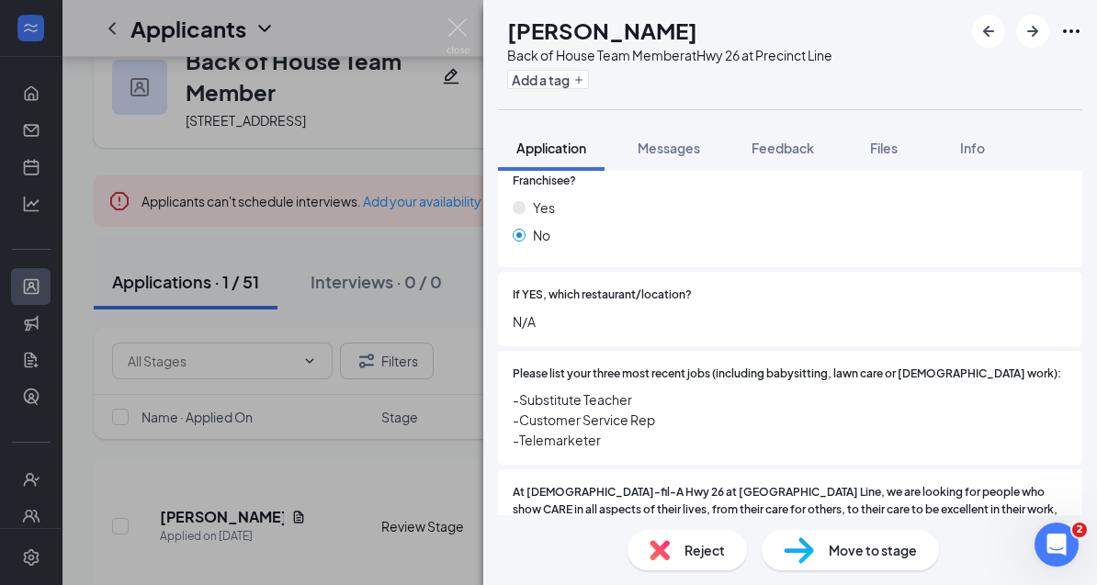
click at [406, 268] on div "CA [PERSON_NAME] Back of House Team Member at Hwy 26 at Precinct Line Add a tag…" at bounding box center [548, 292] width 1097 height 585
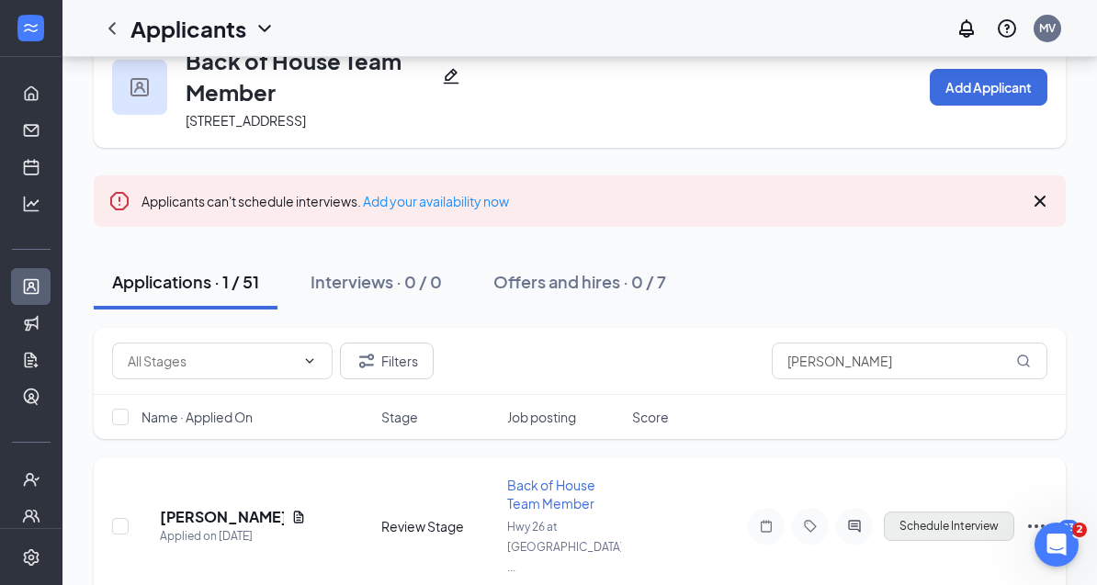
click at [946, 512] on button "Schedule Interview" at bounding box center [948, 526] width 130 height 29
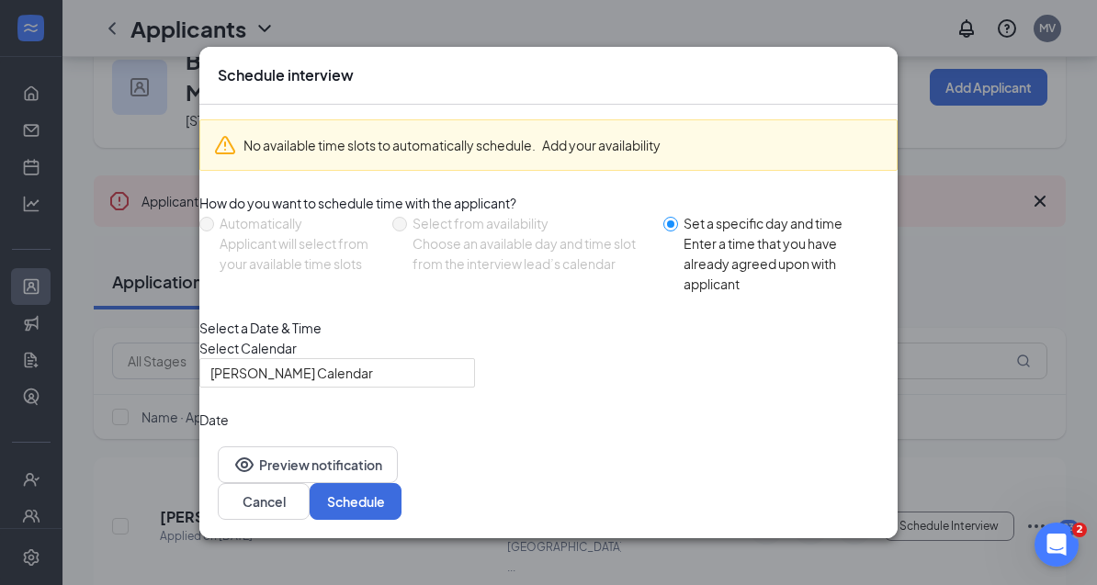
click at [464, 455] on div "[DATE]" at bounding box center [336, 444] width 253 height 20
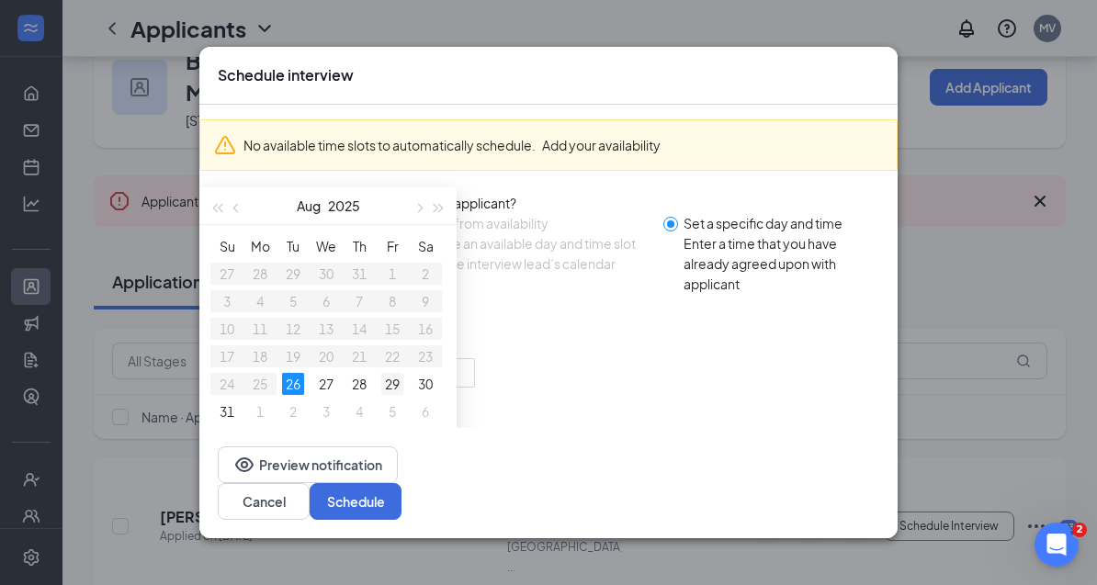
type input "[DATE]"
click at [403, 395] on div "29" at bounding box center [392, 384] width 22 height 22
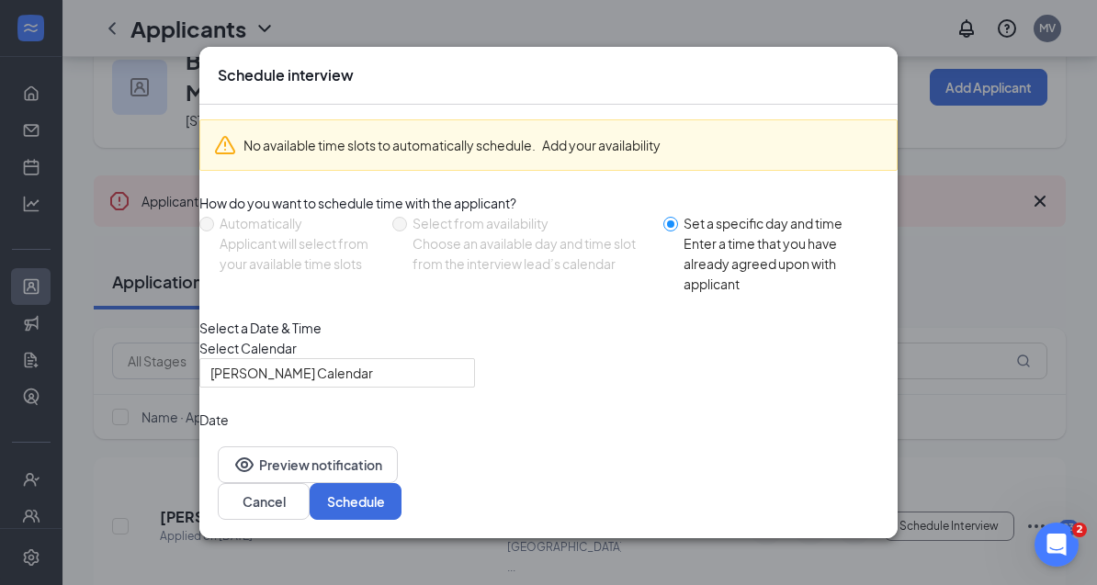
click at [304, 502] on input "search" at bounding box center [257, 516] width 94 height 28
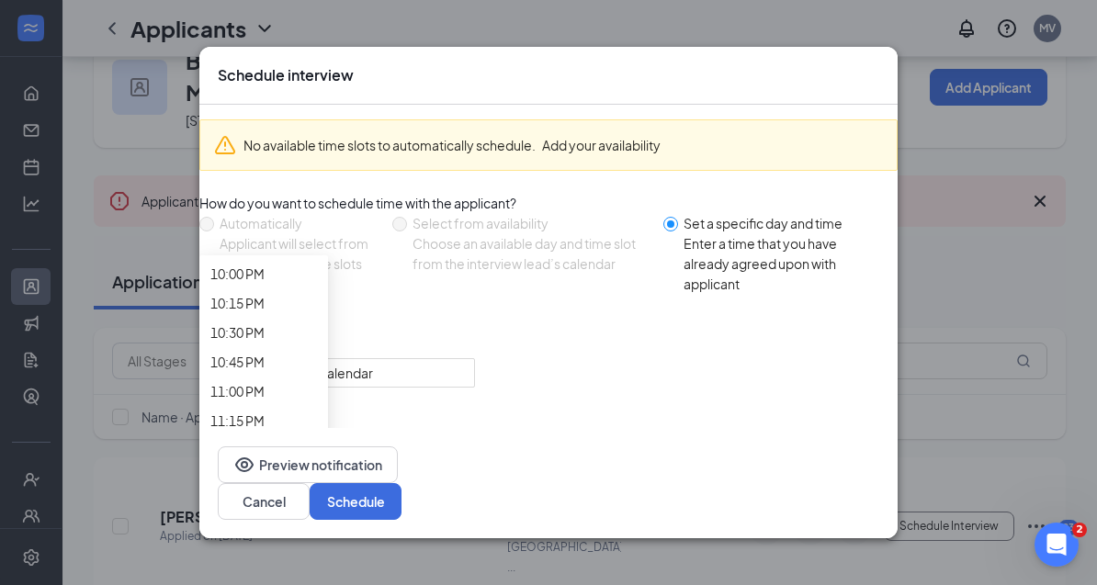
scroll to position [2746, 0]
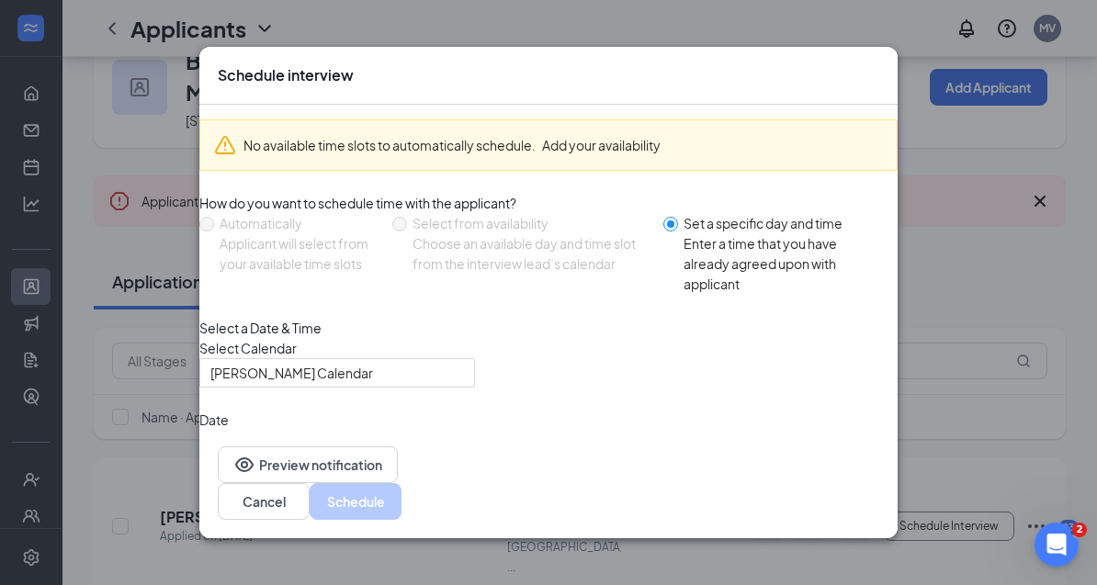
click at [879, 65] on icon "Cross" at bounding box center [879, 65] width 0 height 0
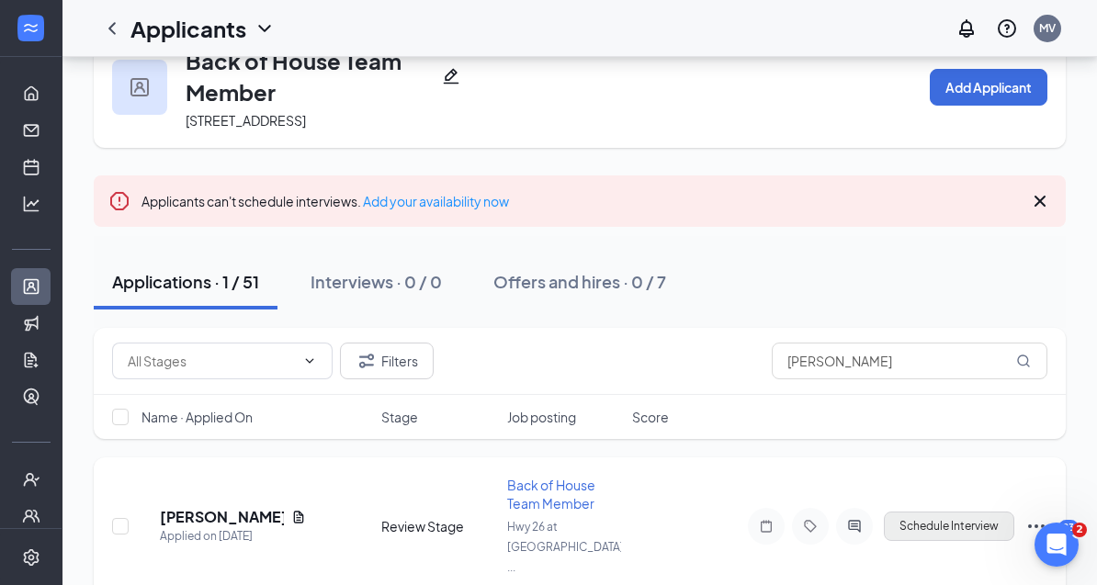
click at [1005, 512] on button "Schedule Interview" at bounding box center [948, 526] width 130 height 29
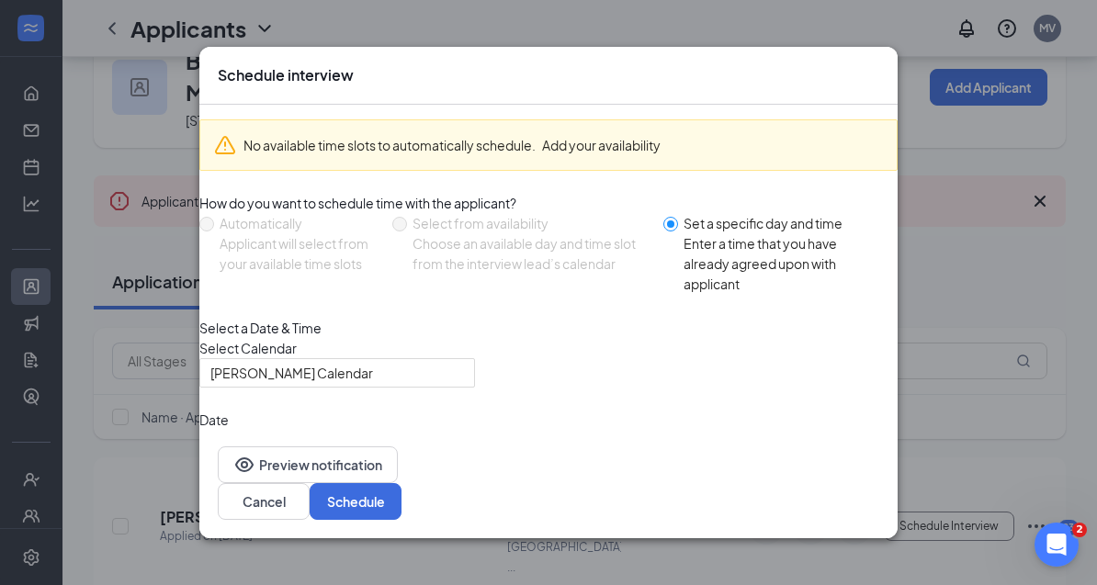
click at [300, 502] on span "11:00 AM" at bounding box center [255, 527] width 90 height 50
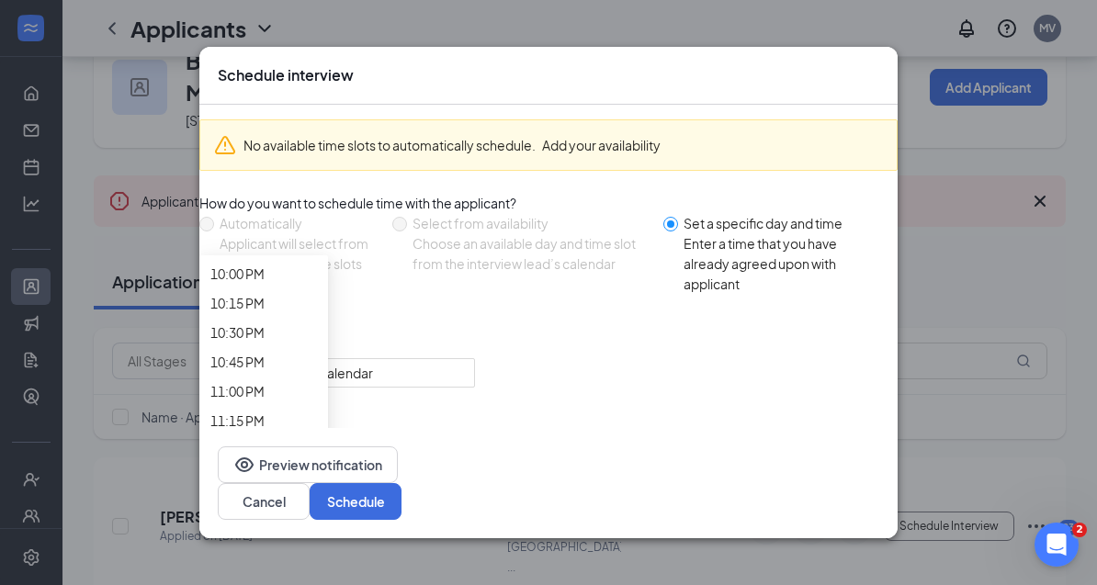
scroll to position [2699, 0]
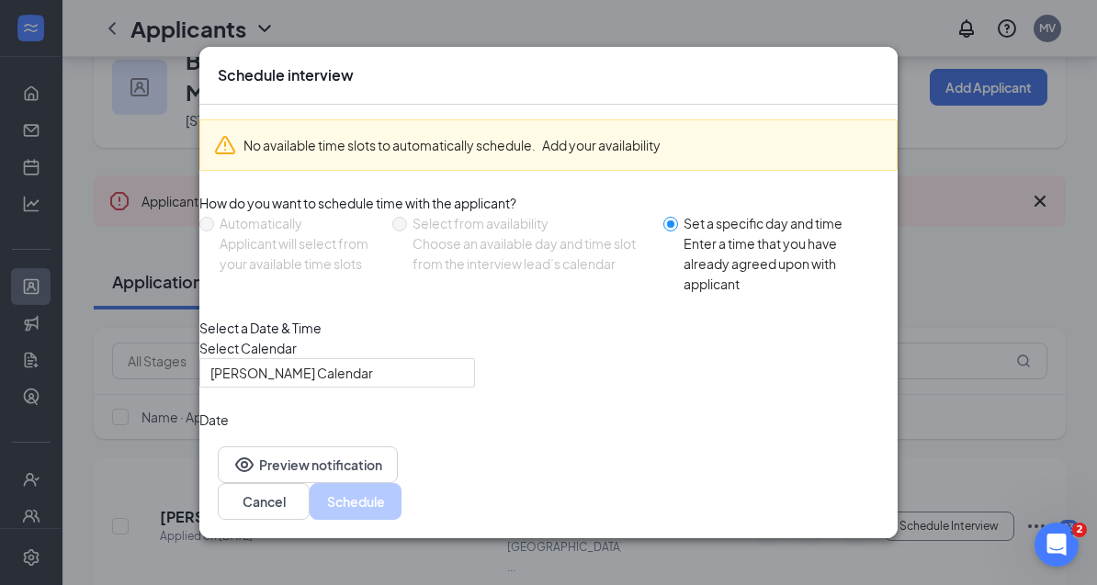
click at [464, 455] on div "[DATE]" at bounding box center [336, 444] width 253 height 20
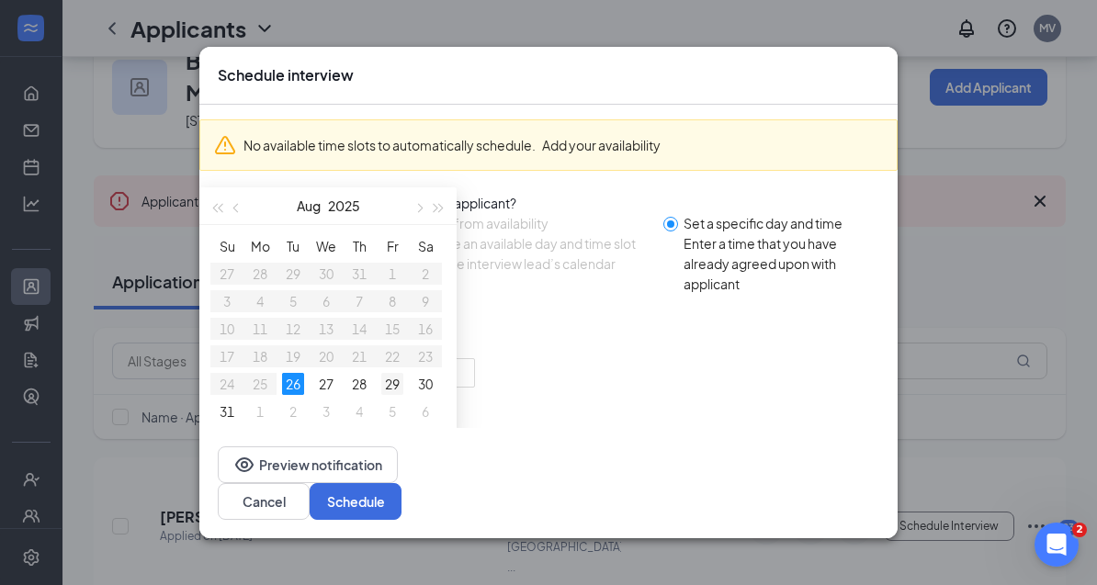
type input "[DATE]"
click at [403, 395] on div "29" at bounding box center [392, 384] width 22 height 22
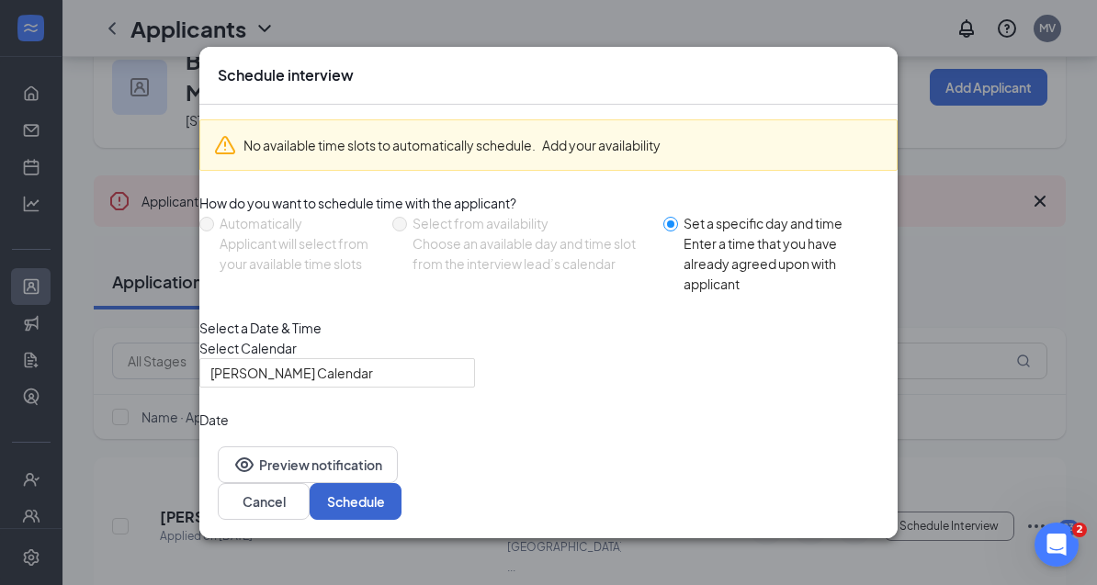
click at [401, 520] on button "Schedule" at bounding box center [355, 501] width 92 height 37
click at [879, 65] on icon "Cross" at bounding box center [879, 65] width 0 height 0
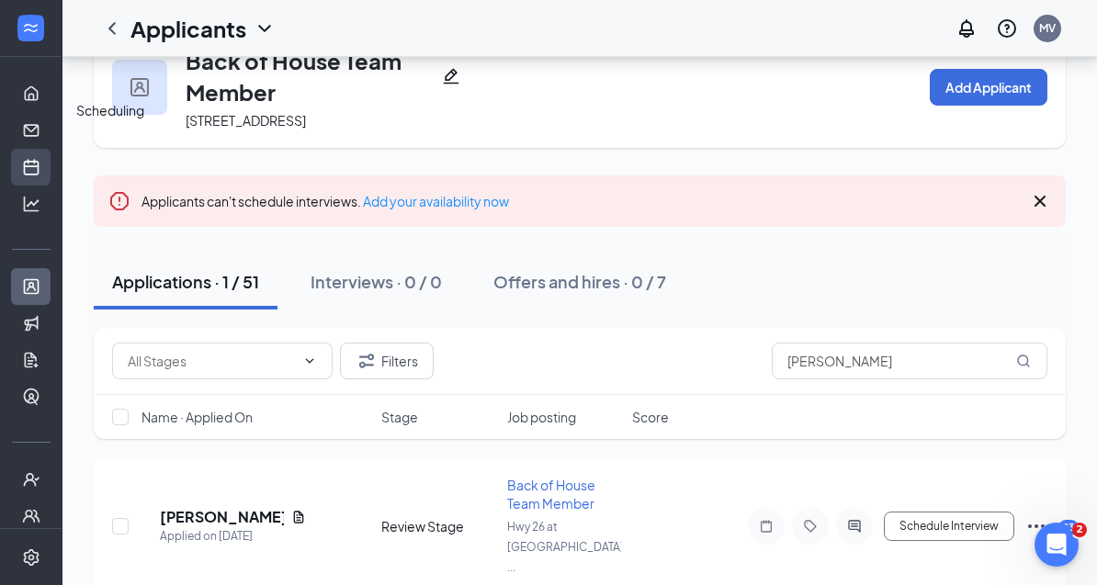
click at [48, 149] on link "Scheduling" at bounding box center [57, 167] width 18 height 37
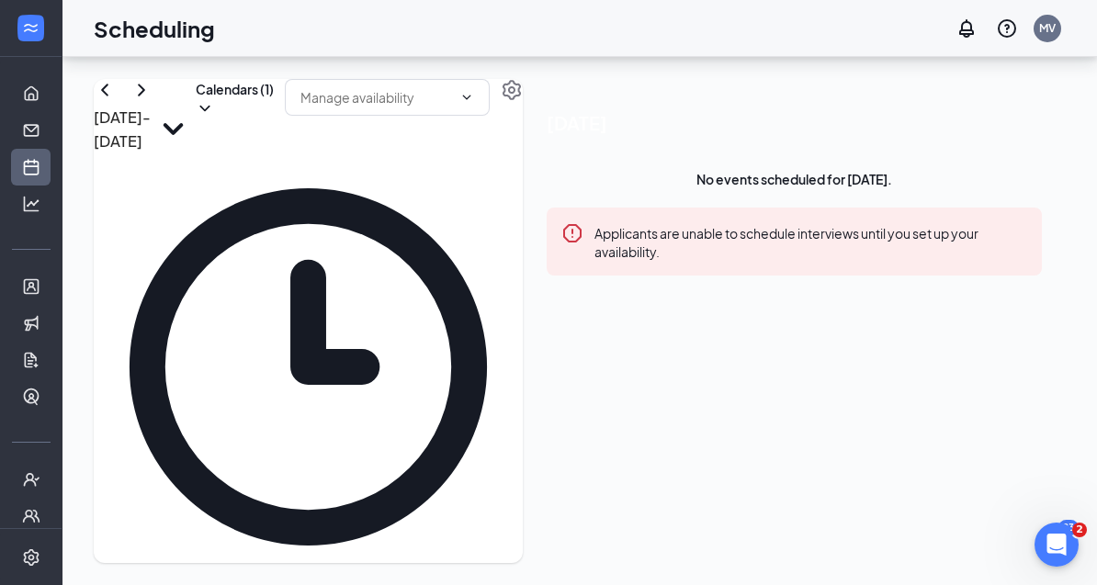
scroll to position [1891, 0]
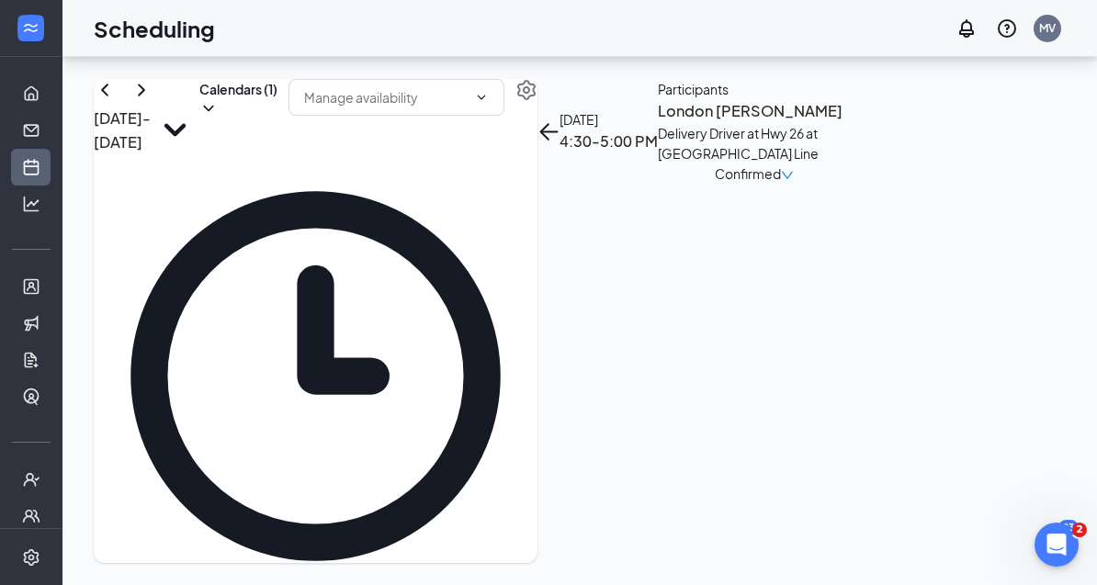
scroll to position [1710, 0]
click at [277, 79] on button "Calendars (1)" at bounding box center [238, 98] width 78 height 39
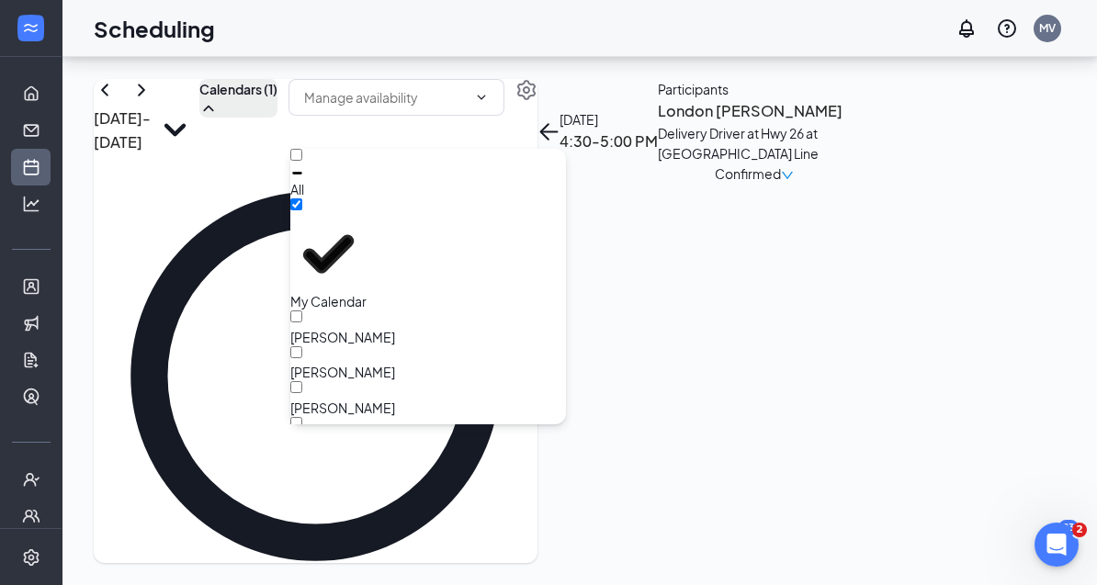
click at [277, 79] on button "Calendars (1)" at bounding box center [238, 98] width 78 height 39
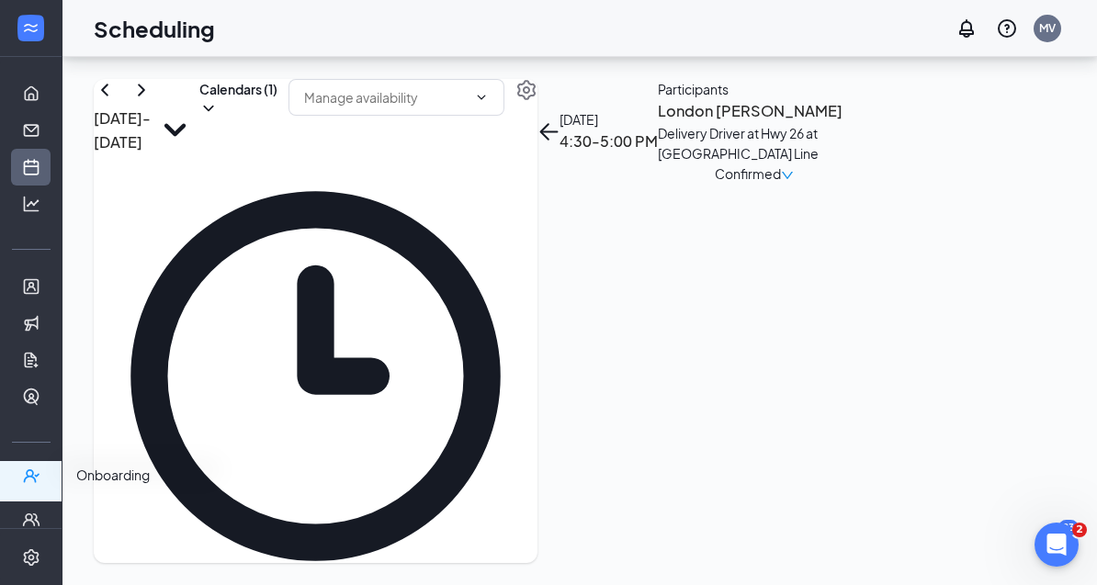
click at [35, 467] on icon "UserCheck" at bounding box center [31, 476] width 18 height 18
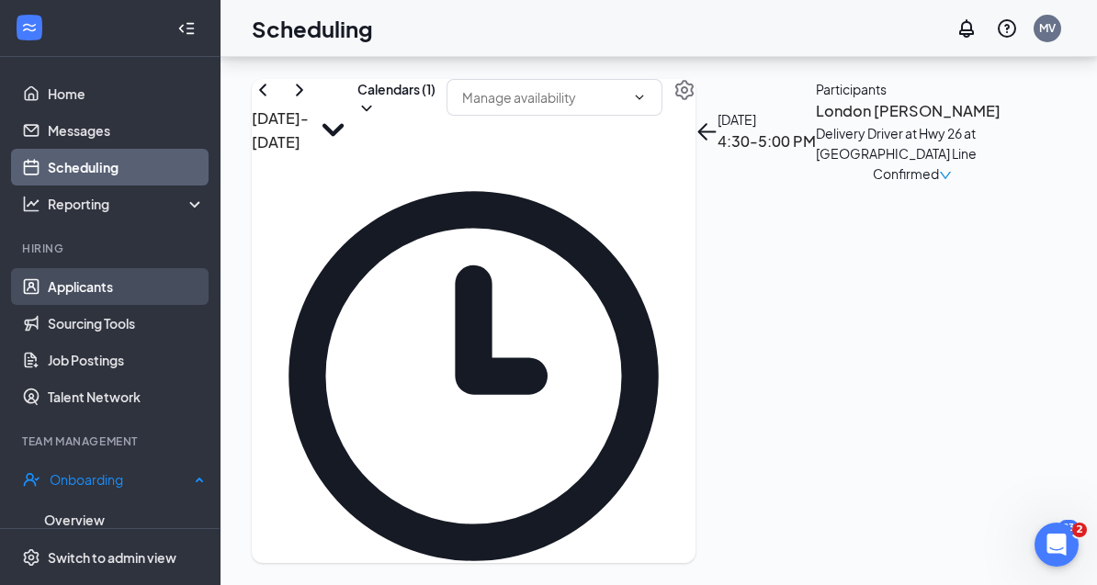
click at [108, 268] on link "Applicants" at bounding box center [126, 286] width 157 height 37
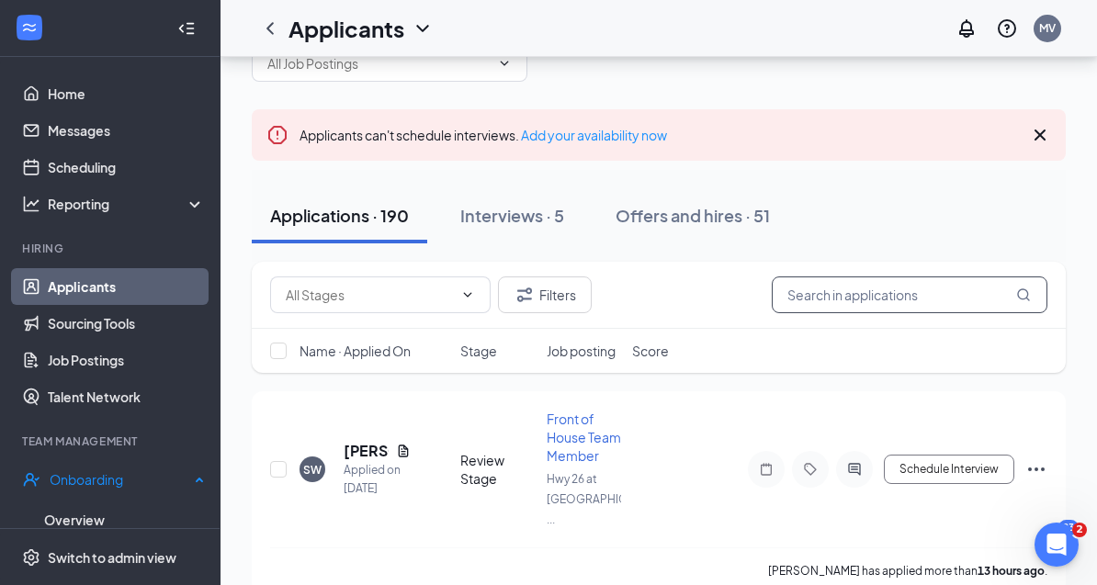
click at [820, 297] on input "text" at bounding box center [909, 294] width 276 height 37
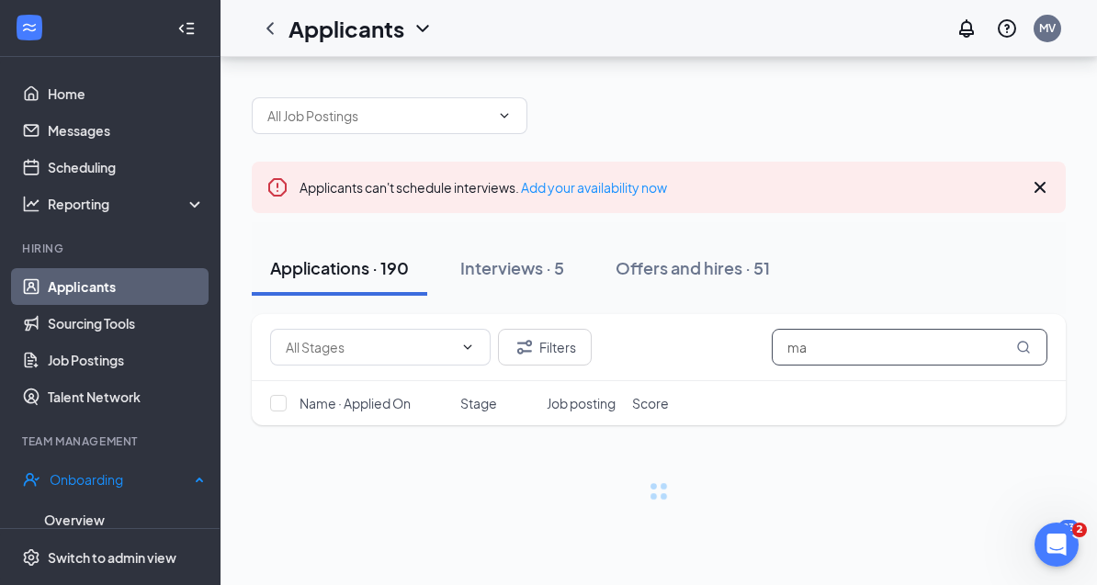
type input "m"
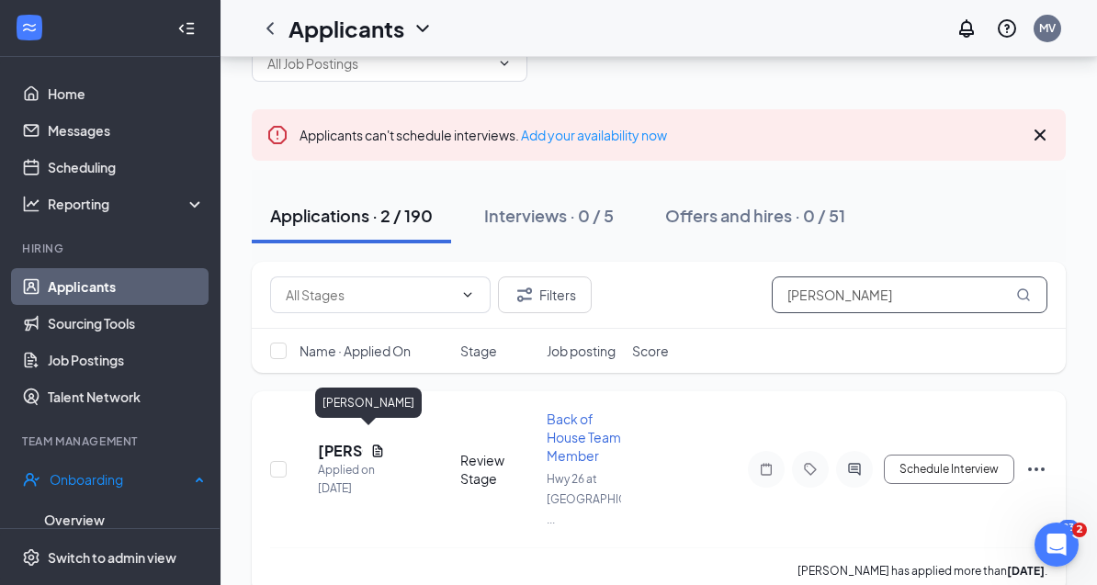
type input "[PERSON_NAME]"
click at [363, 441] on h5 "[PERSON_NAME]" at bounding box center [340, 451] width 45 height 20
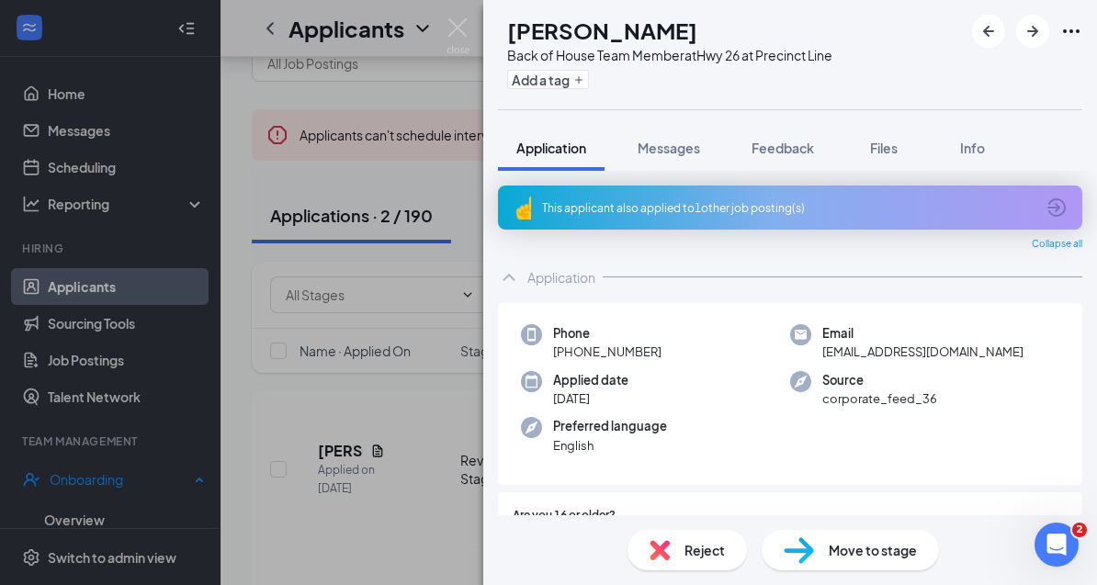
click at [345, 550] on div "CA [PERSON_NAME] Back of House Team Member at Hwy 26 at Precinct Line Add a tag…" at bounding box center [548, 292] width 1097 height 585
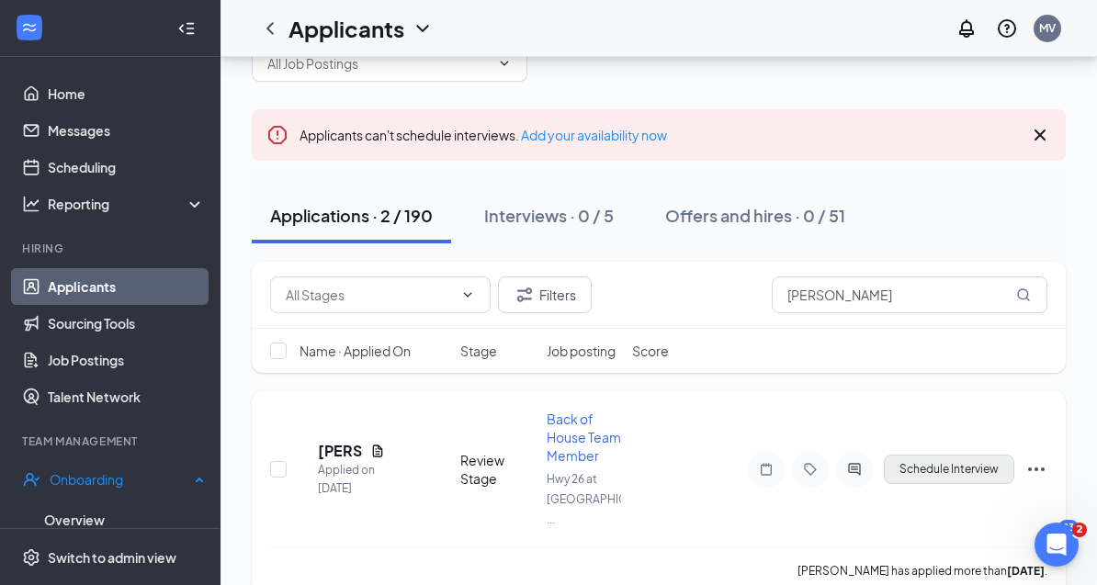
click at [977, 464] on button "Schedule Interview" at bounding box center [948, 469] width 130 height 29
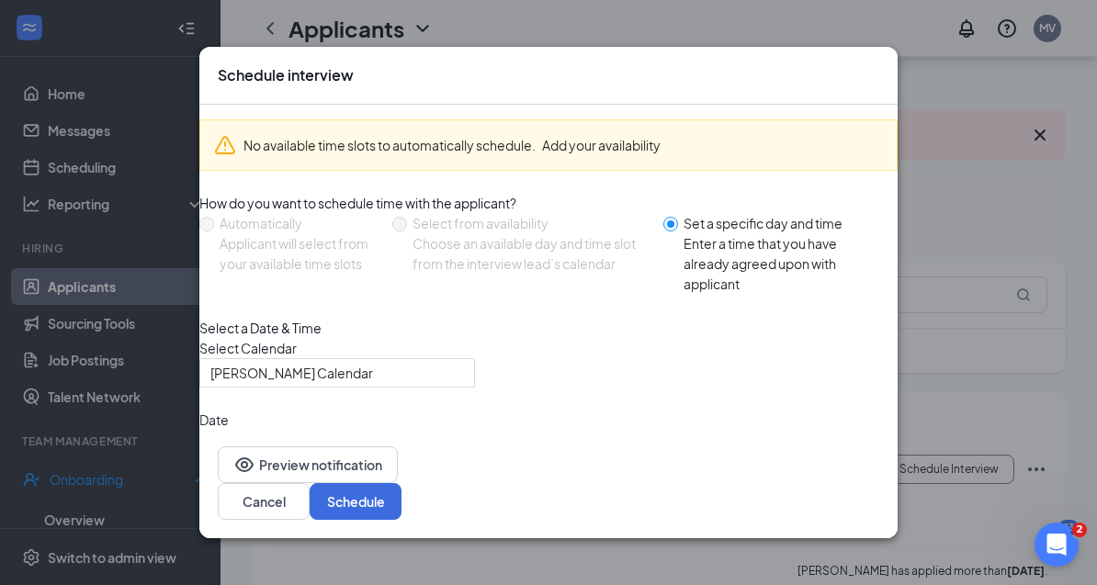
click at [300, 502] on span "11:00 AM" at bounding box center [255, 527] width 90 height 50
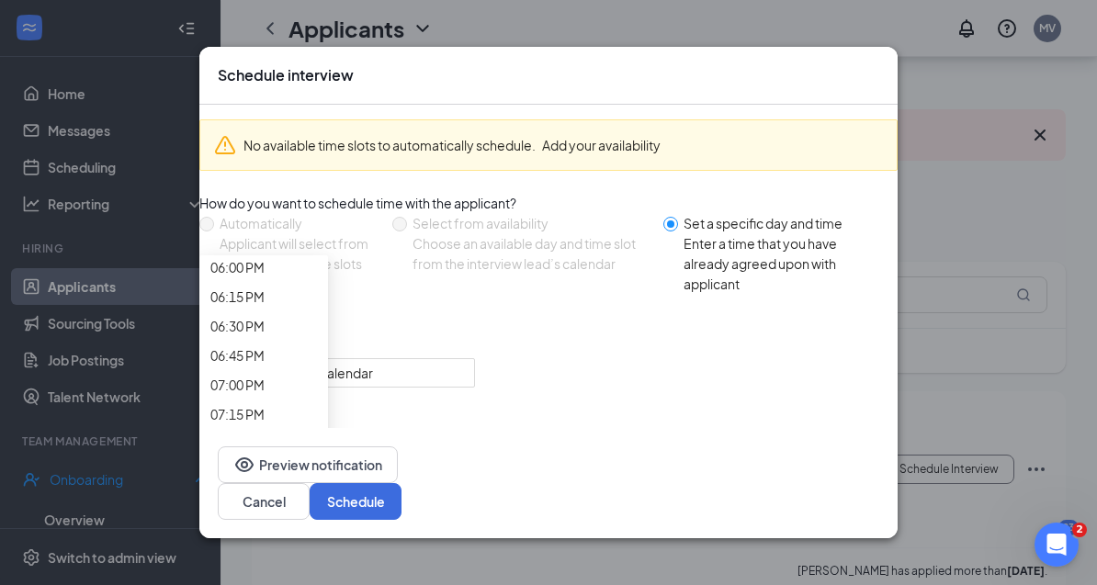
scroll to position [2256, 0]
click at [464, 455] on div "[DATE]" at bounding box center [336, 444] width 253 height 20
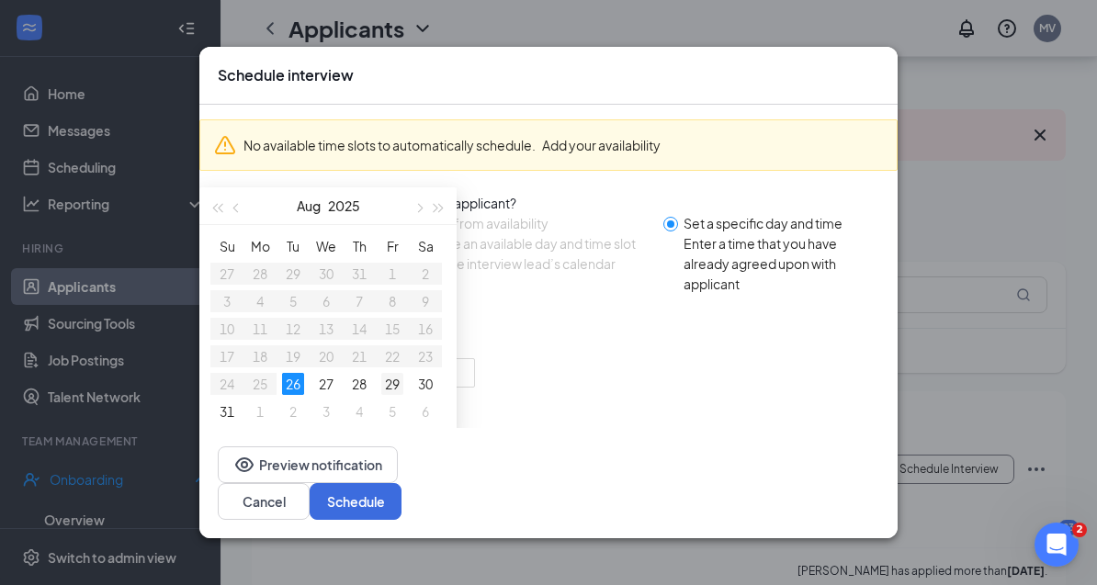
type input "[DATE]"
click at [403, 395] on div "29" at bounding box center [392, 384] width 22 height 22
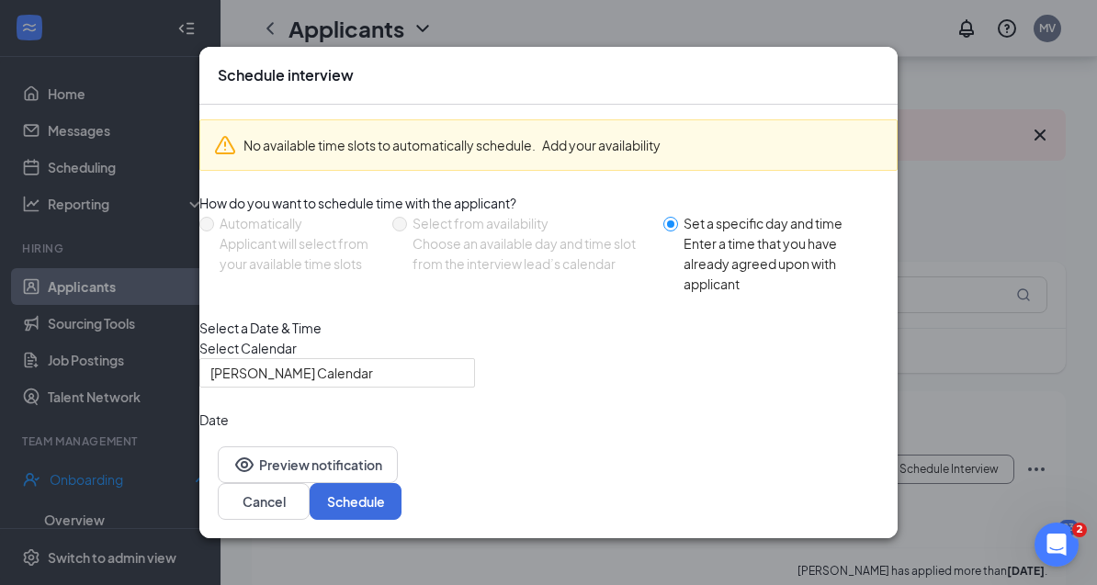
click at [328, 504] on div "11:00 AM" at bounding box center [263, 515] width 129 height 29
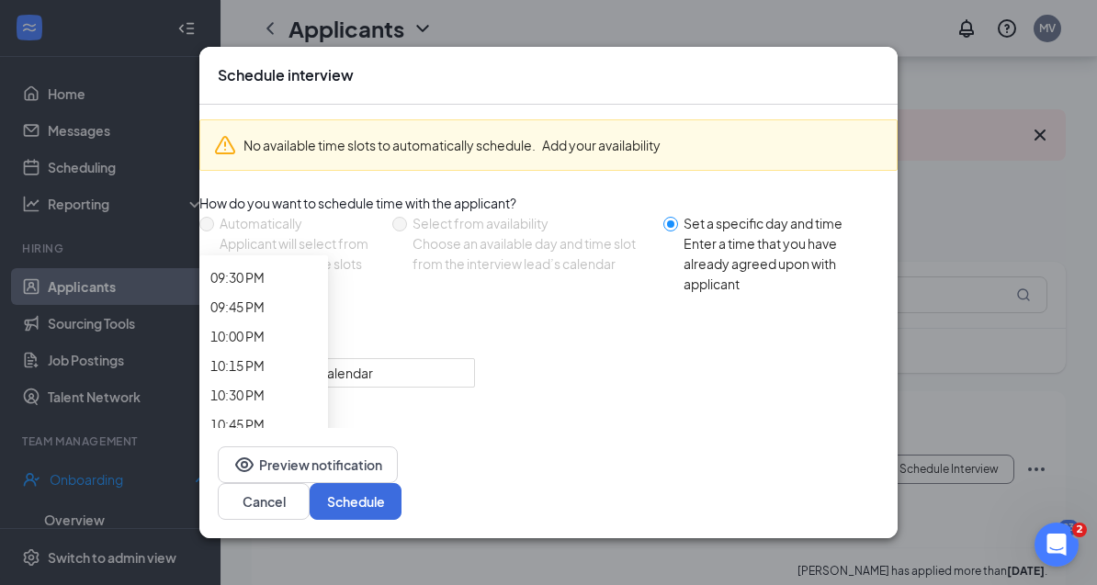
scroll to position [2552, 0]
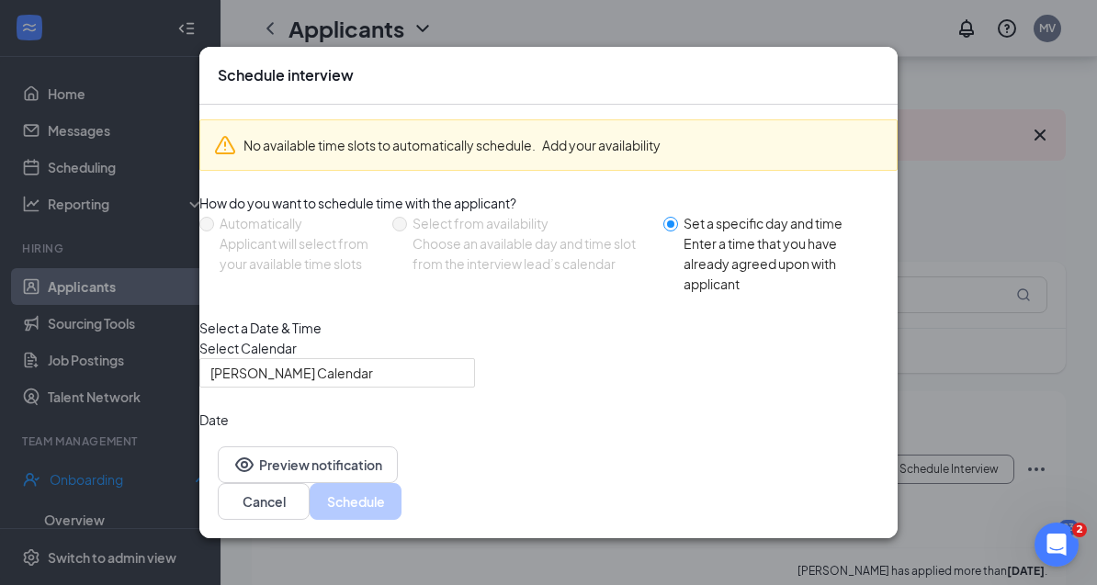
click at [401, 520] on button "Schedule" at bounding box center [355, 501] width 92 height 37
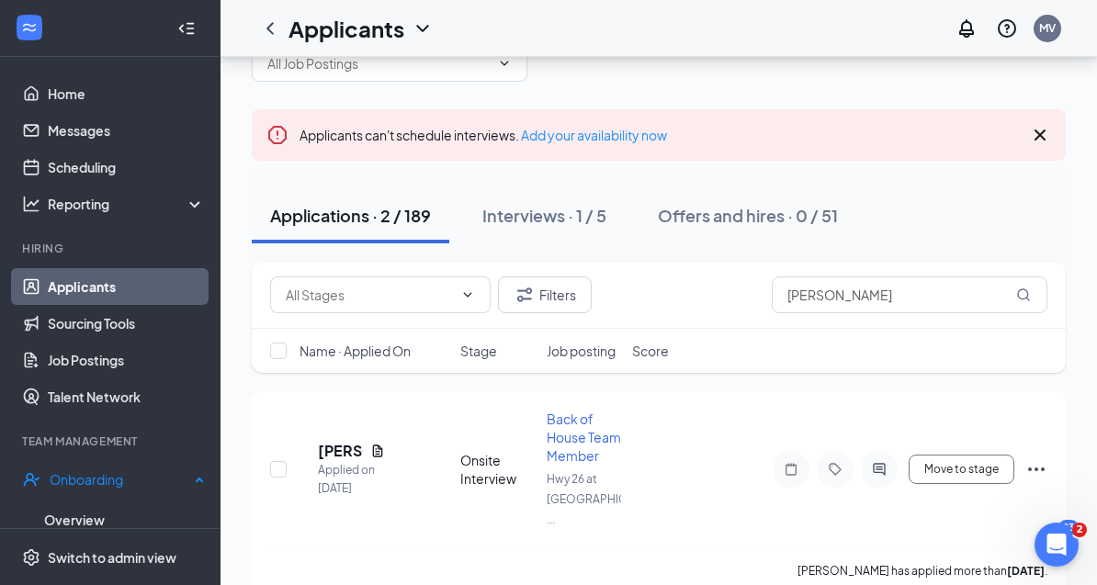
scroll to position [0, 0]
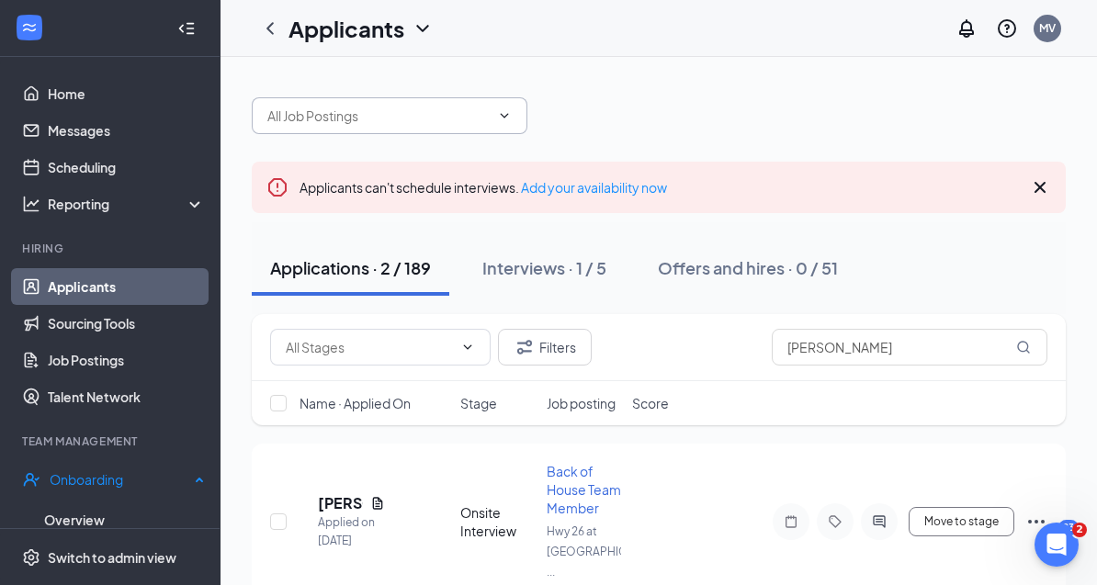
click at [399, 107] on input "text" at bounding box center [378, 116] width 222 height 20
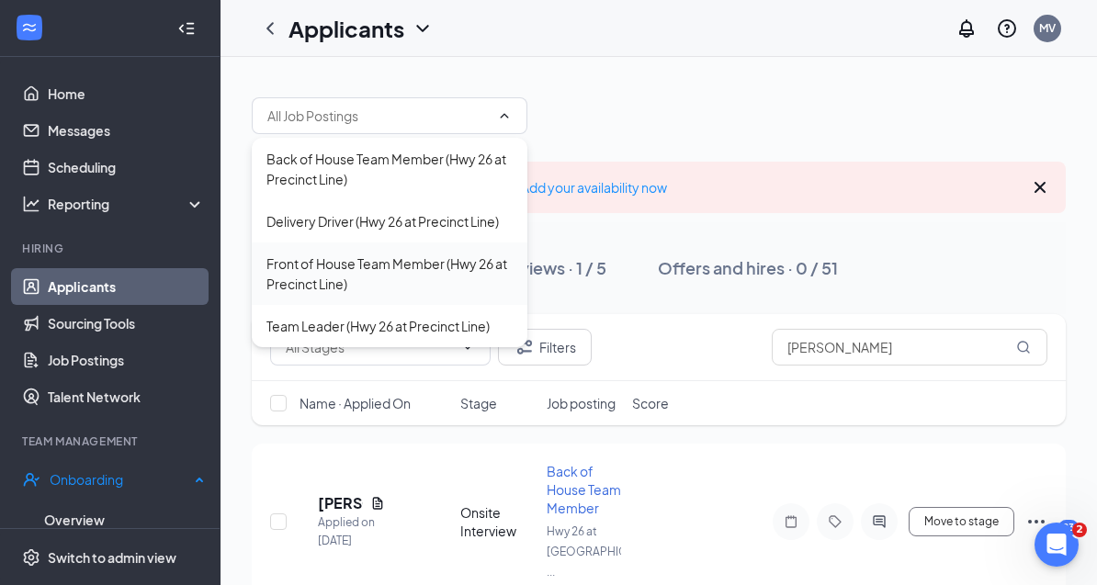
click at [359, 260] on div "Front of House Team Member (Hwy 26 at Precinct Line)" at bounding box center [389, 273] width 246 height 40
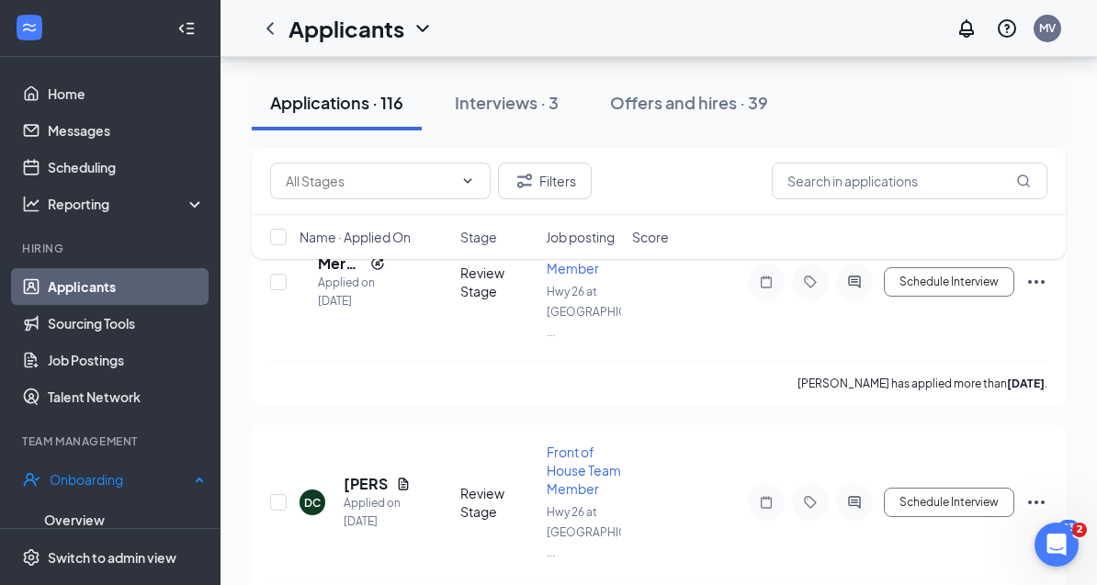
scroll to position [10304, 0]
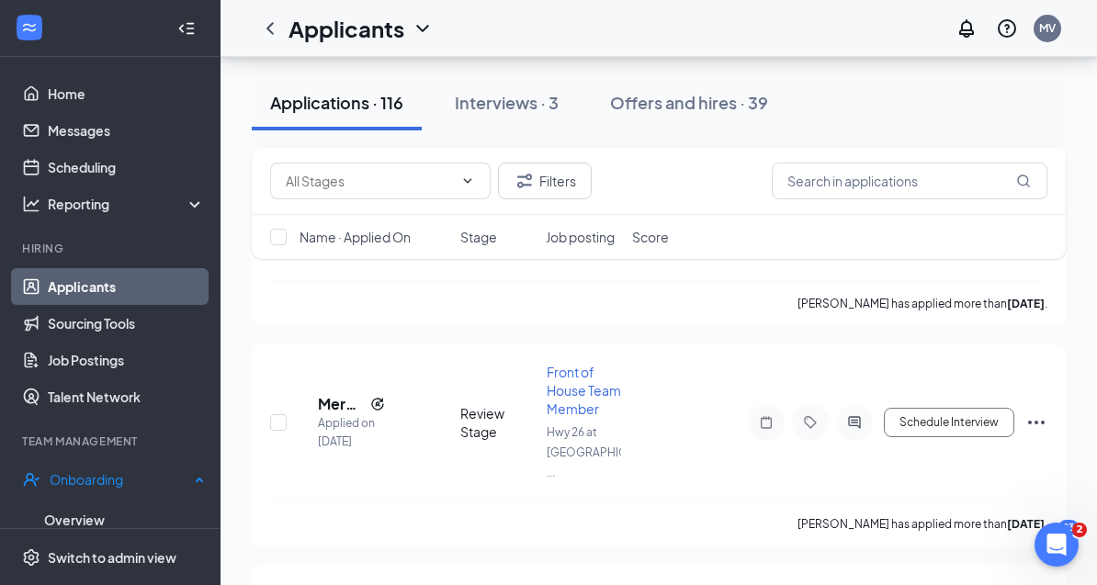
click at [183, 35] on icon "Collapse" at bounding box center [186, 28] width 18 height 18
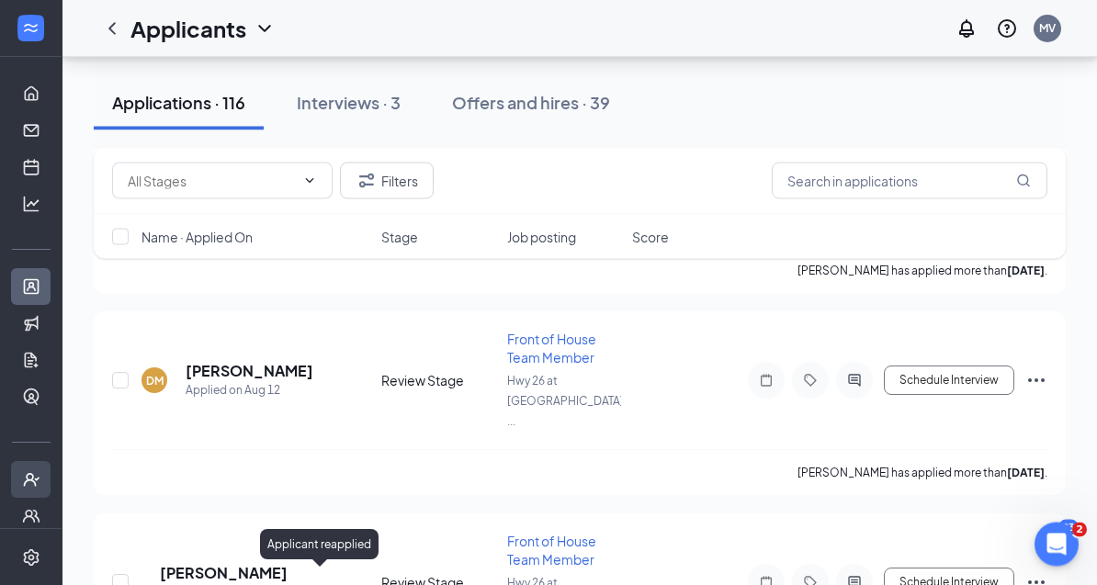
scroll to position [8237, 0]
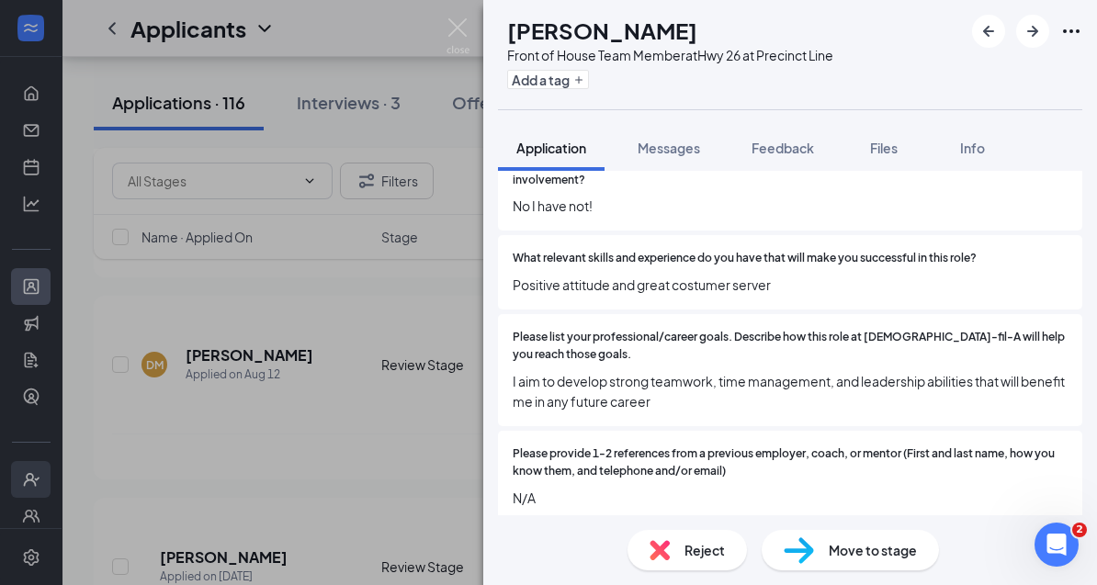
scroll to position [1286, 0]
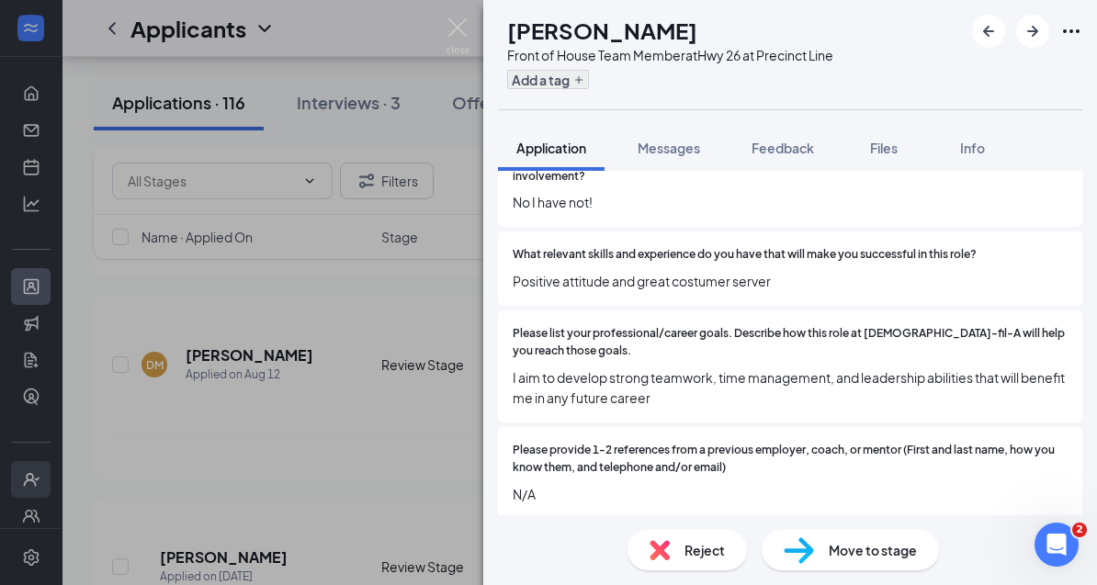
click at [589, 84] on button "Add a tag" at bounding box center [548, 79] width 82 height 19
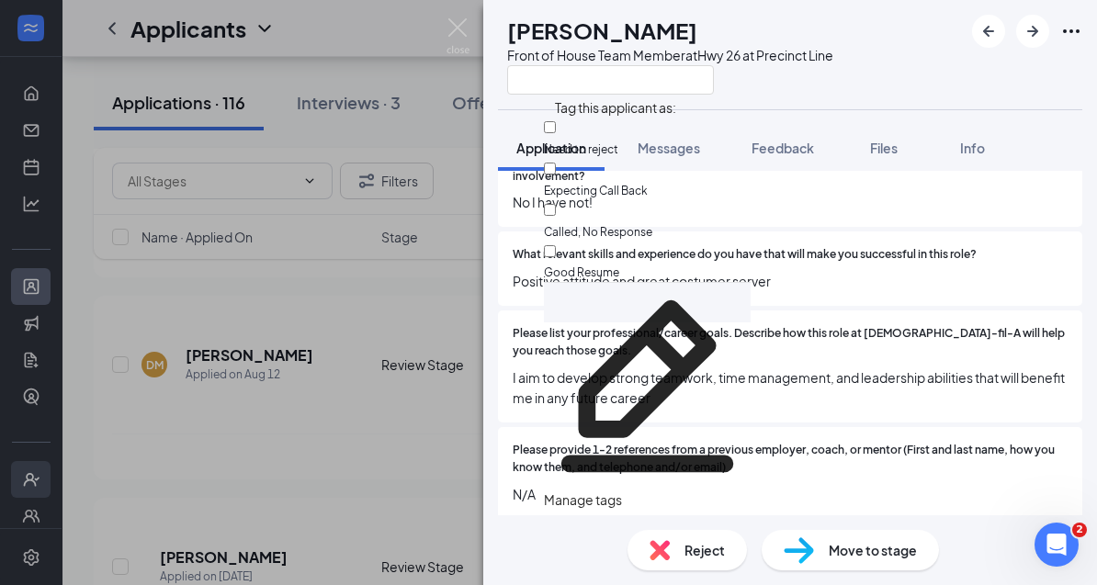
click at [556, 245] on input "Good Resume" at bounding box center [550, 251] width 12 height 12
checkbox input "true"
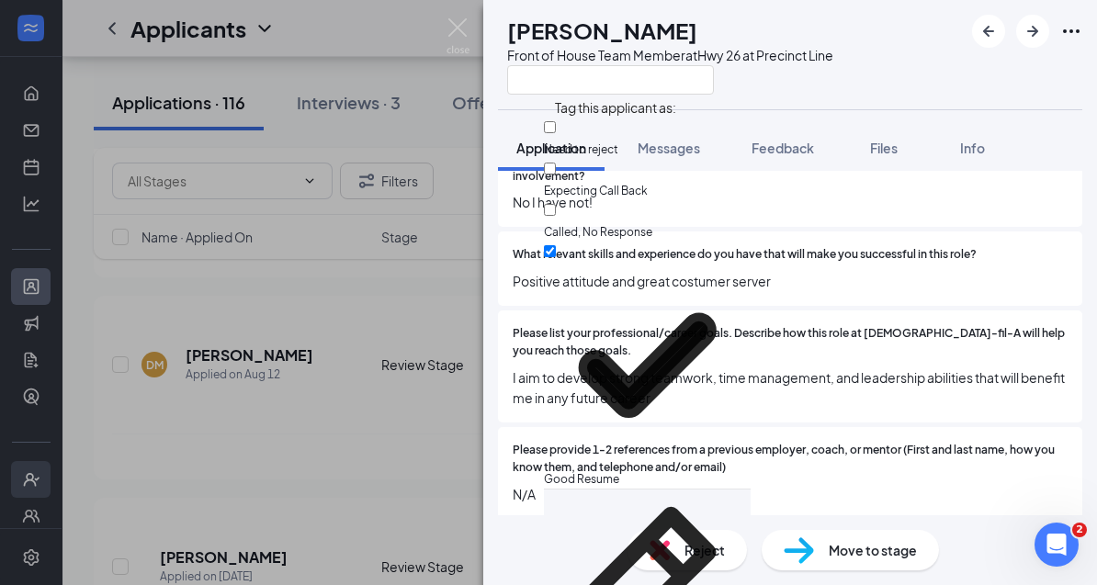
click at [306, 458] on div "ML [PERSON_NAME] Front of House Team Member at Hwy 26 at Precinct Line Applicat…" at bounding box center [548, 292] width 1097 height 585
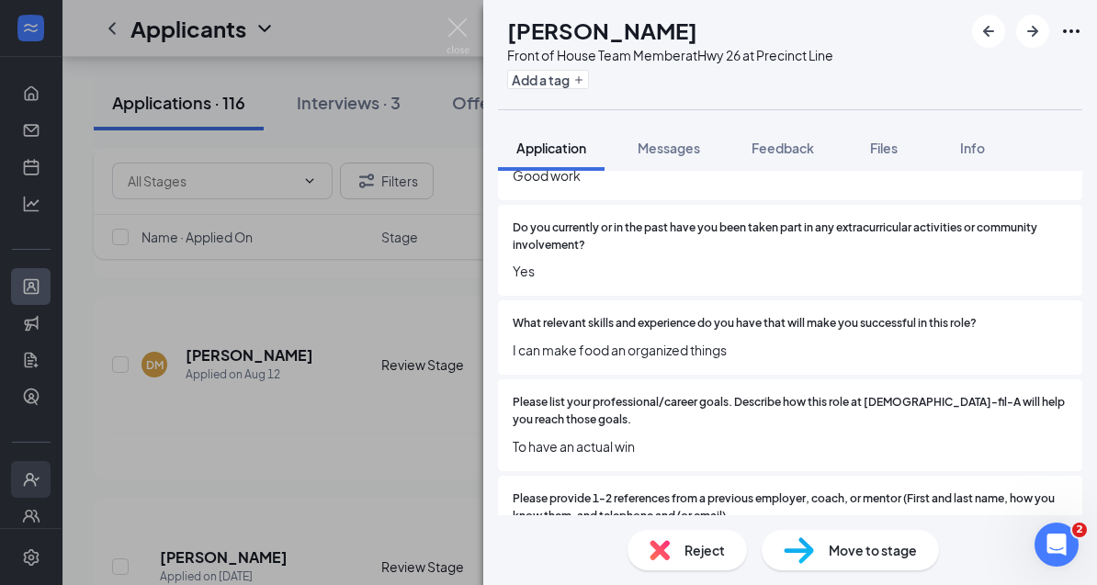
scroll to position [1174, 0]
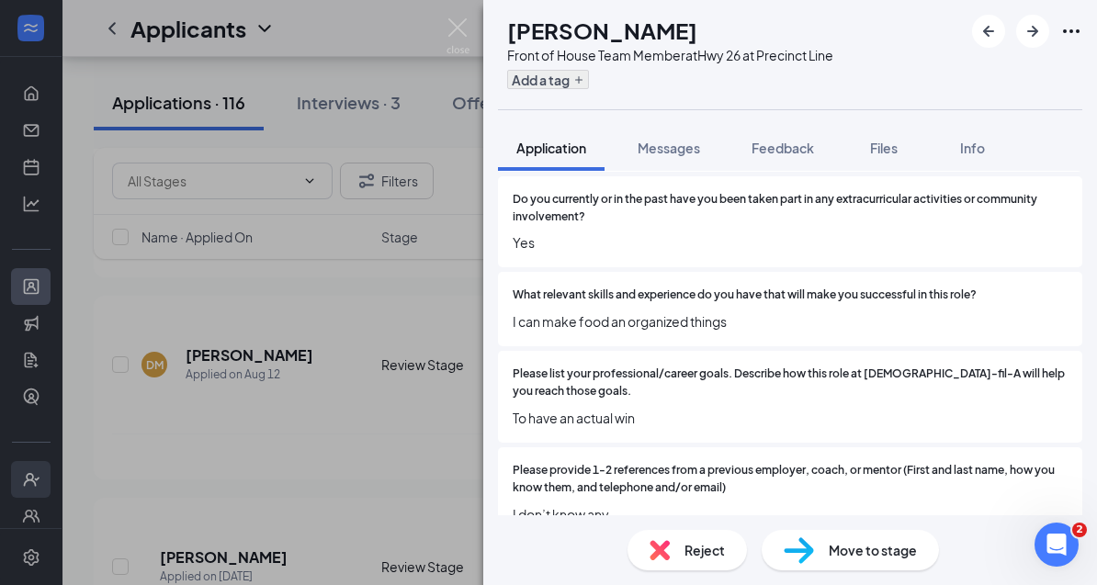
click at [589, 87] on button "Add a tag" at bounding box center [548, 79] width 82 height 19
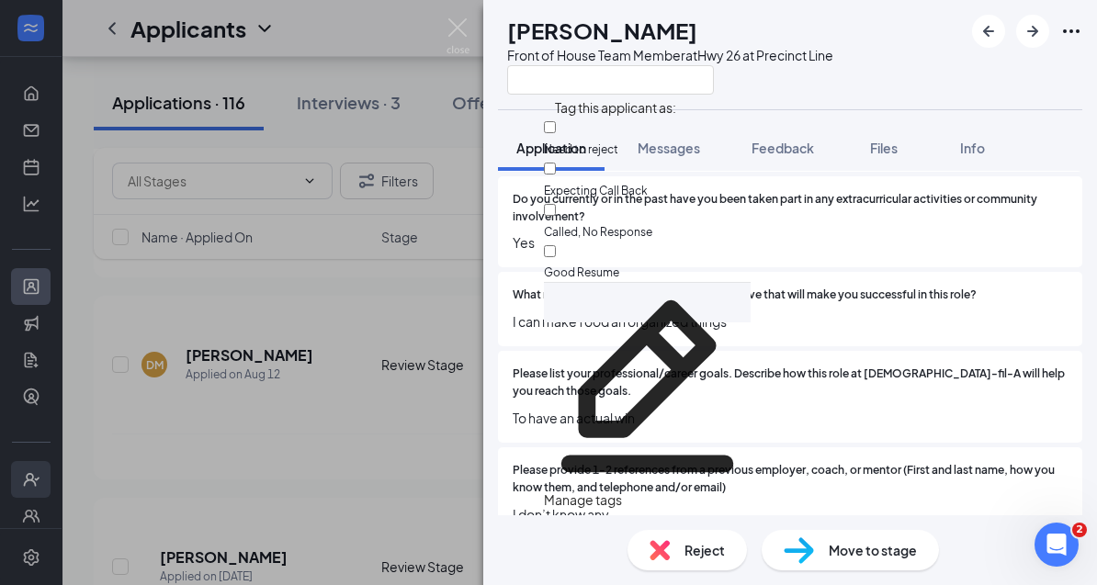
click at [653, 457] on div "Please provide 1-2 references from a previous employer, coach, or mentor (First…" at bounding box center [790, 493] width 584 height 92
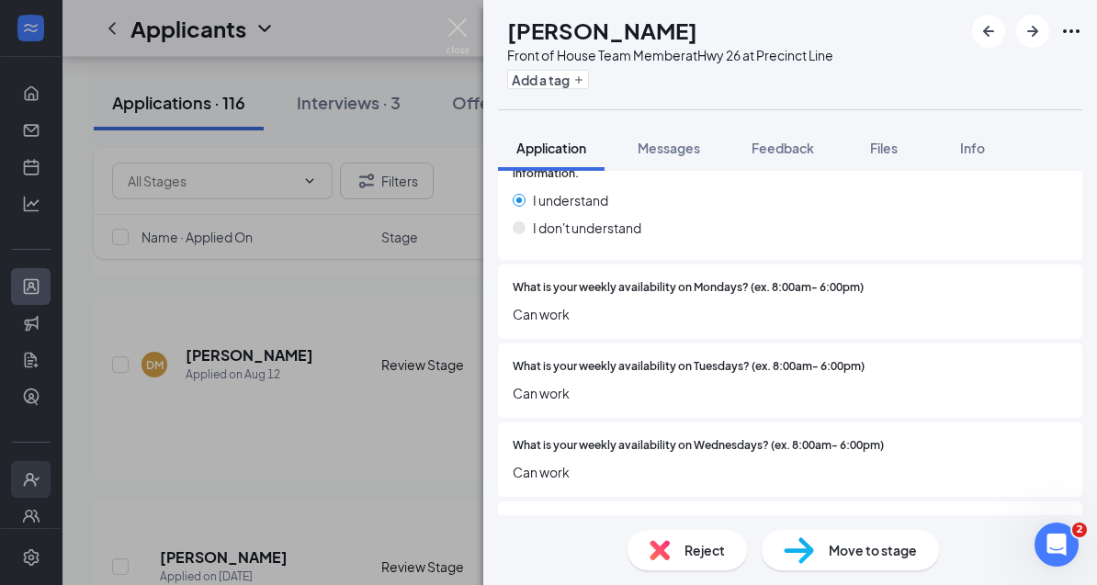
scroll to position [2260, 0]
click at [576, 83] on button "Add a tag" at bounding box center [548, 79] width 82 height 19
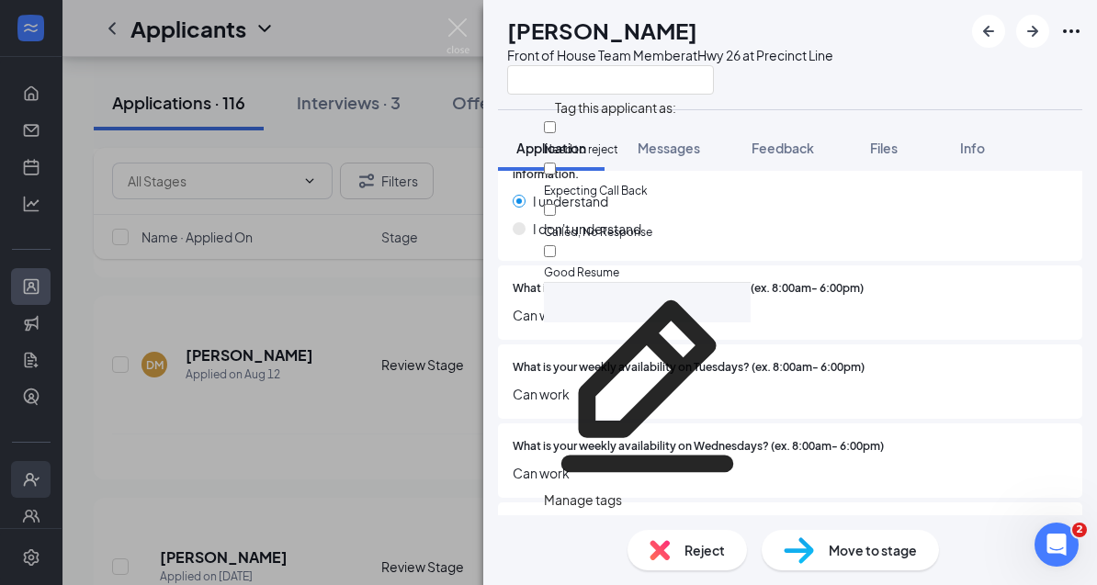
click at [556, 133] on input "Need to reject" at bounding box center [550, 127] width 12 height 12
checkbox input "true"
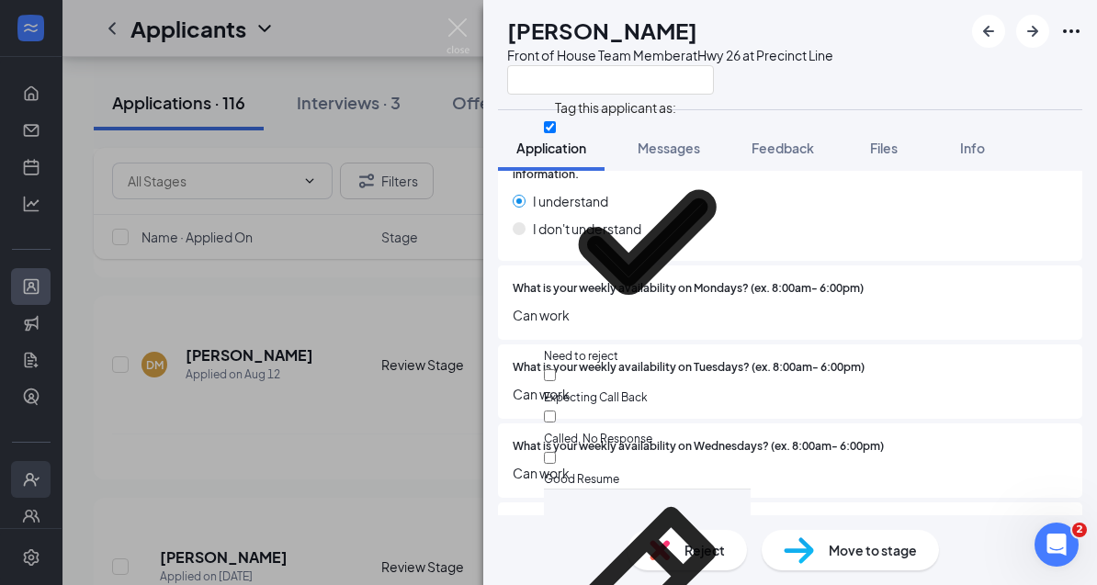
click at [351, 361] on div "RA [PERSON_NAME] Front of House Team Member at Hwy 26 at Precinct Line Applicat…" at bounding box center [548, 292] width 1097 height 585
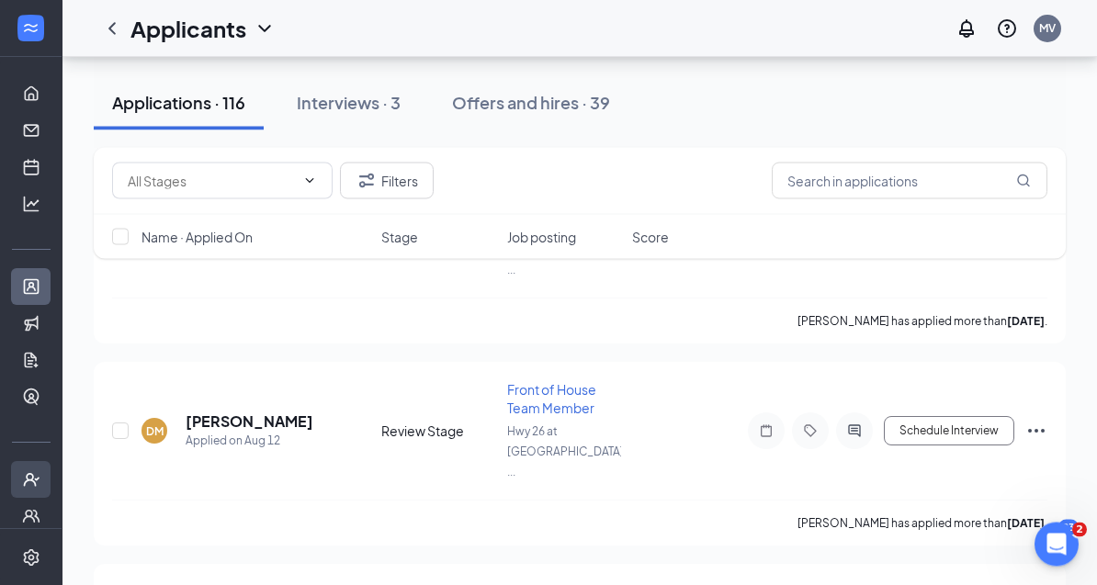
scroll to position [8223, 0]
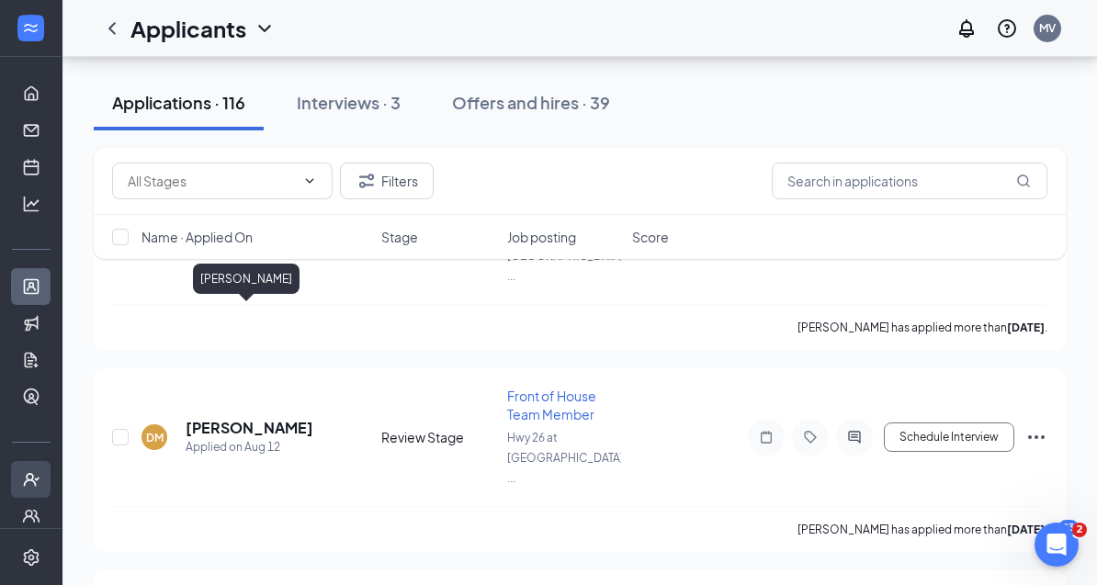
click at [233, 300] on div "[PERSON_NAME]" at bounding box center [246, 283] width 107 height 38
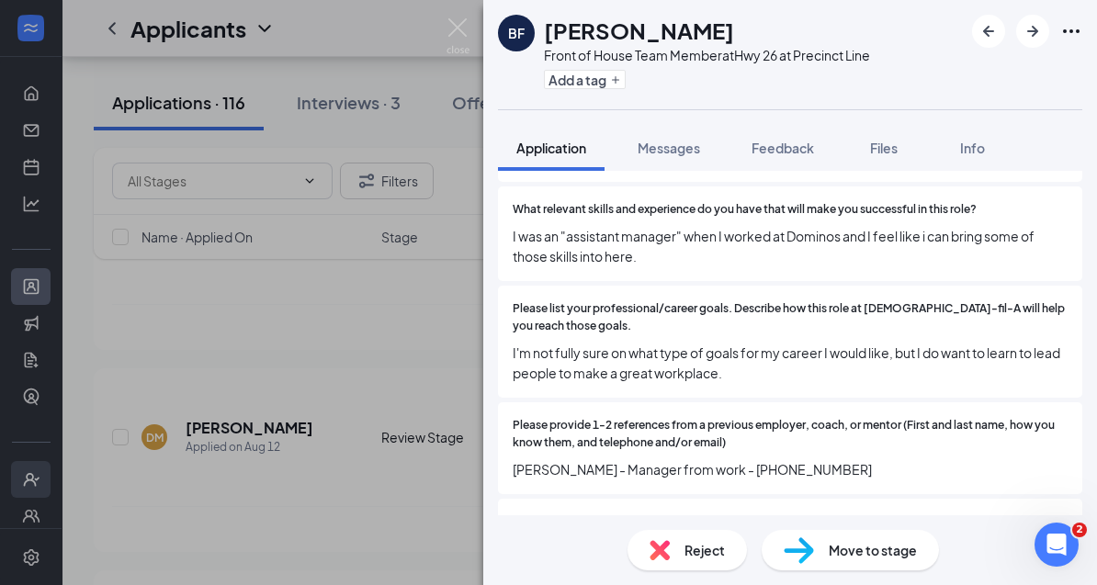
scroll to position [1288, 0]
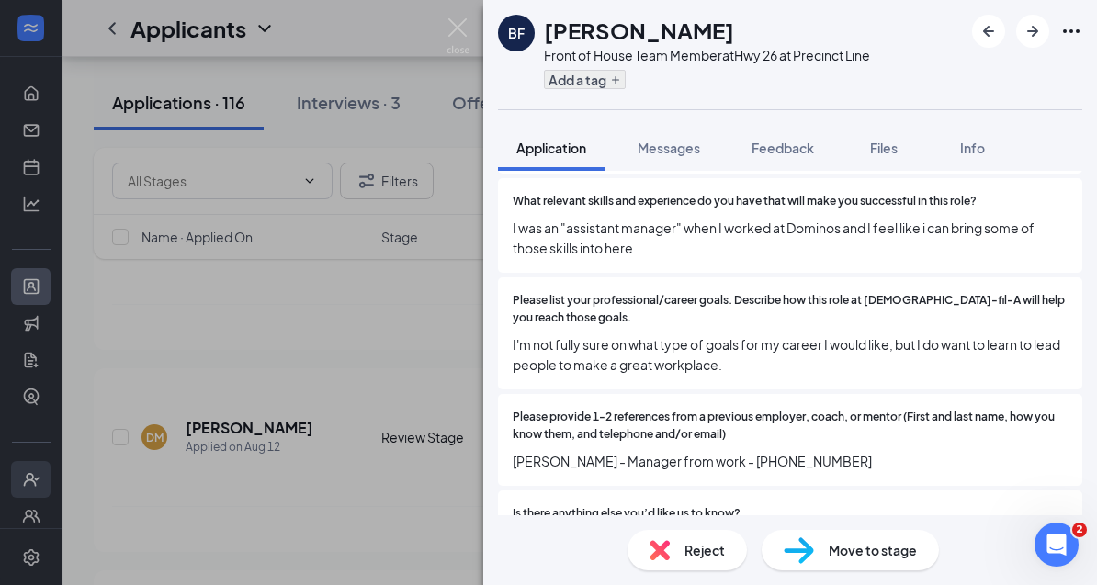
click at [586, 73] on button "Add a tag" at bounding box center [585, 79] width 82 height 19
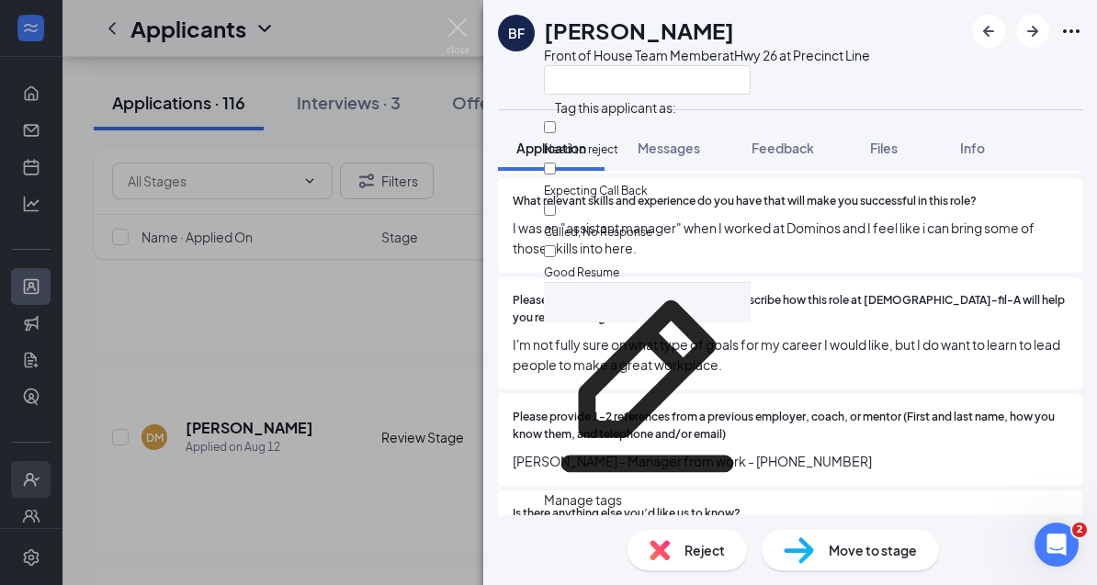
click at [556, 133] on input "Need to reject" at bounding box center [550, 127] width 12 height 12
checkbox input "true"
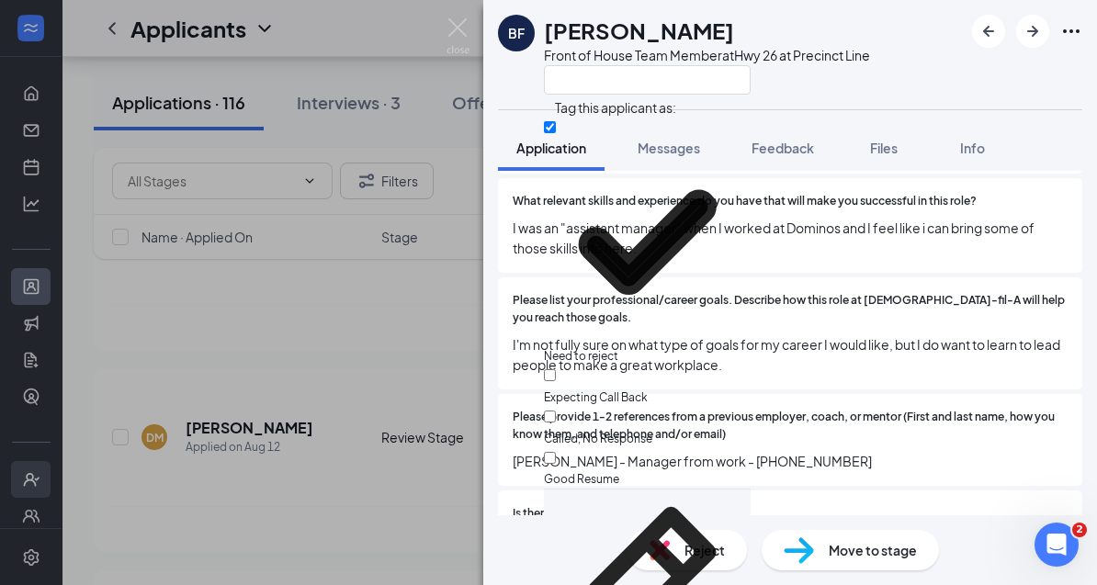
click at [333, 454] on div "BF [PERSON_NAME] Front of House Team Member at Hwy 26 at Precinct Line Applicat…" at bounding box center [548, 292] width 1097 height 585
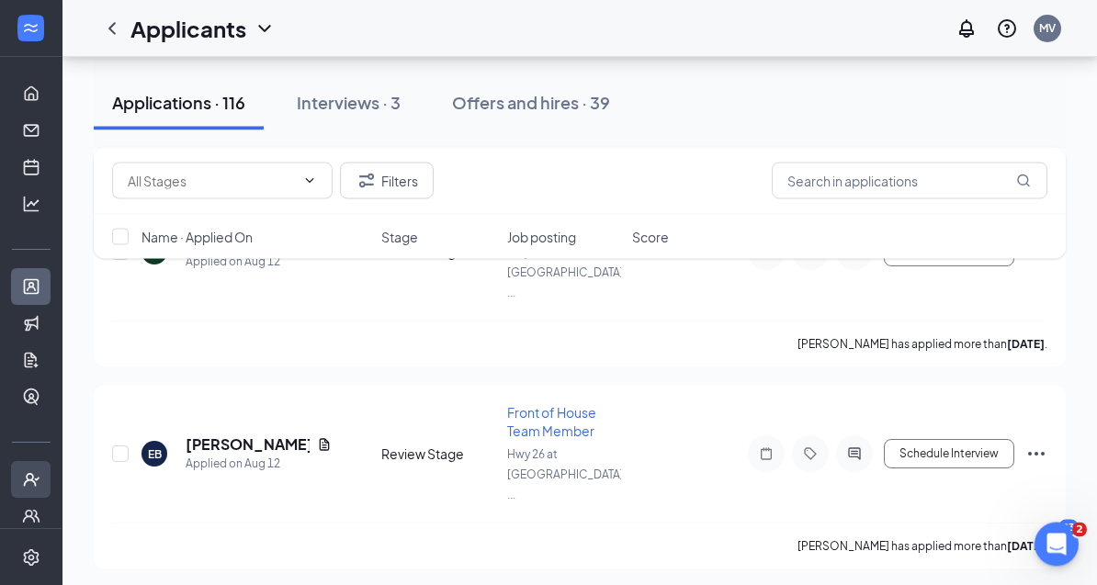
scroll to position [8005, 0]
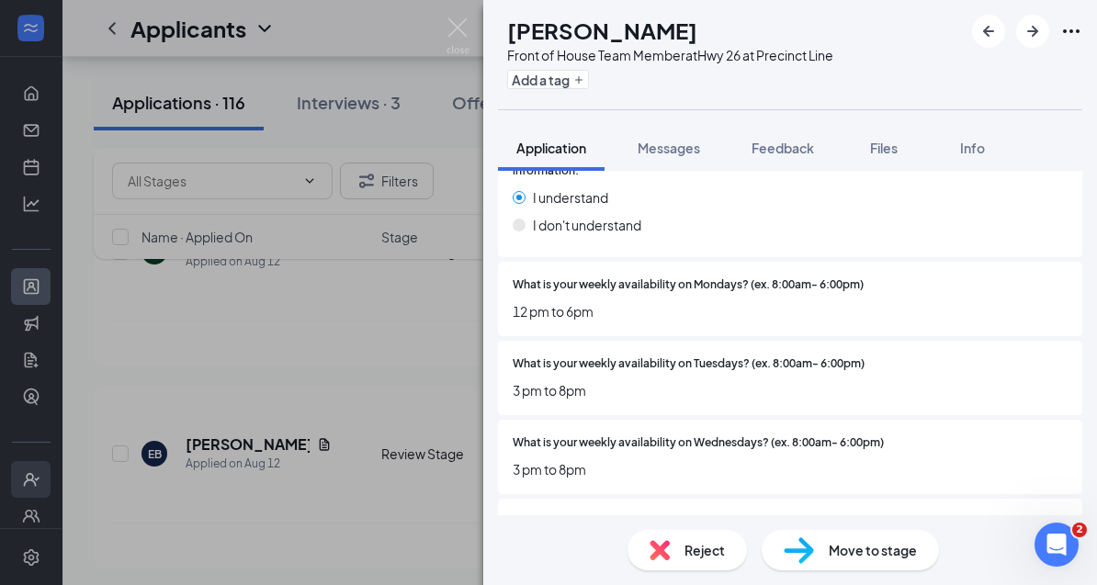
scroll to position [2361, 0]
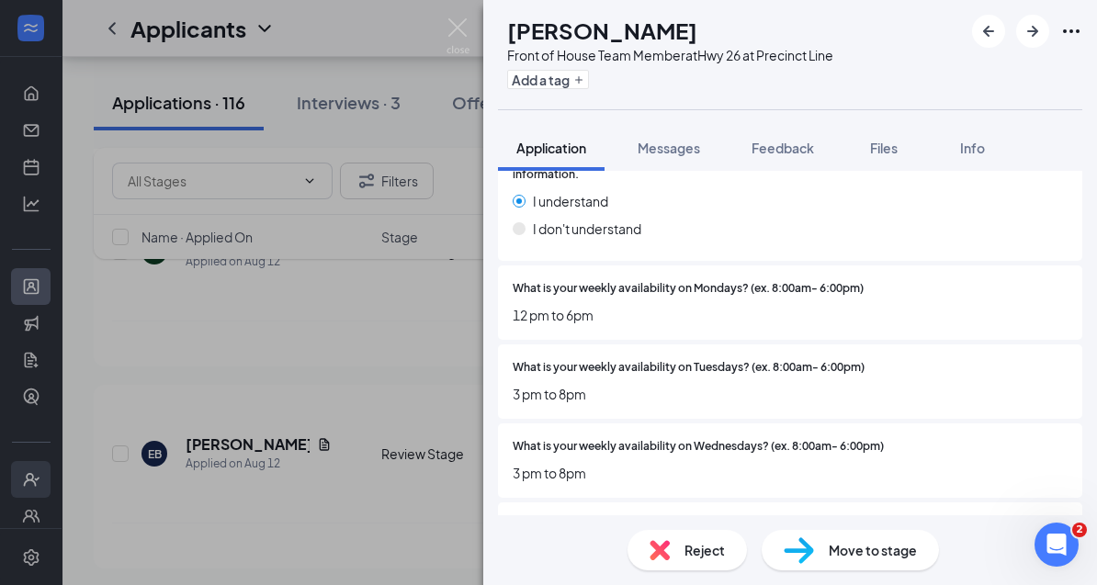
click at [596, 94] on div "Add a tag" at bounding box center [670, 79] width 326 height 30
click at [589, 84] on button "Add a tag" at bounding box center [548, 79] width 82 height 19
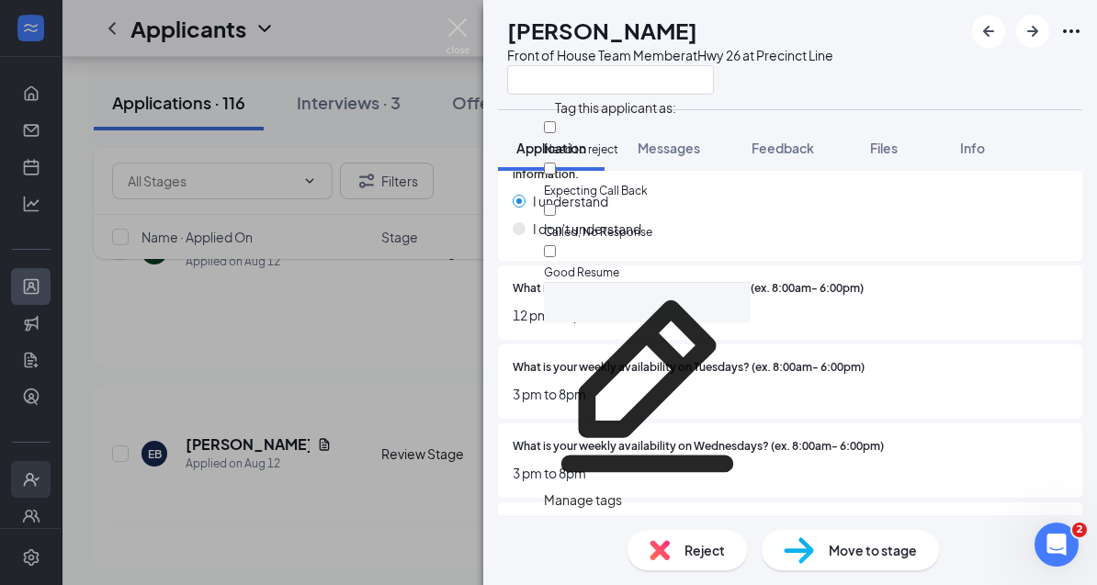
click at [569, 139] on div at bounding box center [647, 139] width 207 height 0
click at [556, 129] on input "Need to reject" at bounding box center [550, 127] width 12 height 12
checkbox input "false"
click at [353, 408] on div "TT [PERSON_NAME] Front of House Team Member at Hwy 26 at Precinct Line Applicat…" at bounding box center [548, 292] width 1097 height 585
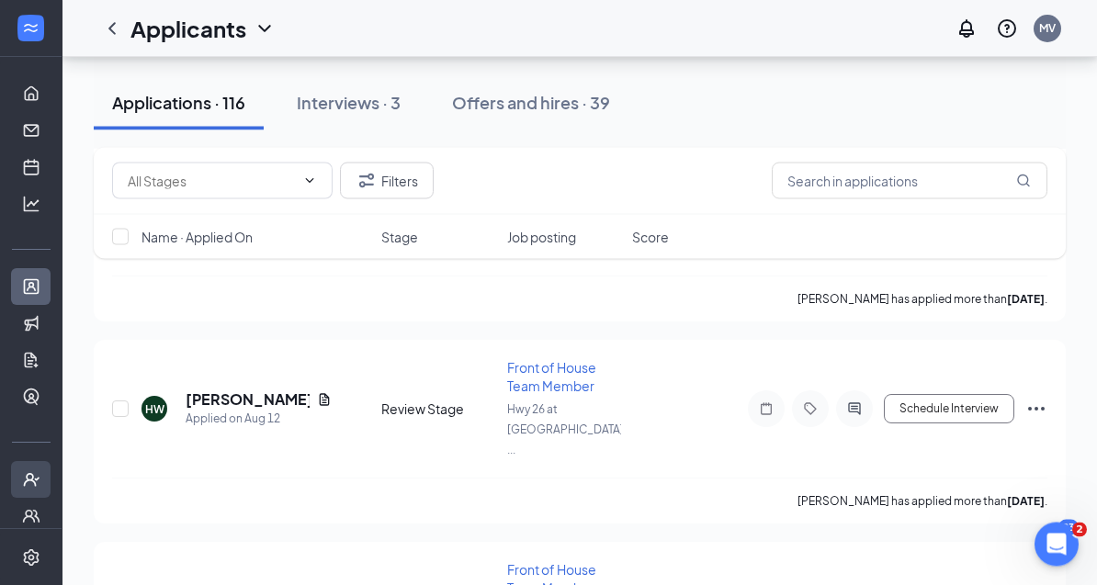
scroll to position [7848, 0]
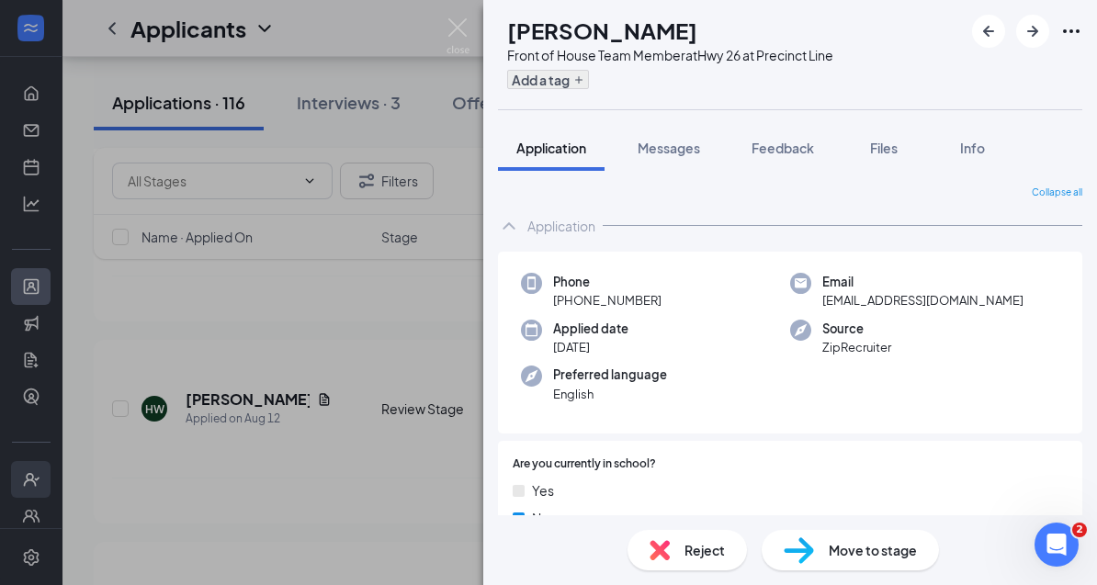
click at [589, 84] on button "Add a tag" at bounding box center [548, 79] width 82 height 19
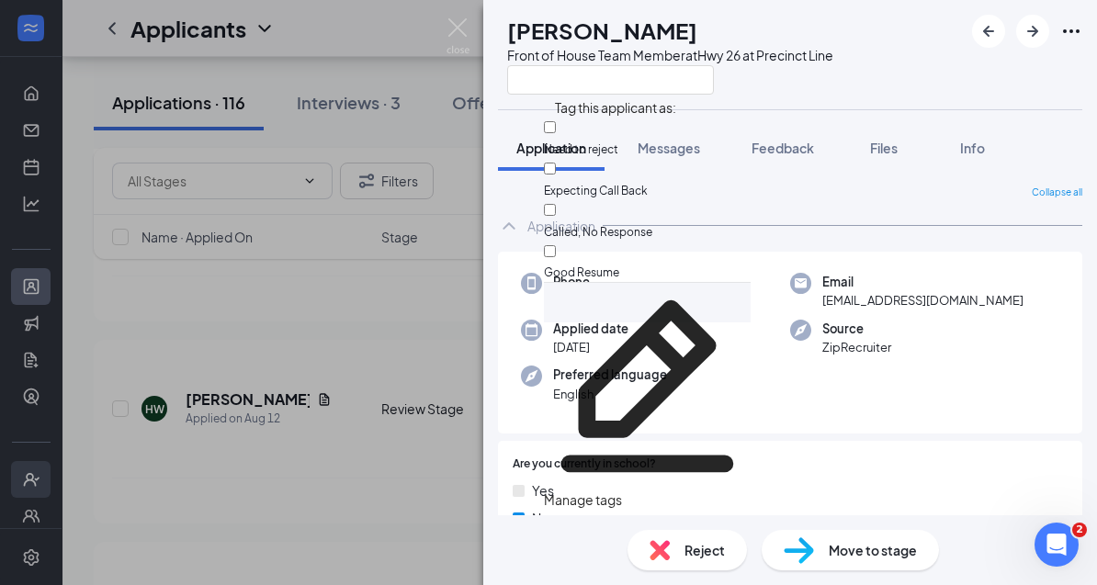
click at [556, 130] on input "Need to reject" at bounding box center [550, 127] width 12 height 12
checkbox input "true"
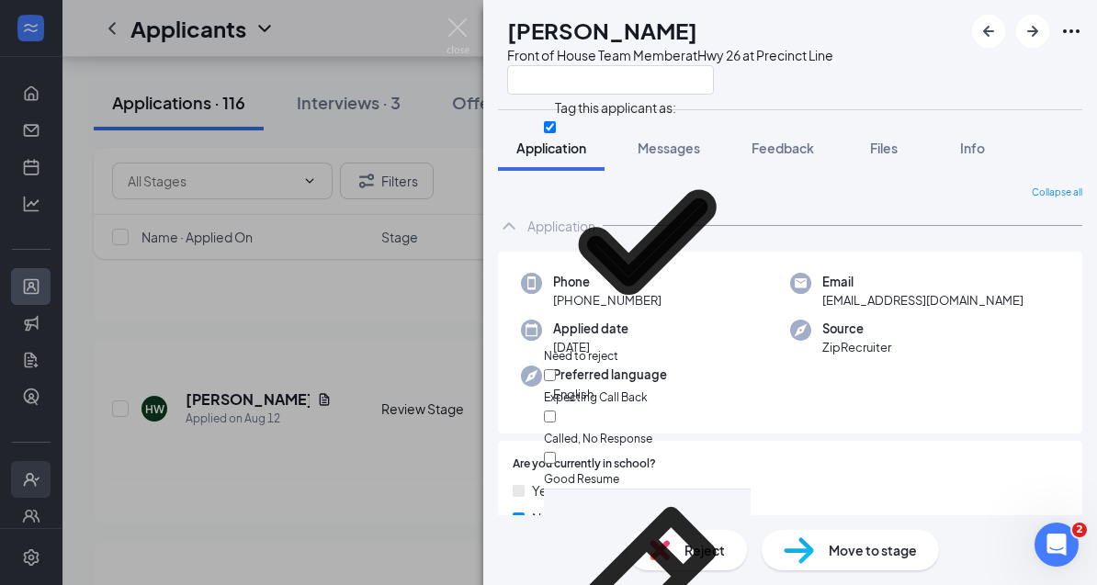
click at [556, 452] on input "Good Resume" at bounding box center [550, 458] width 12 height 12
checkbox input "true"
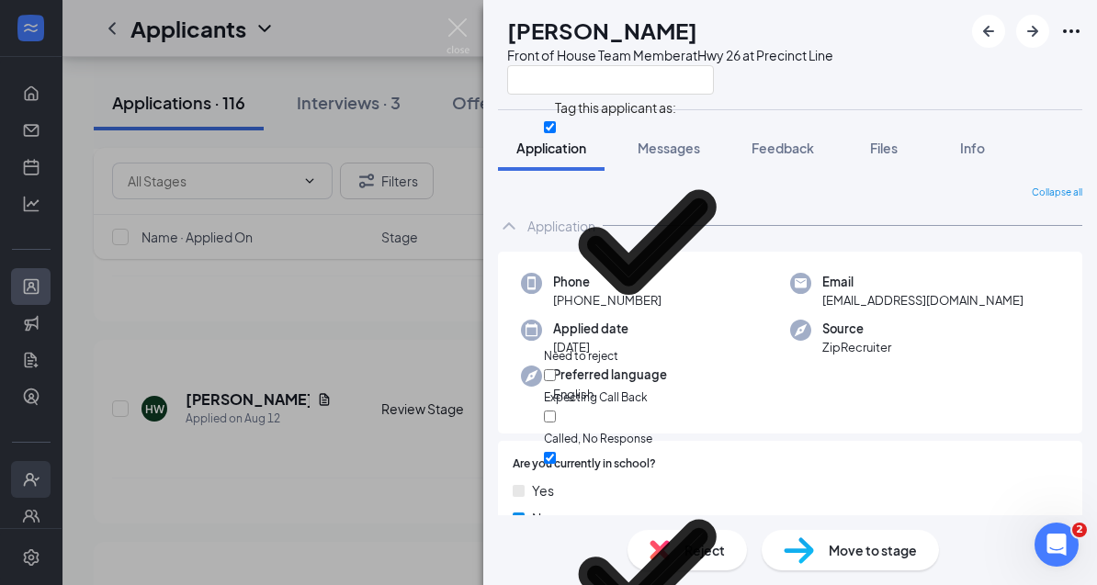
click at [556, 133] on input "Need to reject" at bounding box center [550, 127] width 12 height 12
checkbox input "false"
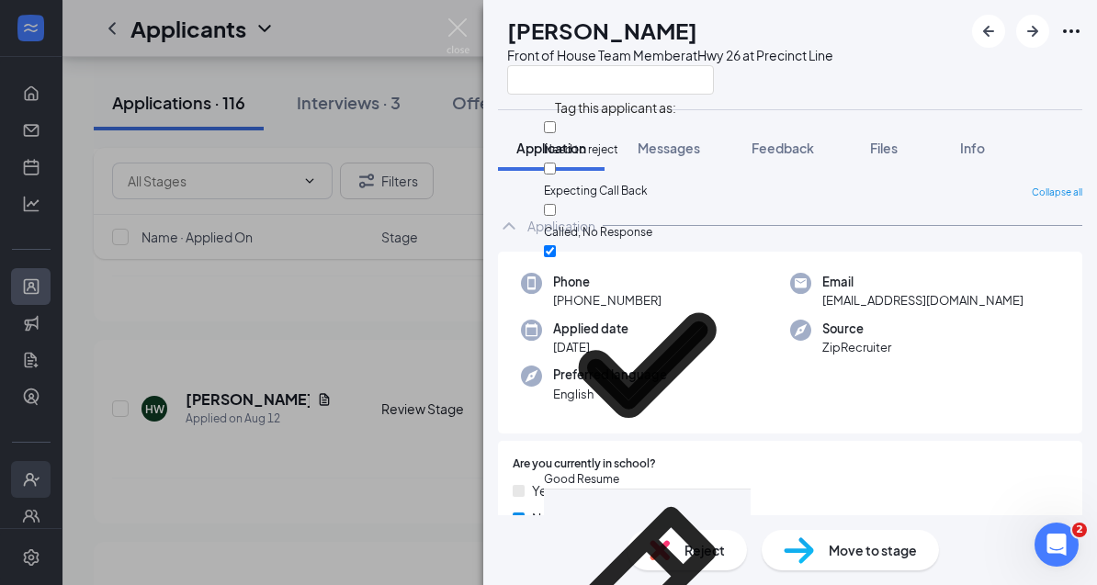
click at [321, 428] on div "NH [PERSON_NAME] Front of House Team Member at Hwy 26 at Precinct Line Applicat…" at bounding box center [548, 292] width 1097 height 585
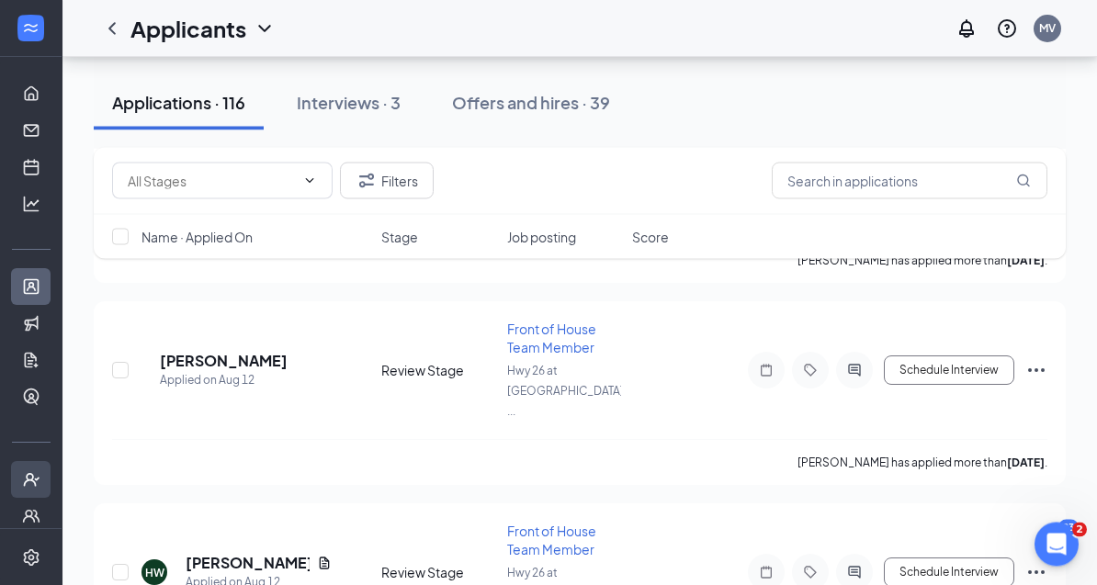
scroll to position [7681, 0]
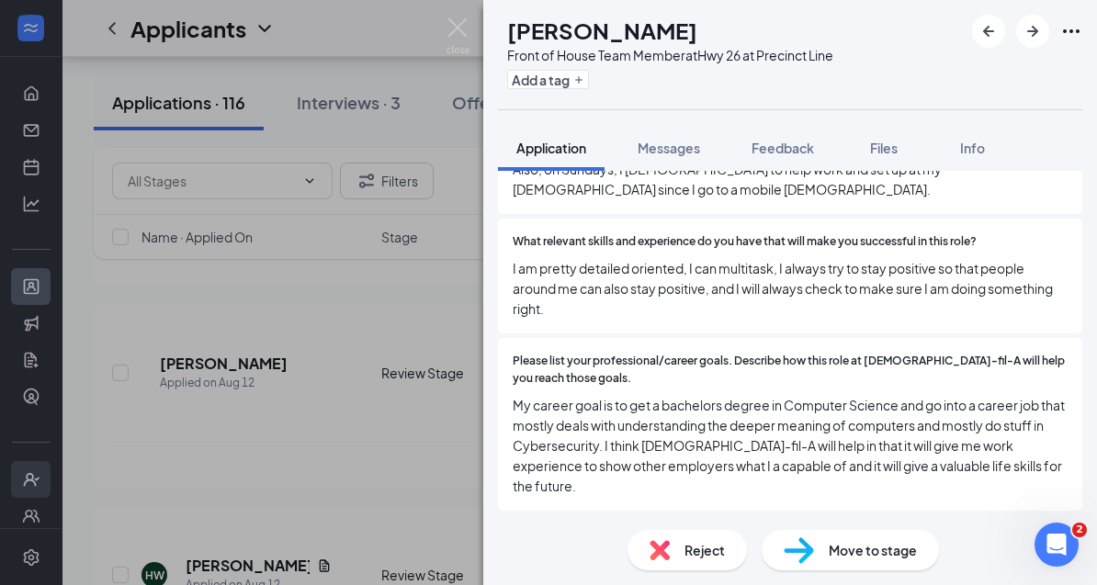
scroll to position [1428, 0]
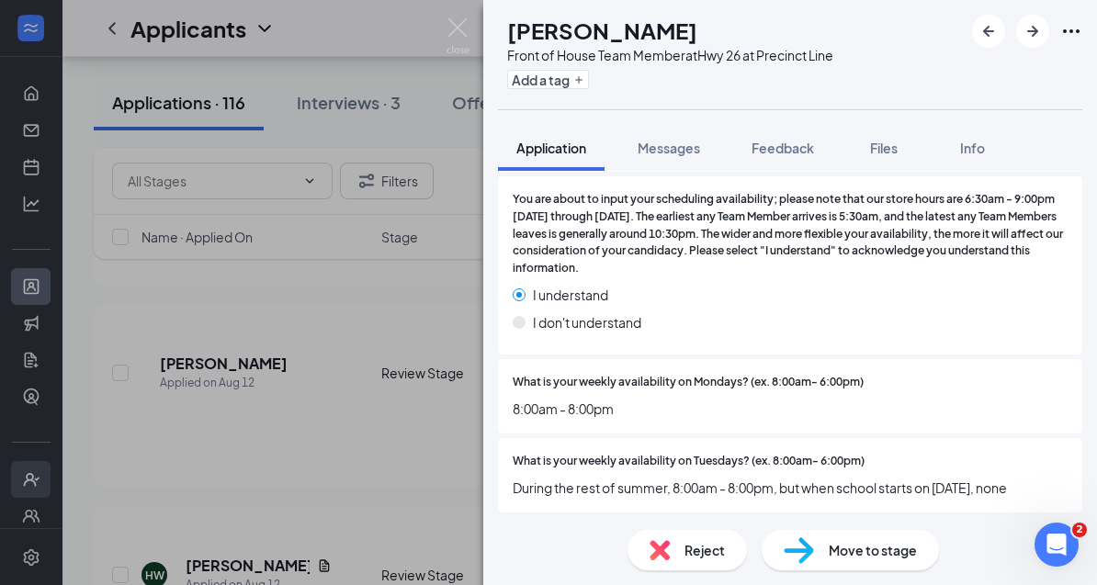
scroll to position [2548, 0]
click at [590, 89] on div "Add a tag" at bounding box center [670, 79] width 326 height 30
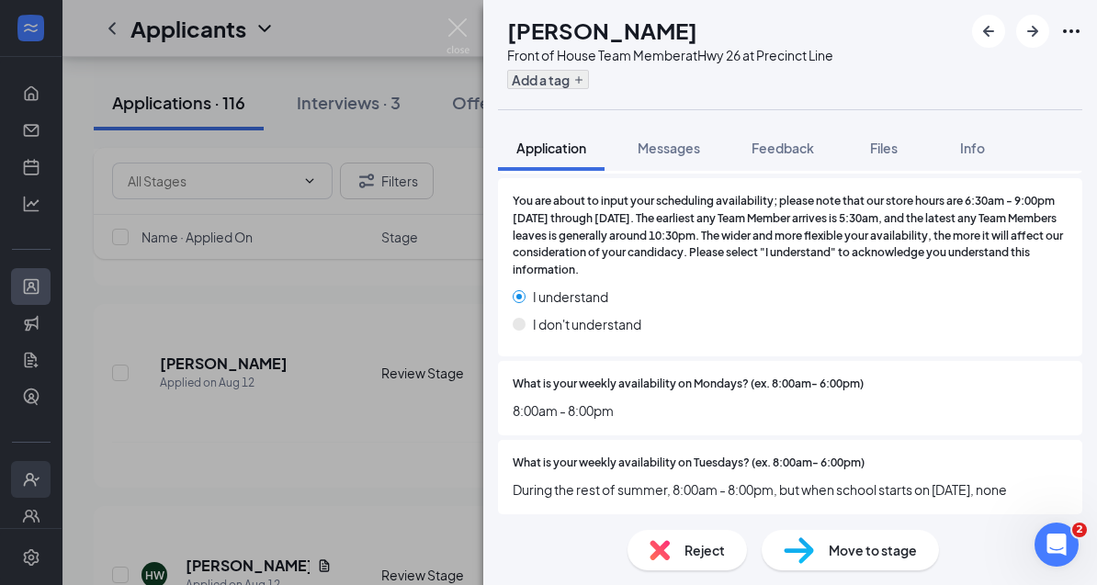
click at [588, 78] on button "Add a tag" at bounding box center [548, 79] width 82 height 19
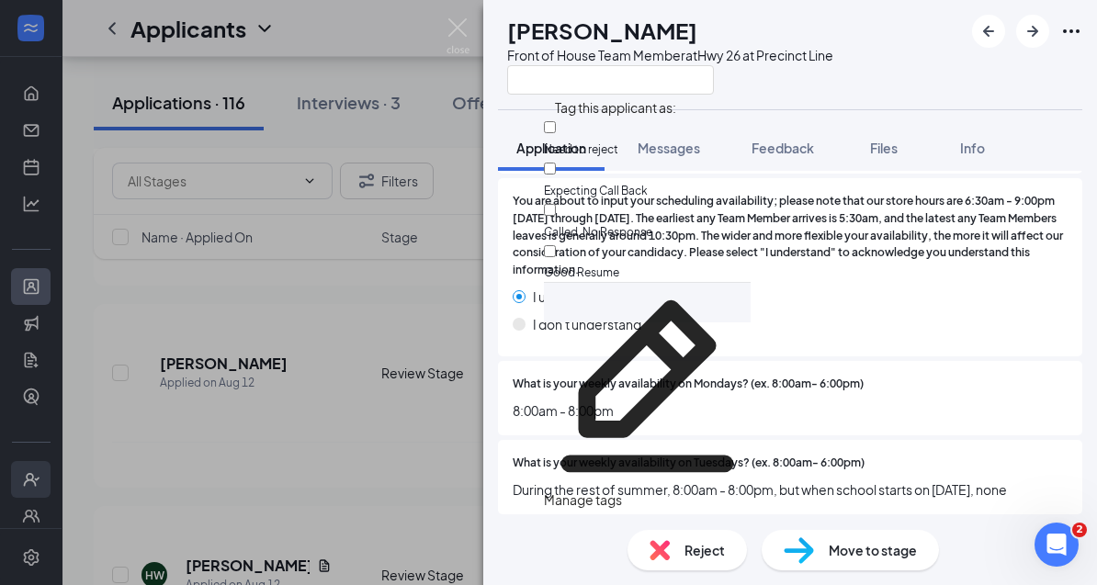
click at [556, 245] on input "Good Resume" at bounding box center [550, 251] width 12 height 12
checkbox input "true"
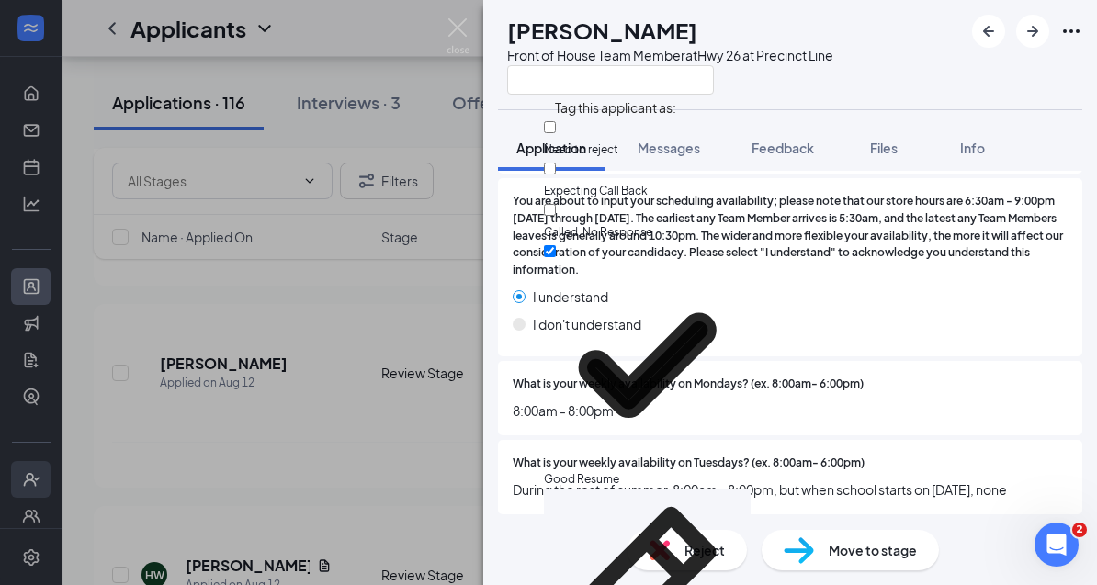
click at [354, 448] on div "DC [PERSON_NAME] Front of House Team Member at Hwy 26 at Precinct Line Applicat…" at bounding box center [548, 292] width 1097 height 585
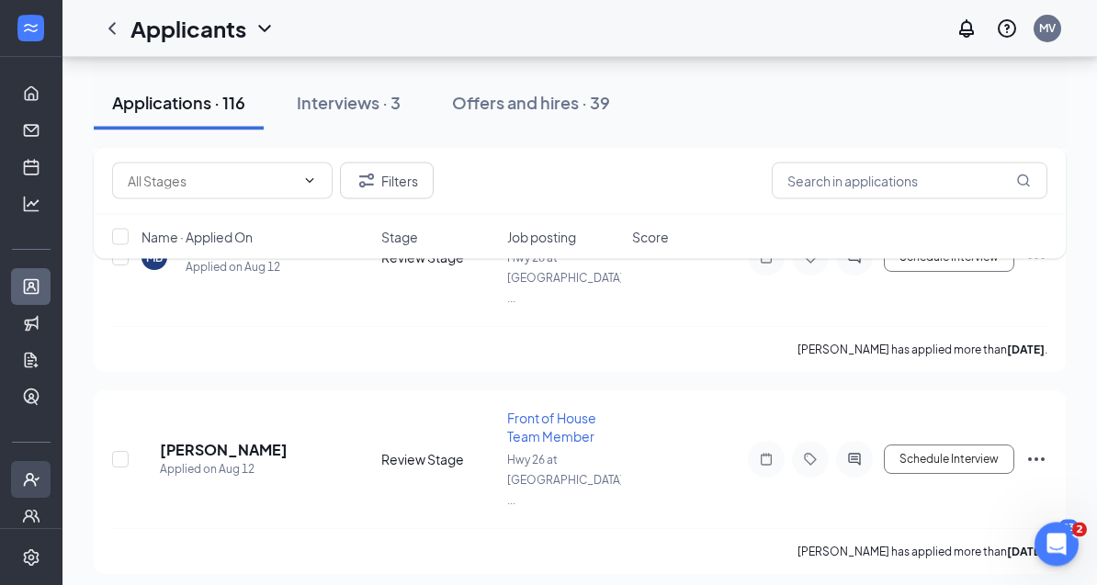
scroll to position [7595, 0]
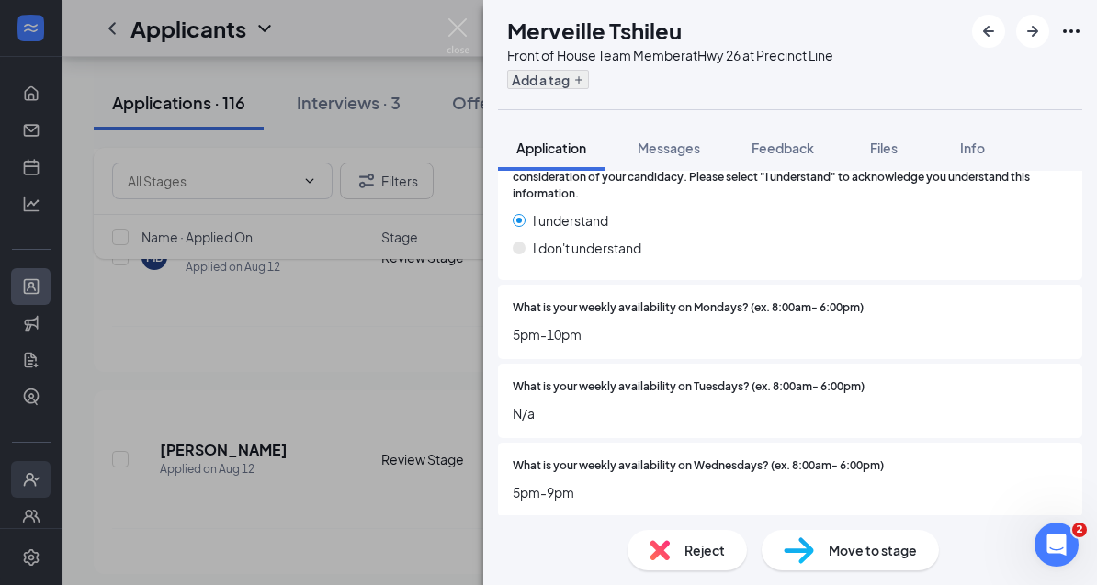
scroll to position [2312, 0]
click at [588, 77] on button "Add a tag" at bounding box center [548, 79] width 82 height 19
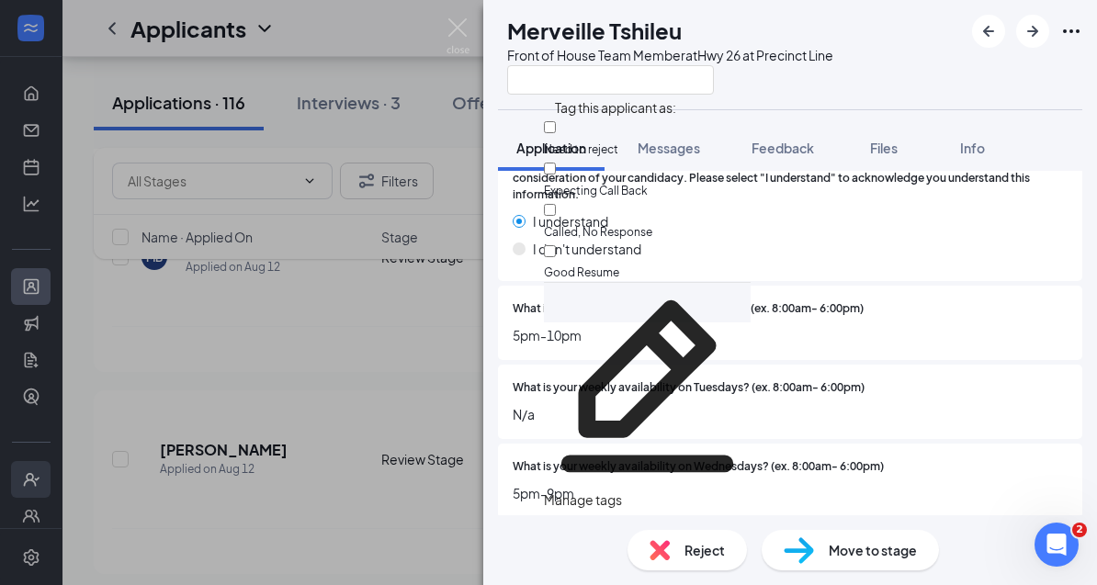
click at [556, 129] on input "Need to reject" at bounding box center [550, 127] width 12 height 12
checkbox input "true"
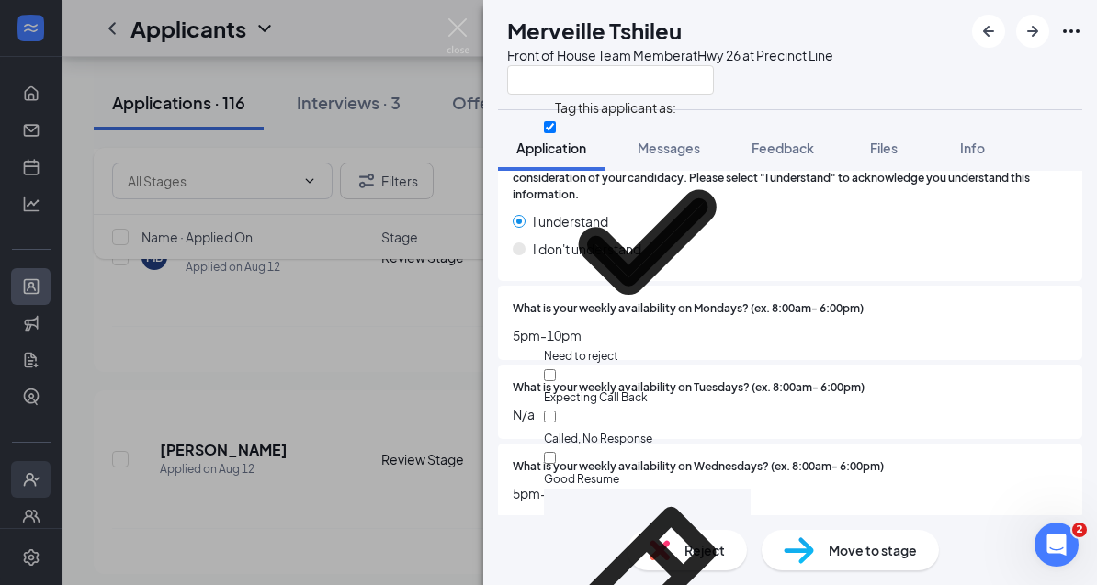
click at [344, 396] on div "MT Merveille Tshileu Front of House Team Member at Hwy 26 at Precinct Line Appl…" at bounding box center [548, 292] width 1097 height 585
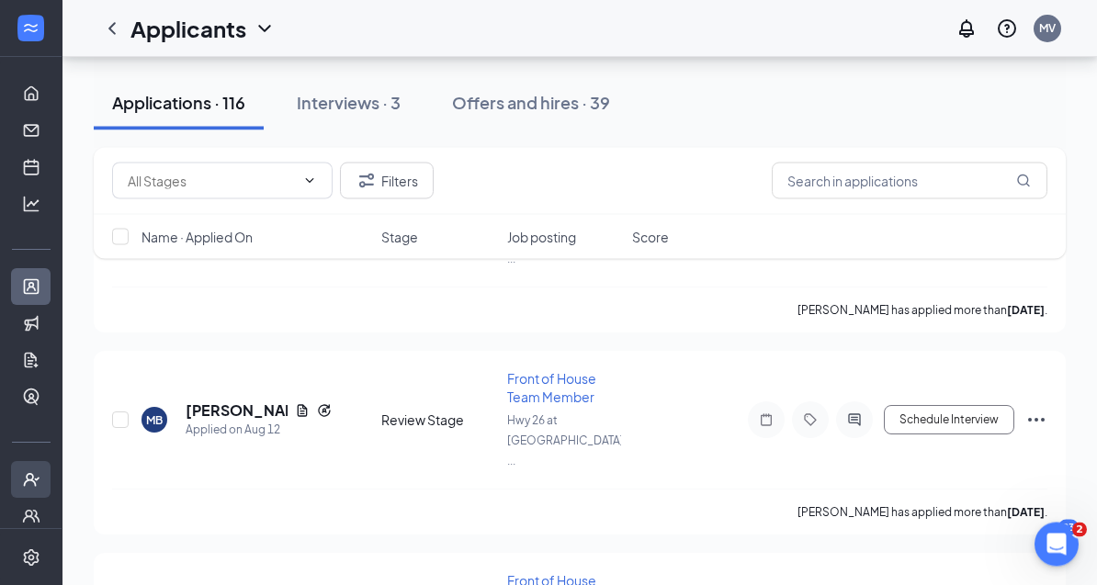
scroll to position [7433, 0]
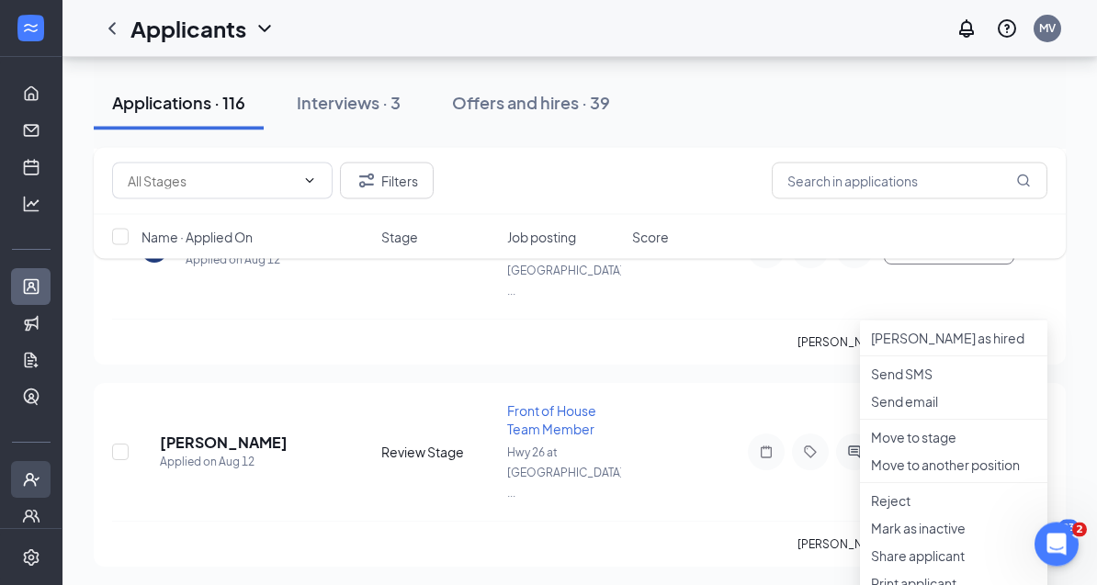
scroll to position [7602, 0]
click at [903, 515] on li "Reject" at bounding box center [953, 502] width 187 height 28
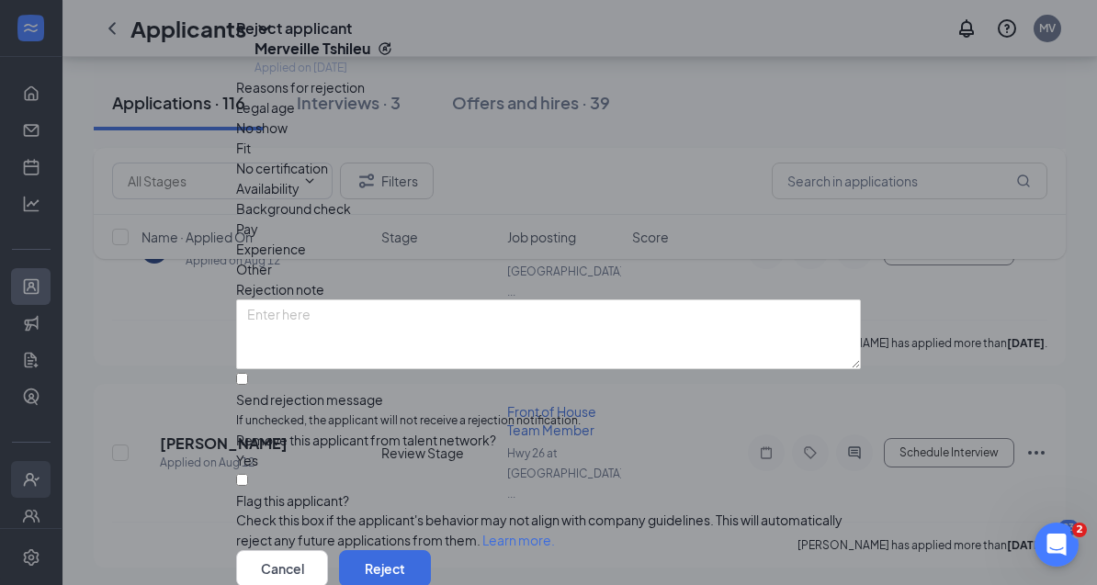
click at [272, 279] on span "Other" at bounding box center [254, 269] width 36 height 20
click at [269, 390] on div at bounding box center [548, 390] width 625 height 0
click at [248, 385] on input "Send rejection message If unchecked, the applicant will not receive a rejection…" at bounding box center [242, 379] width 12 height 12
checkbox input "true"
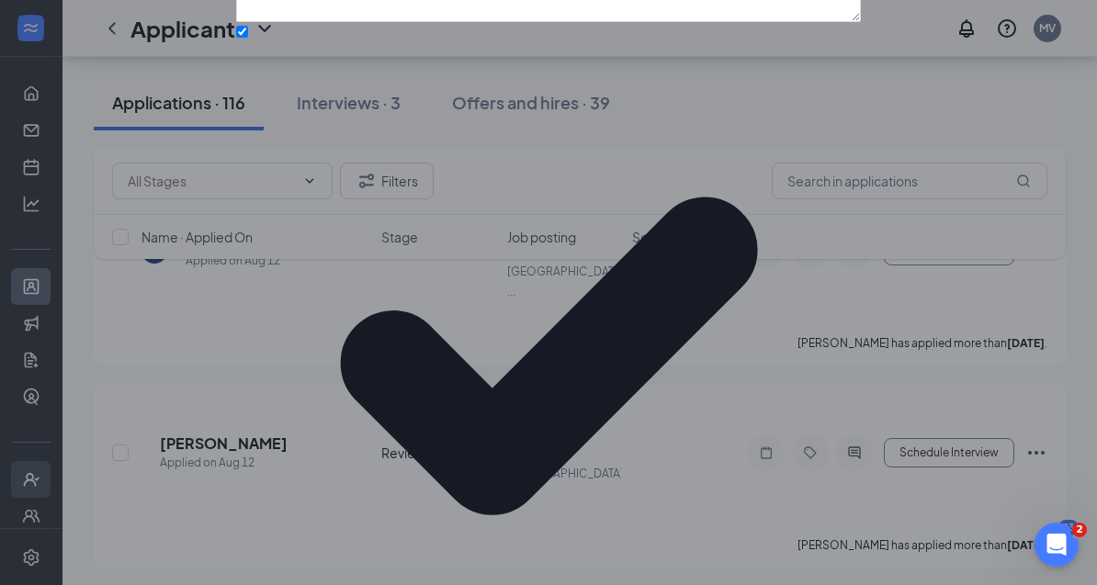
click at [345, 575] on div "Reasons for rejection Legal age No show Fit No certification Availability Backg…" at bounding box center [548, 313] width 625 height 1167
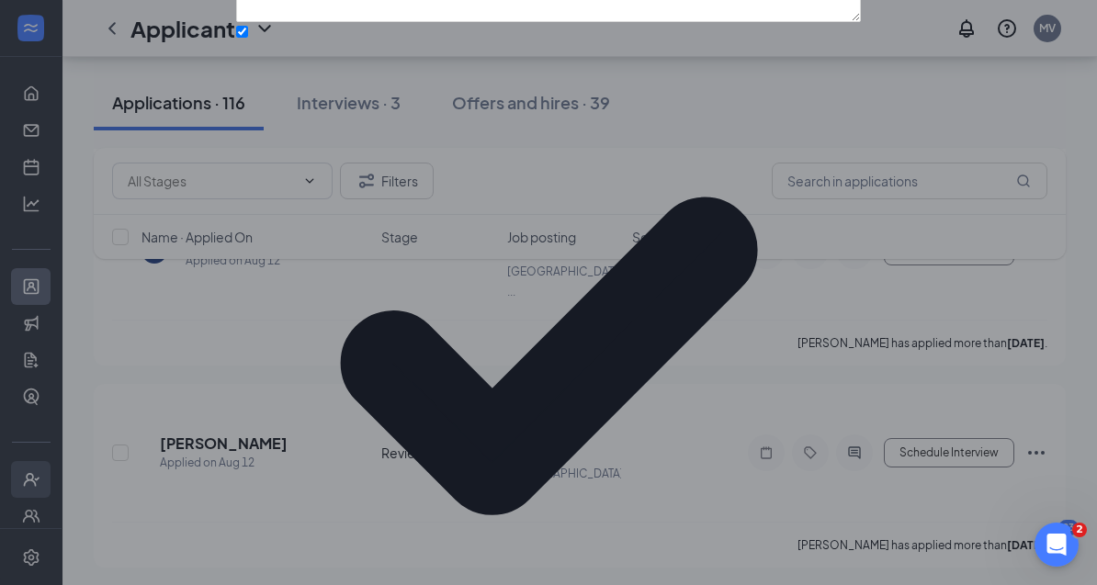
scroll to position [152, 0]
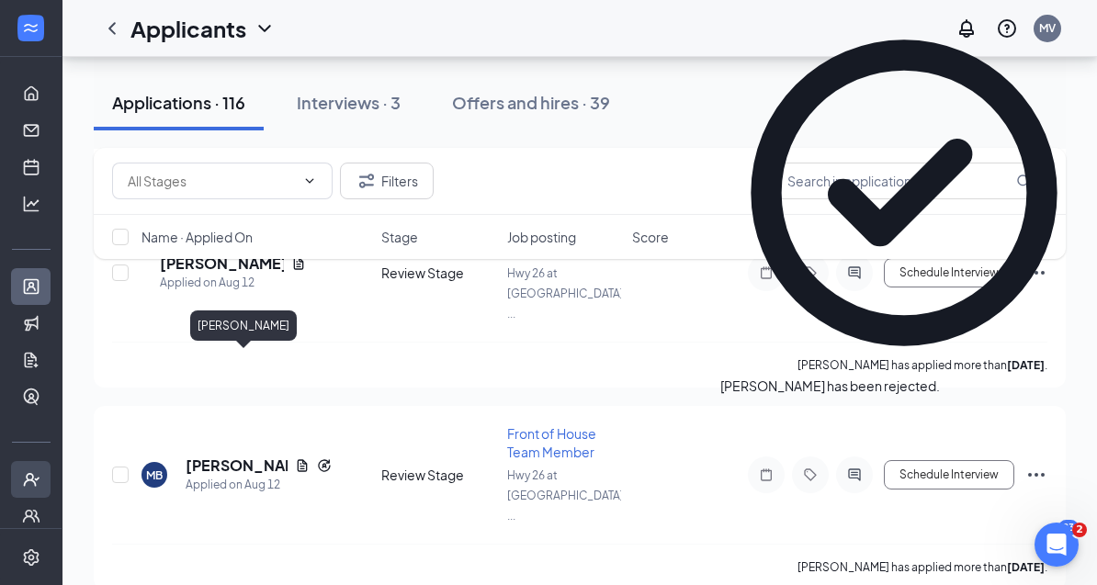
drag, startPoint x: 211, startPoint y: 354, endPoint x: 211, endPoint y: 326, distance: 27.6
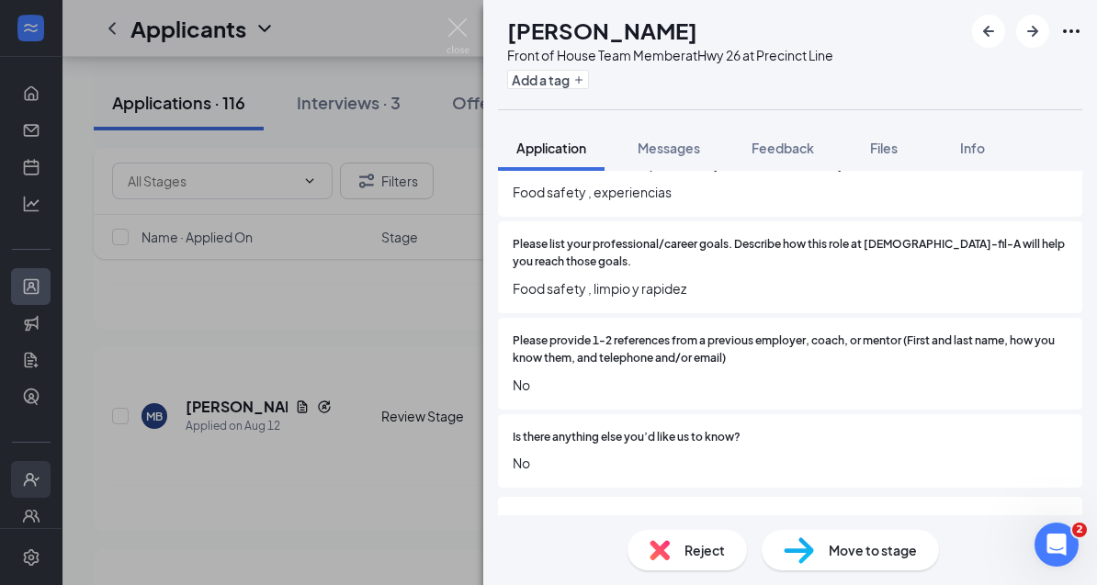
scroll to position [1371, 0]
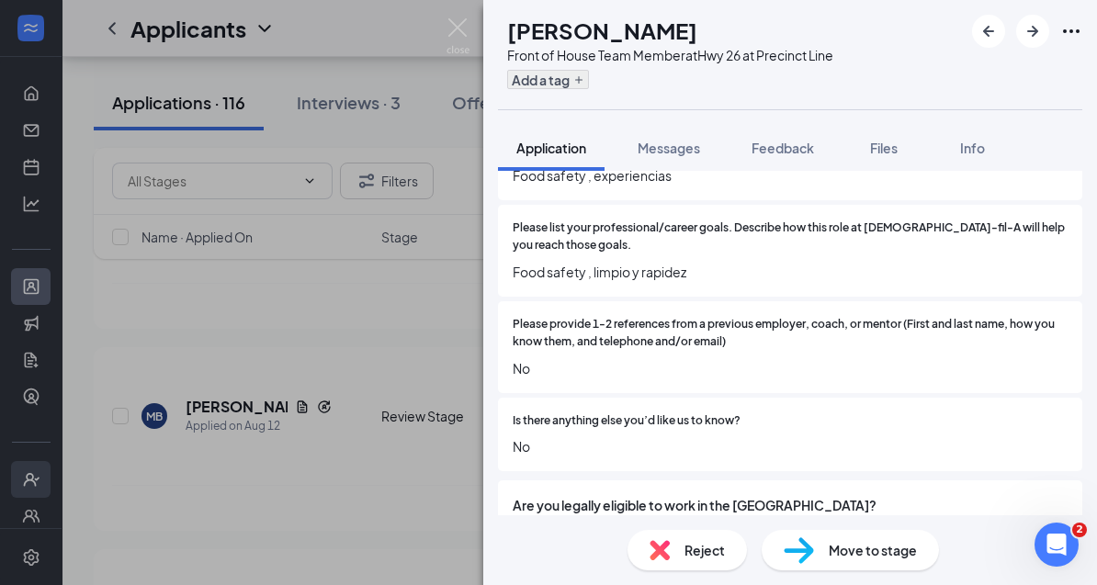
click at [589, 77] on button "Add a tag" at bounding box center [548, 79] width 82 height 19
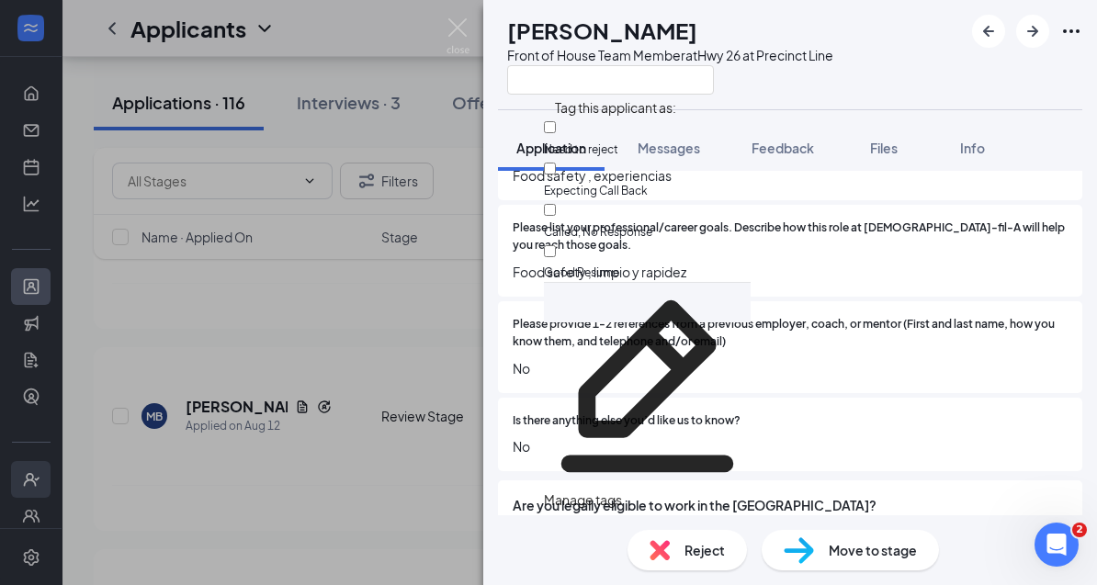
click at [556, 133] on input "Need to reject" at bounding box center [550, 127] width 12 height 12
checkbox input "true"
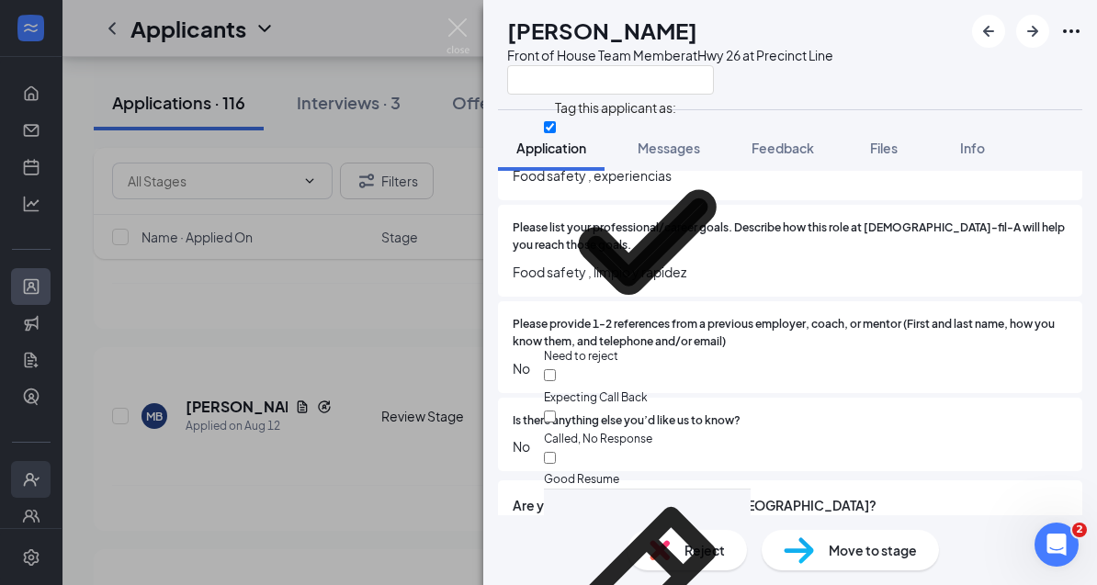
click at [376, 408] on div "EE [PERSON_NAME] Front of House Team Member at Hwy 26 at Precinct Line Applicat…" at bounding box center [548, 292] width 1097 height 585
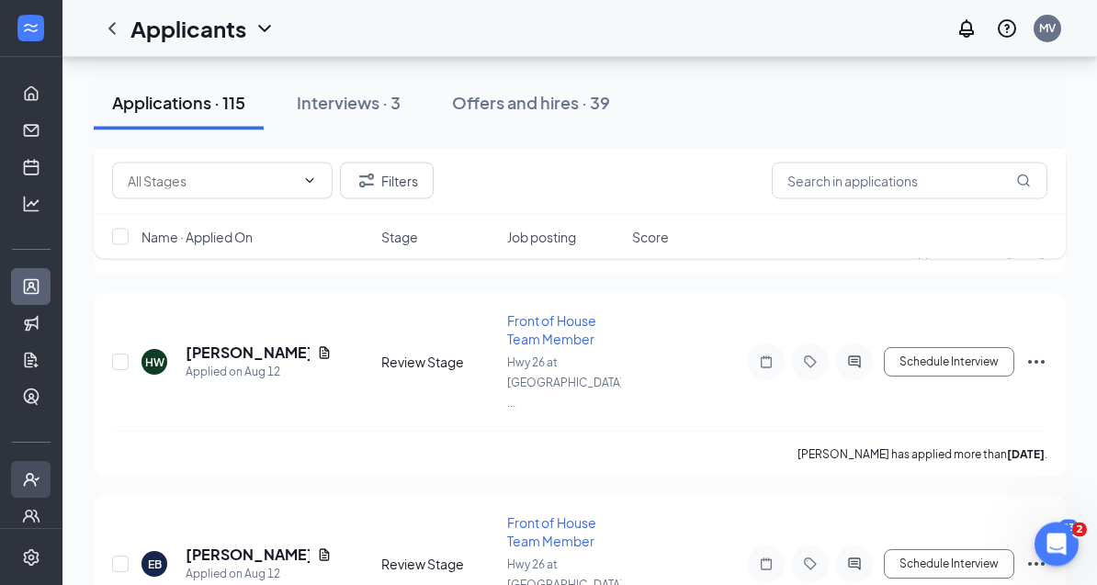
scroll to position [7894, 0]
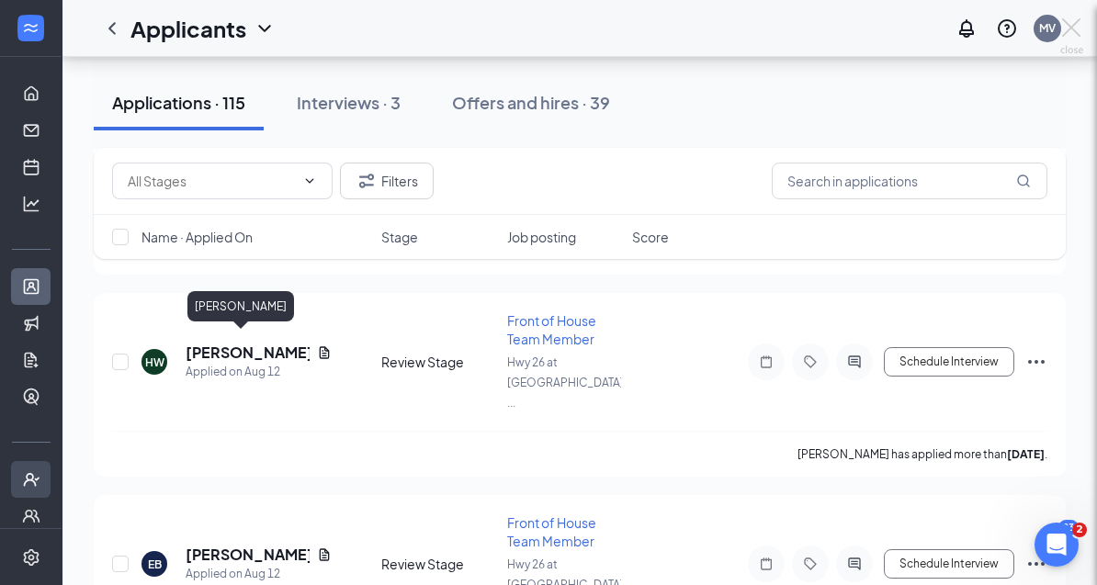
scroll to position [7953, 0]
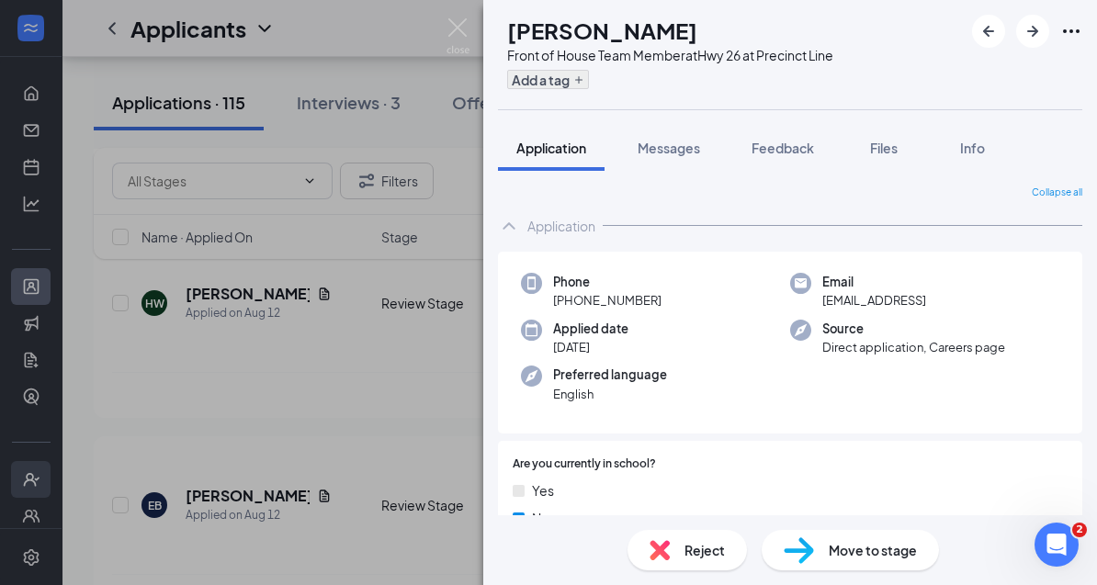
click at [589, 83] on button "Add a tag" at bounding box center [548, 79] width 82 height 19
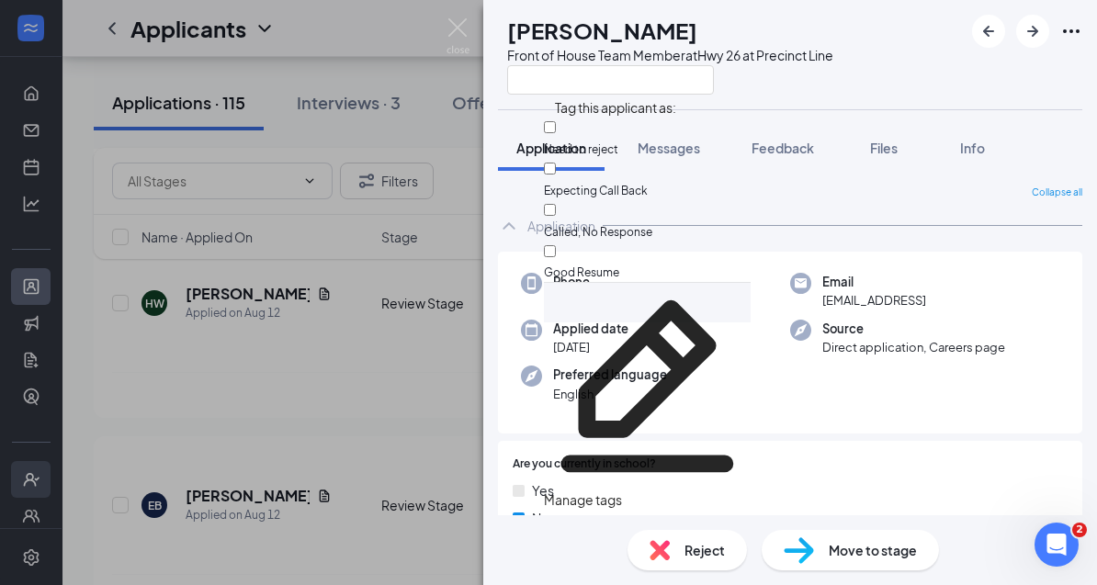
click at [556, 131] on input "Need to reject" at bounding box center [550, 127] width 12 height 12
checkbox input "true"
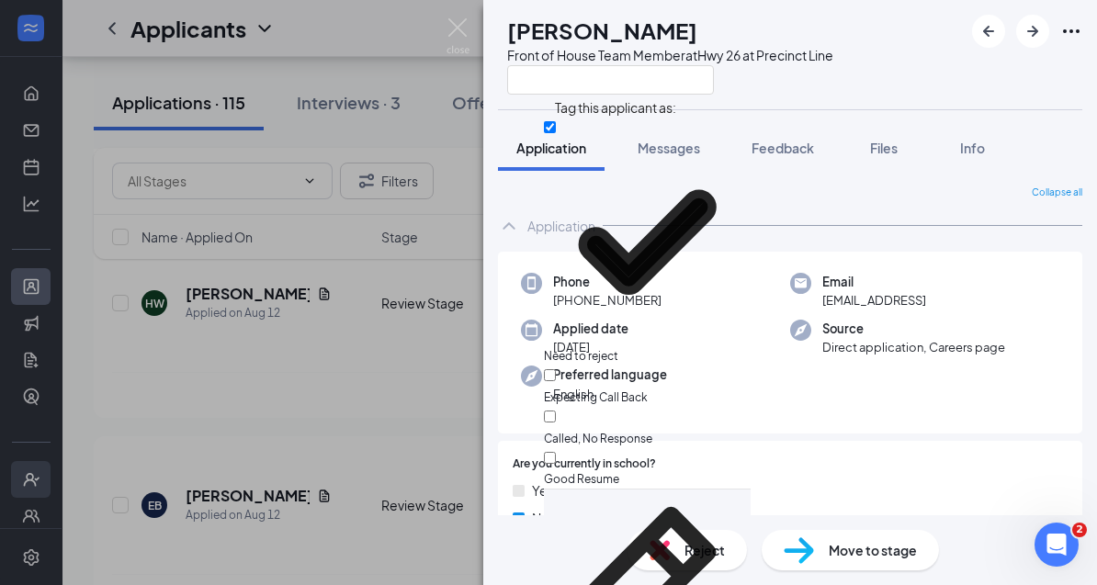
click at [395, 368] on div "TT [PERSON_NAME] Front of House Team Member at Hwy 26 at Precinct Line Applicat…" at bounding box center [548, 292] width 1097 height 585
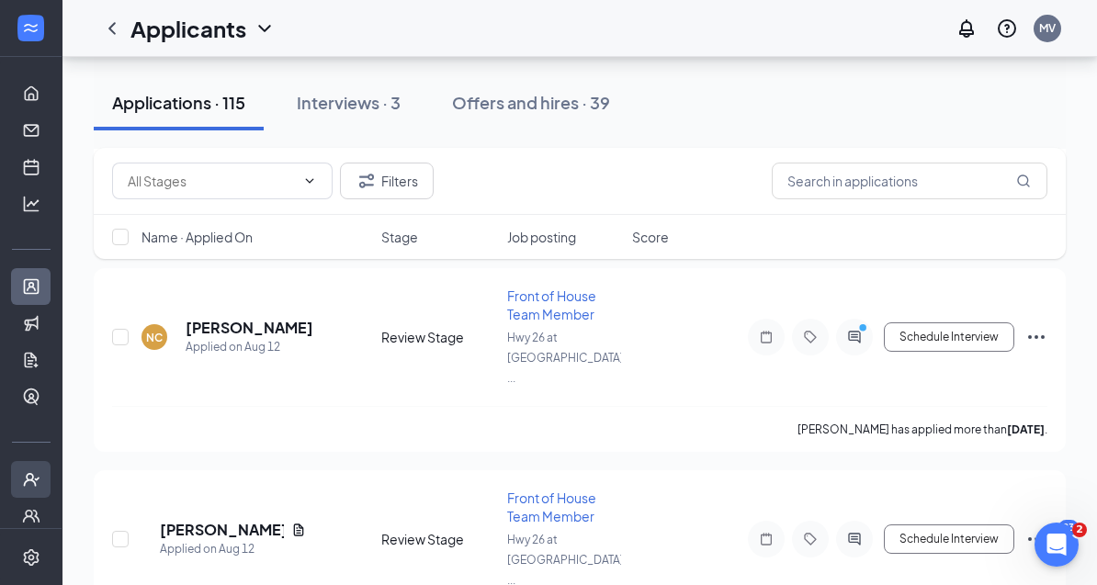
scroll to position [7099, 0]
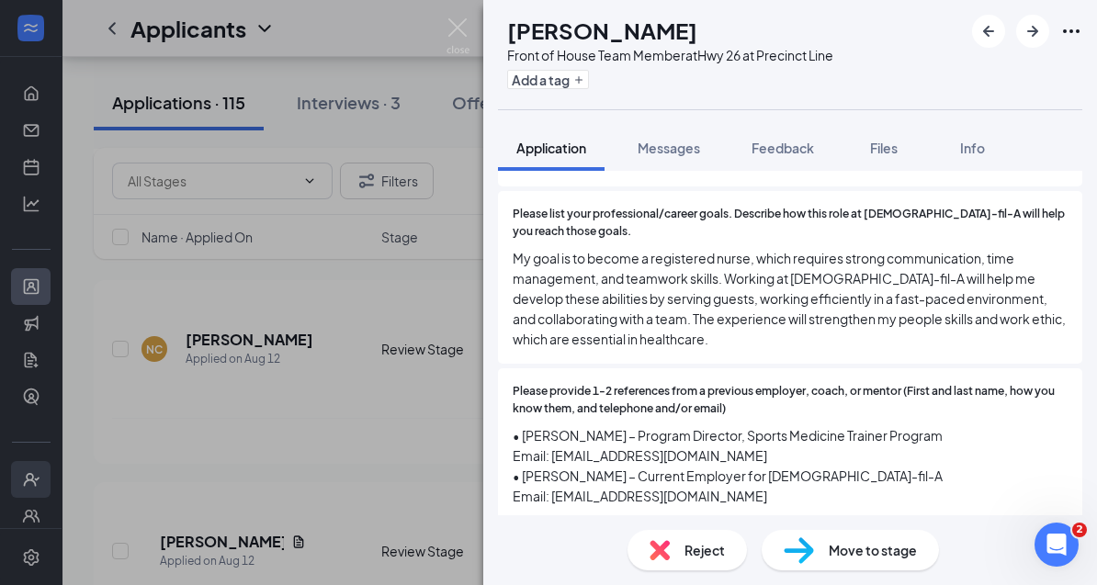
scroll to position [1669, 0]
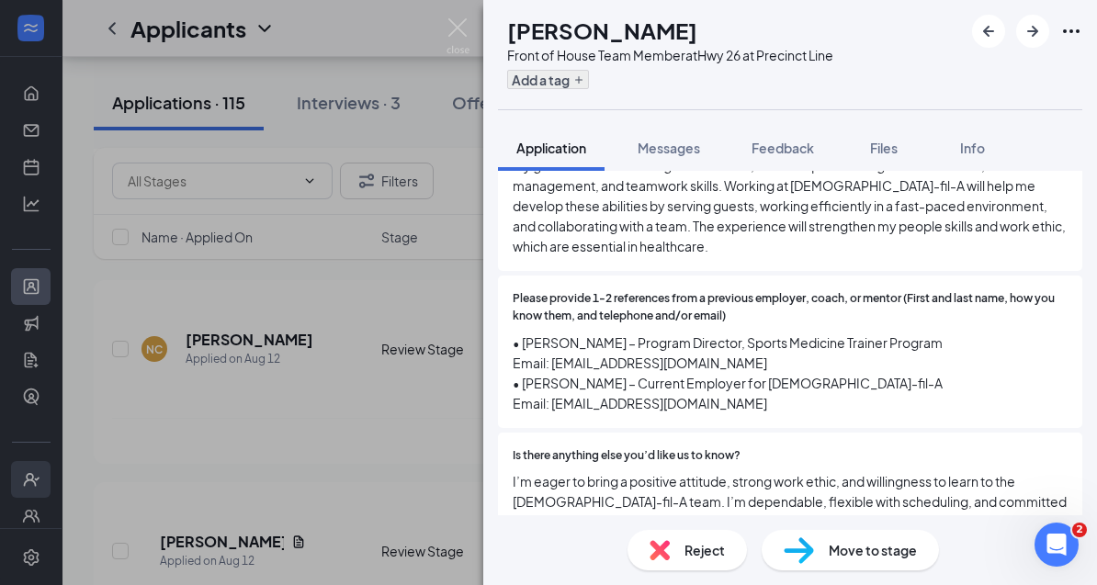
click at [589, 80] on button "Add a tag" at bounding box center [548, 79] width 82 height 19
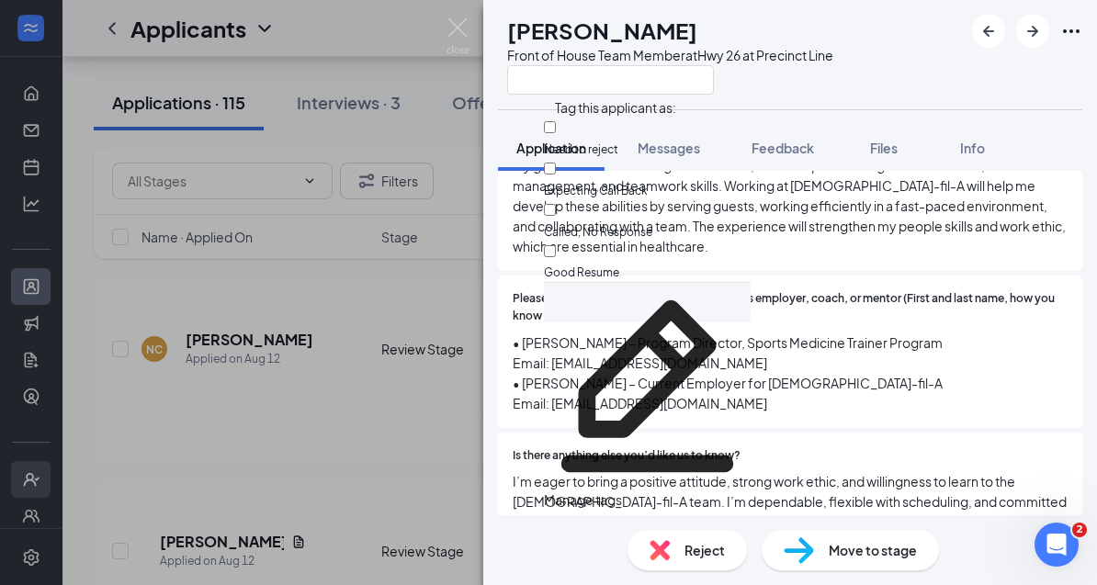
click at [556, 129] on input "Need to reject" at bounding box center [550, 127] width 12 height 12
checkbox input "true"
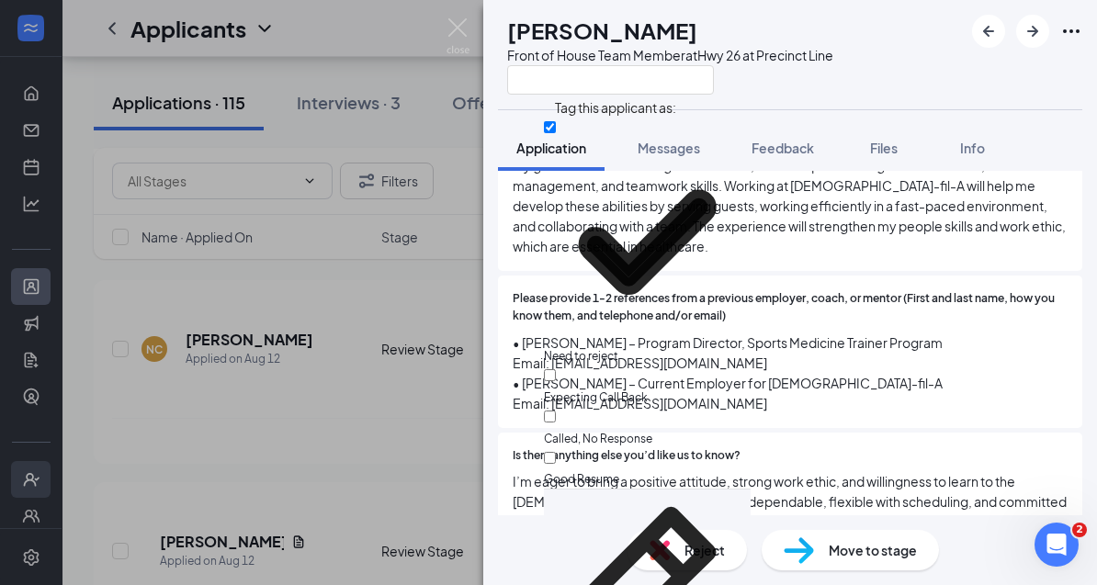
click at [241, 400] on div "BC [PERSON_NAME] Front of House Team Member at Hwy 26 at Precinct Line Applicat…" at bounding box center [548, 292] width 1097 height 585
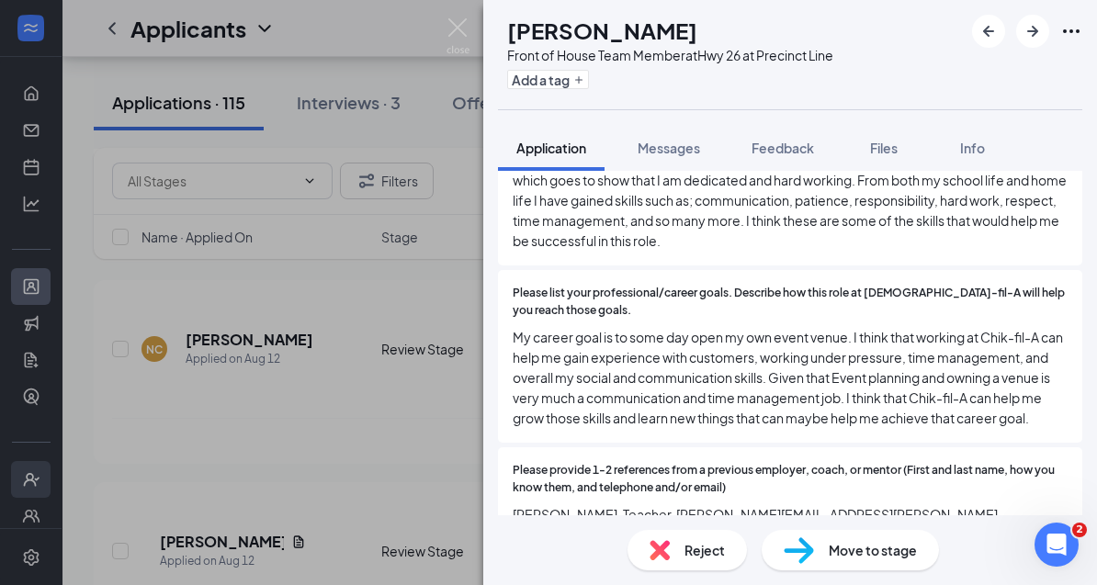
scroll to position [1806, 0]
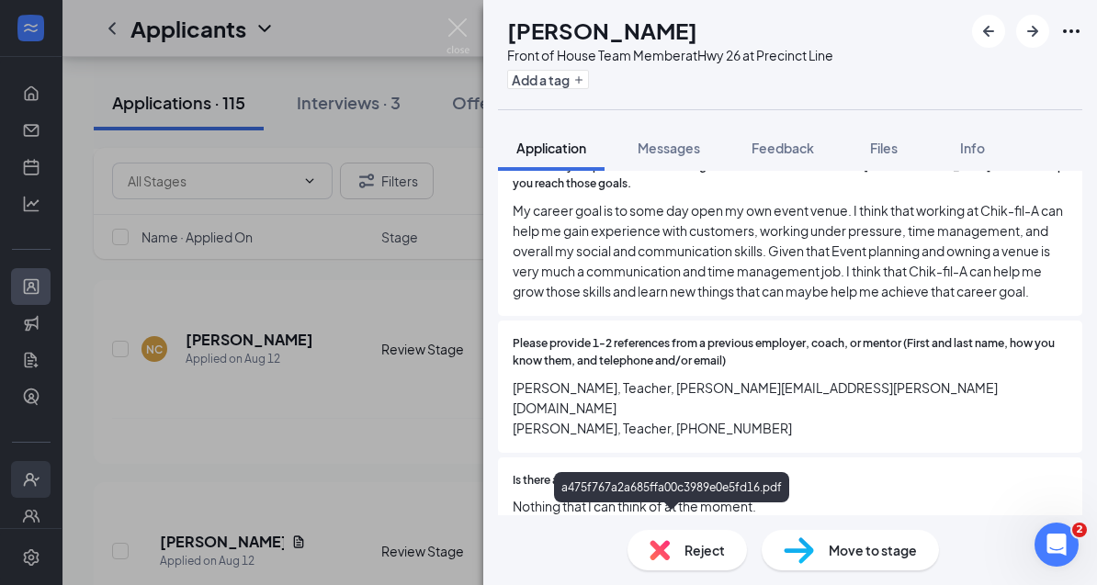
click at [629, 575] on div "a475f767a2a685ffa00c3989e0e5fd16.pdf" at bounding box center [789, 594] width 555 height 39
click at [625, 586] on div "a475f767a2a685ffa00c3989e0e5fd16.pdf" at bounding box center [674, 593] width 257 height 15
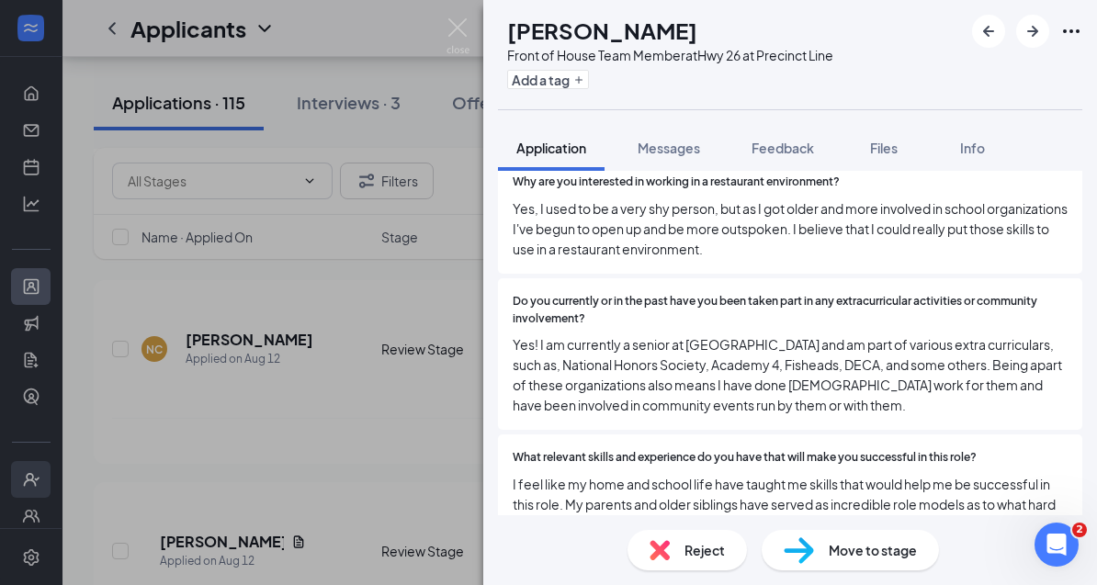
scroll to position [1202, 0]
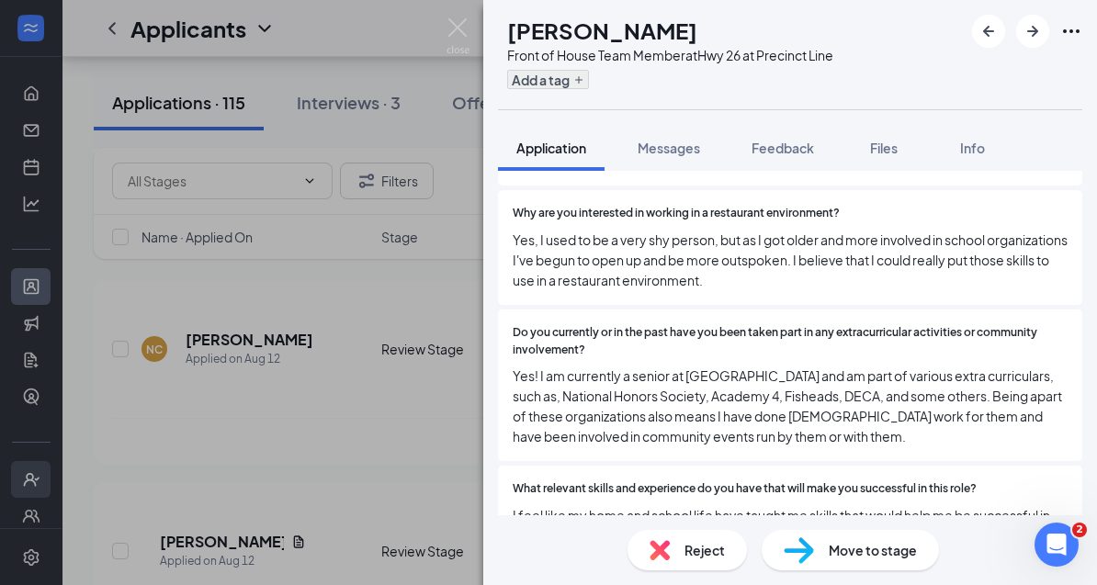
click at [589, 80] on button "Add a tag" at bounding box center [548, 79] width 82 height 19
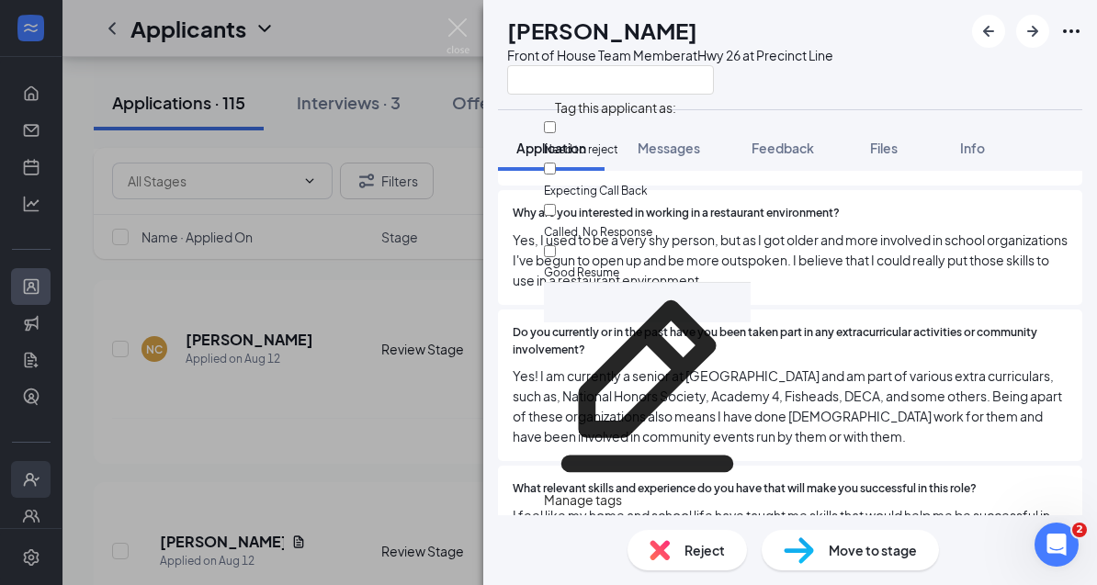
click at [556, 245] on input "Good Resume" at bounding box center [550, 251] width 12 height 12
checkbox input "true"
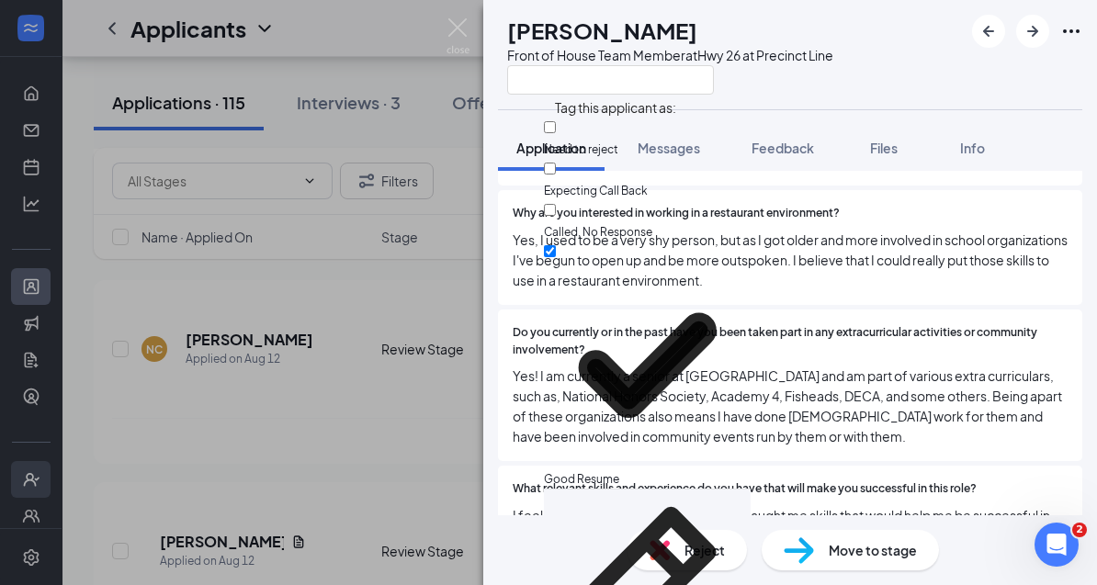
click at [343, 394] on div "YH [PERSON_NAME] Front of House Team Member at Hwy 26 at Precinct Line Applicat…" at bounding box center [548, 292] width 1097 height 585
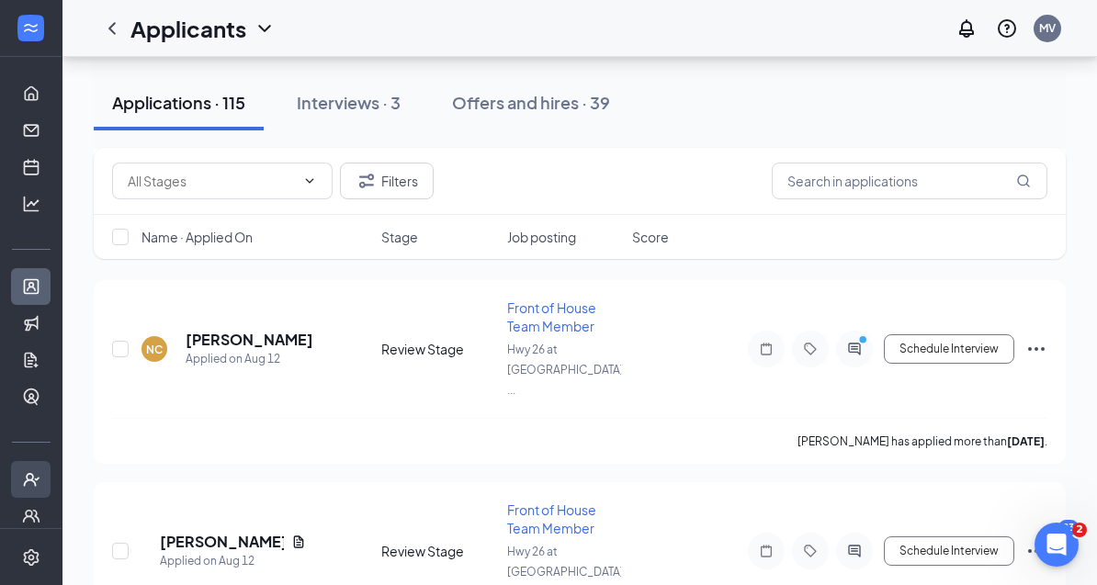
scroll to position [6971, 0]
